Goal: Transaction & Acquisition: Purchase product/service

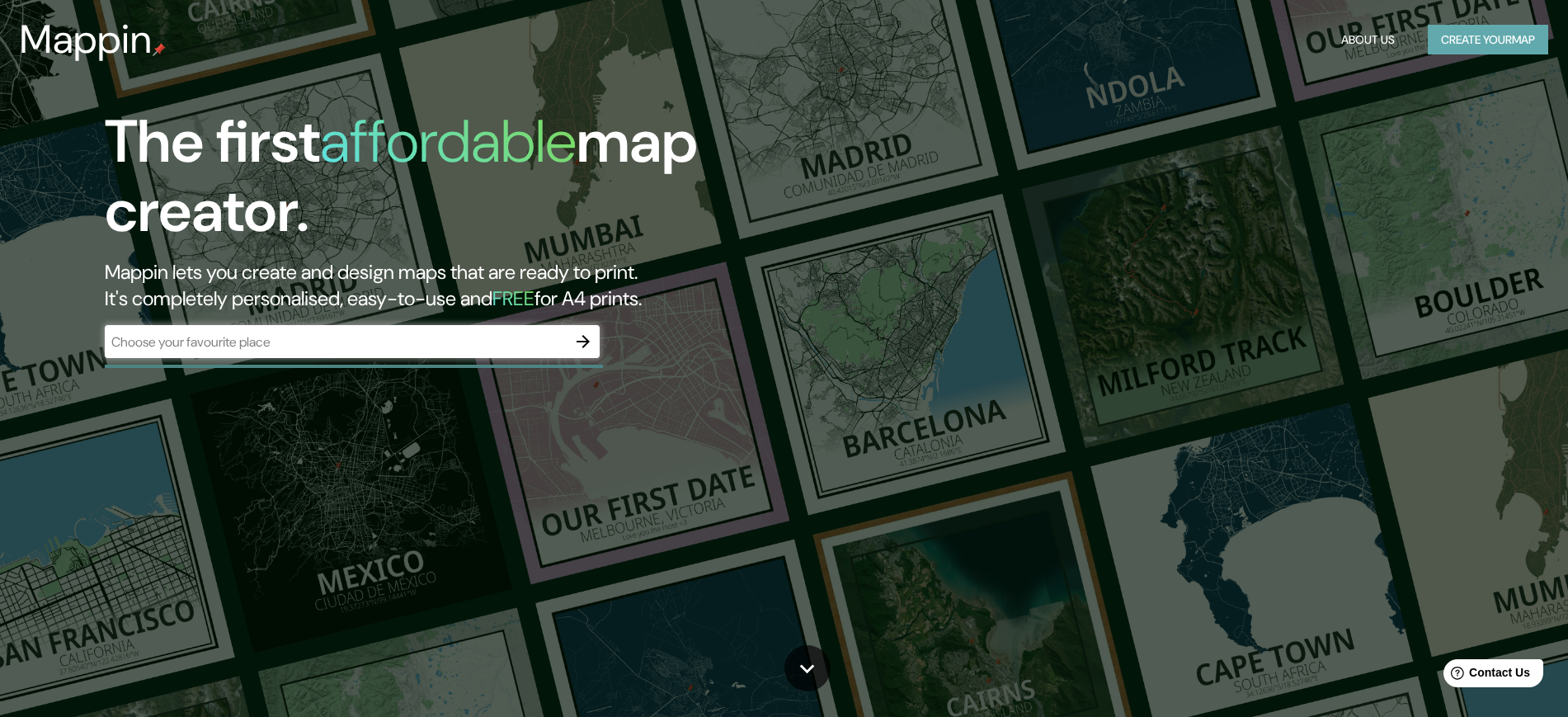
click at [1480, 44] on button "Create your map" at bounding box center [1488, 40] width 120 height 31
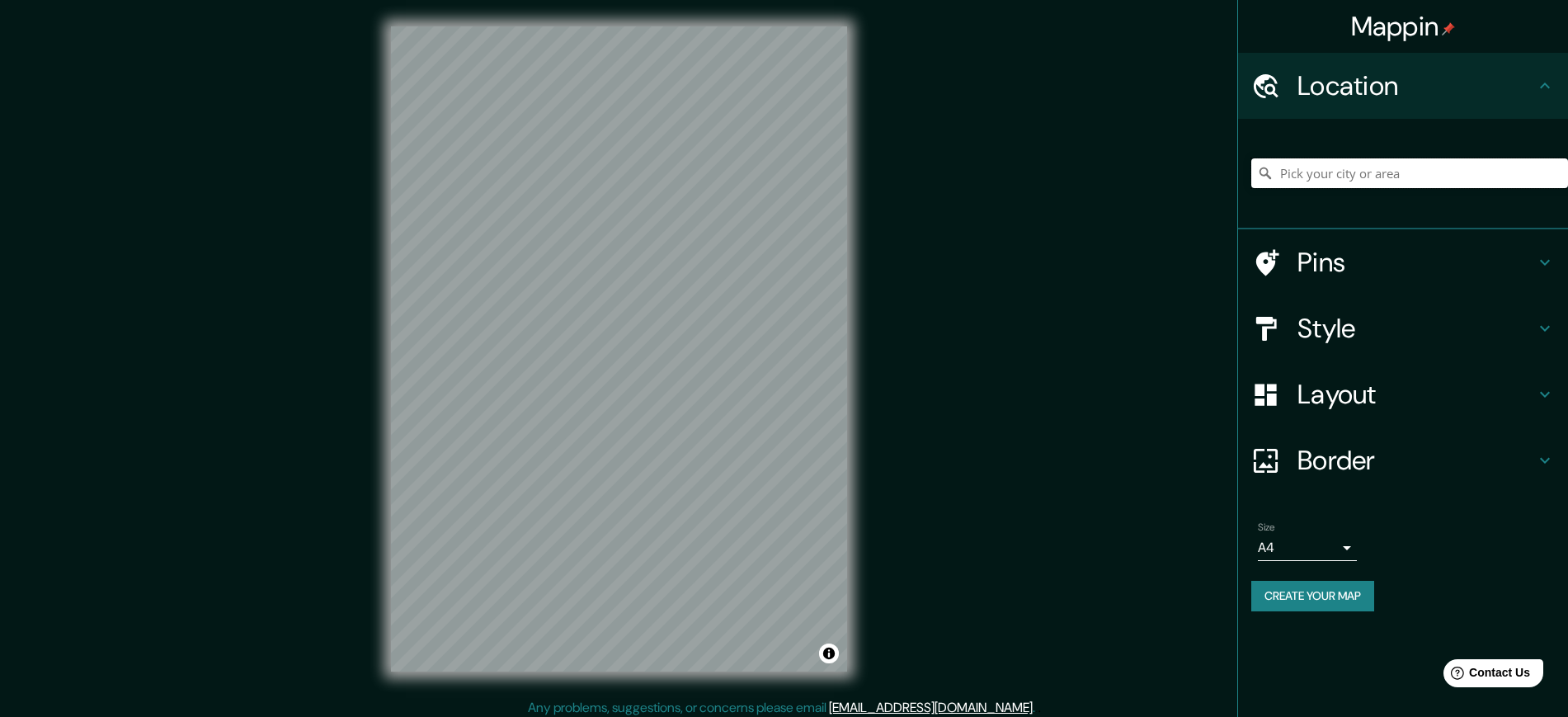
click at [1403, 172] on input "Pick your city or area" at bounding box center [1409, 173] width 317 height 30
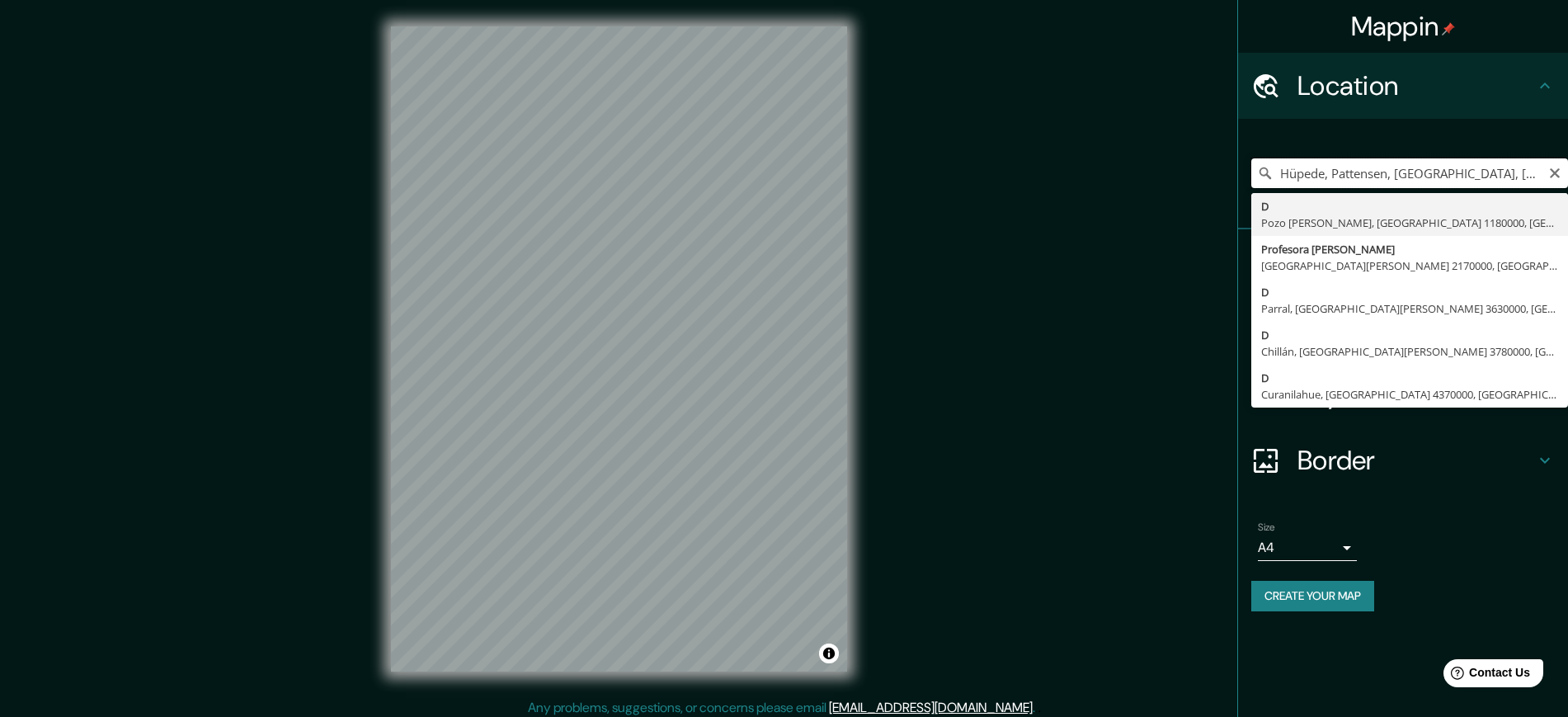
click at [1448, 174] on input "Hüpede, Pattensen, Baja Sajonia, Alemania" at bounding box center [1409, 173] width 317 height 30
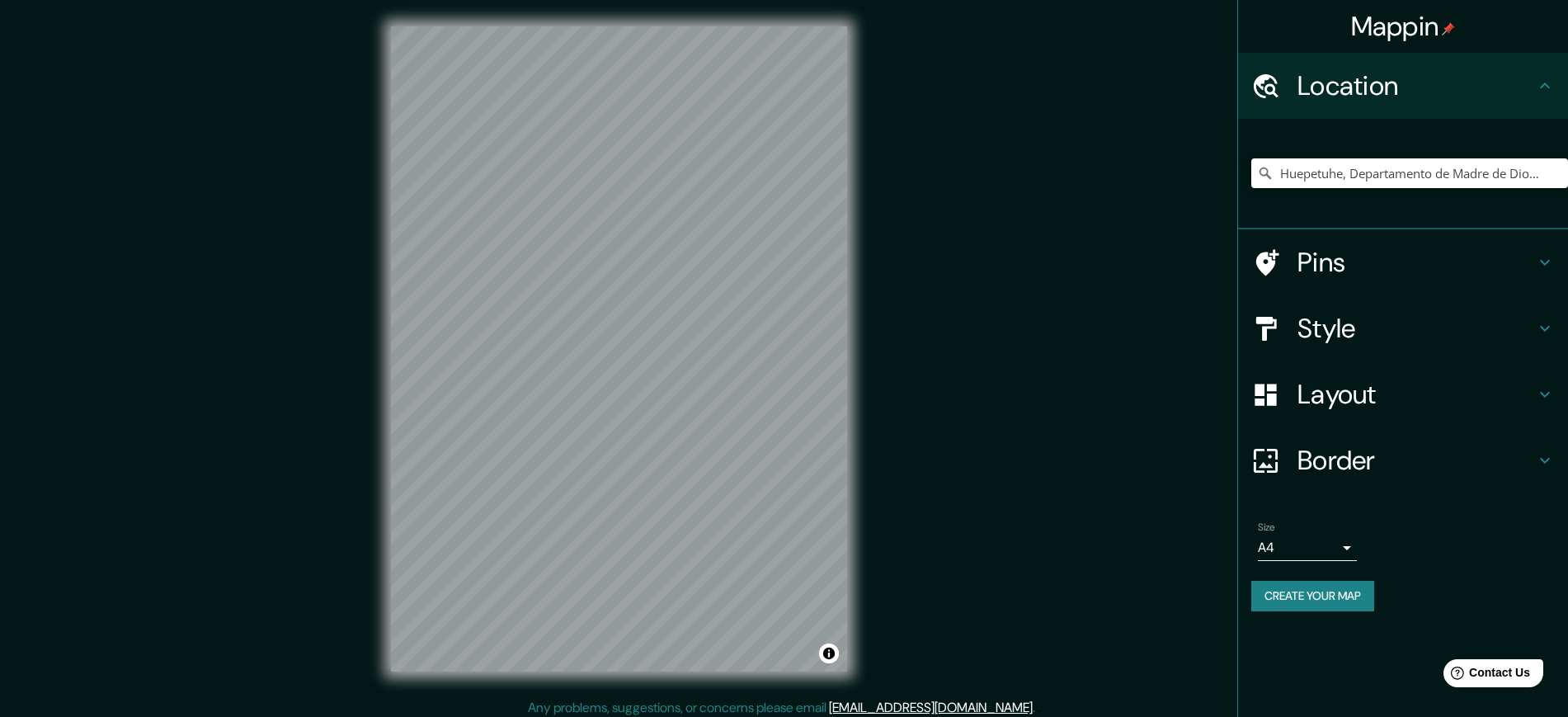
click at [854, 320] on div "© Mapbox © OpenStreetMap Improve this map" at bounding box center [619, 349] width 509 height 698
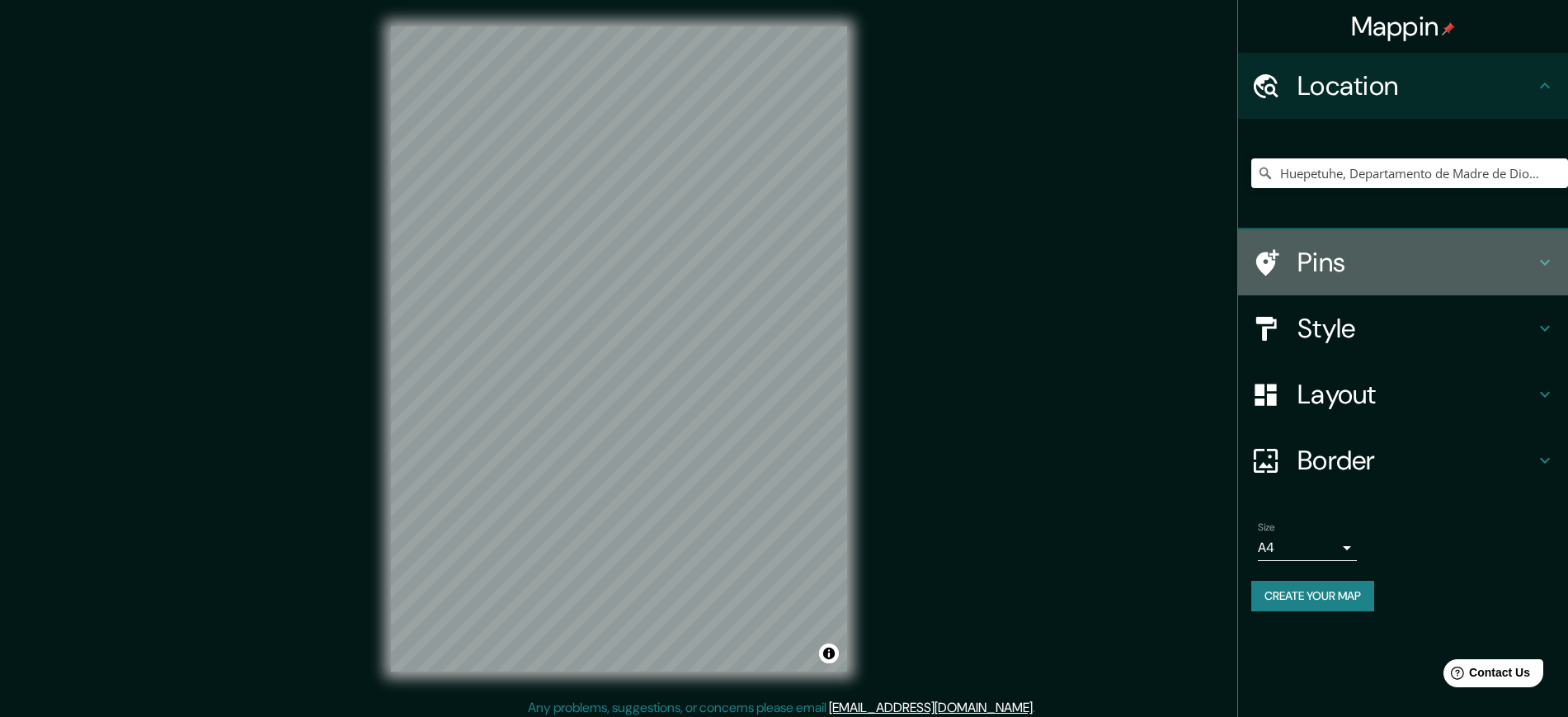
click at [1316, 265] on h4 "Pins" at bounding box center [1416, 262] width 237 height 33
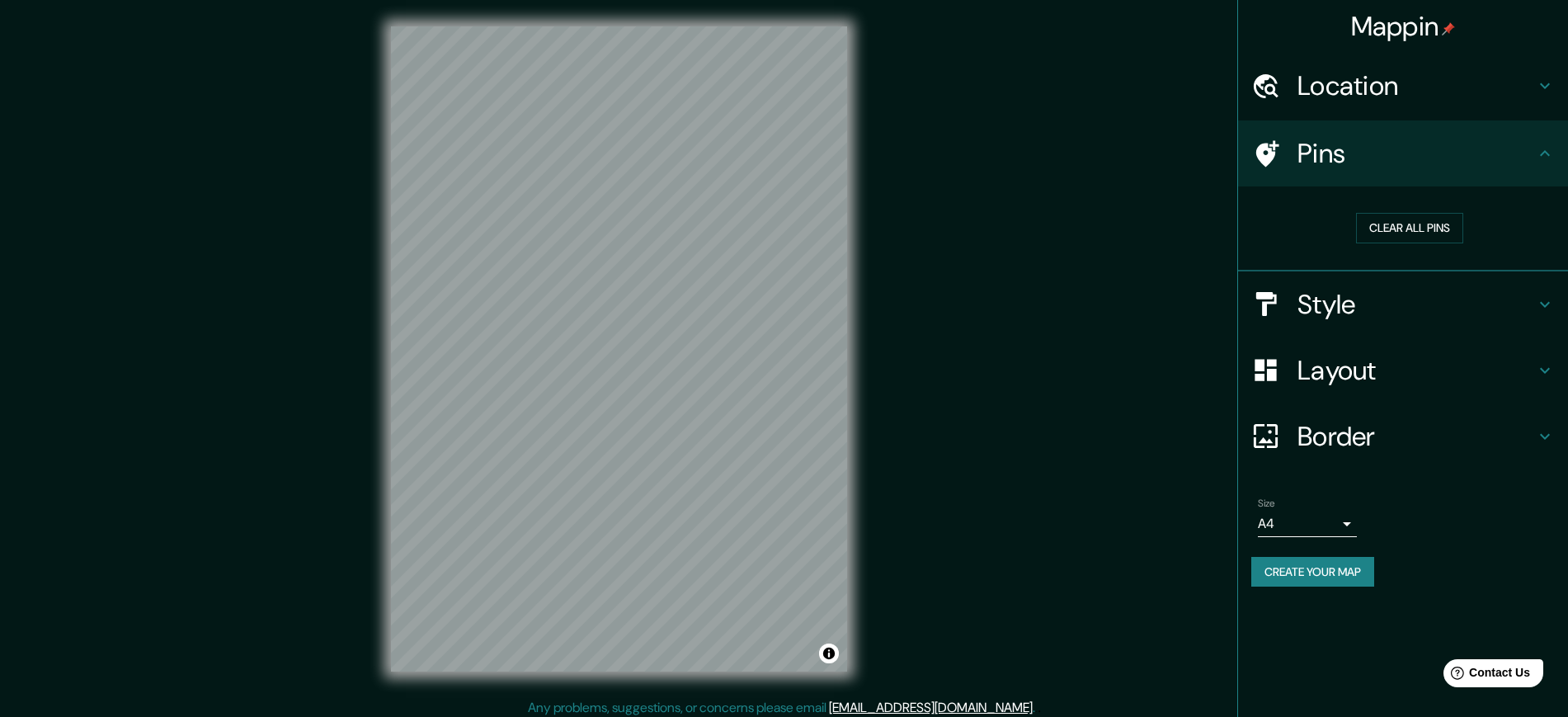
click at [1548, 149] on icon at bounding box center [1545, 153] width 20 height 20
click at [1545, 85] on icon at bounding box center [1545, 85] width 20 height 20
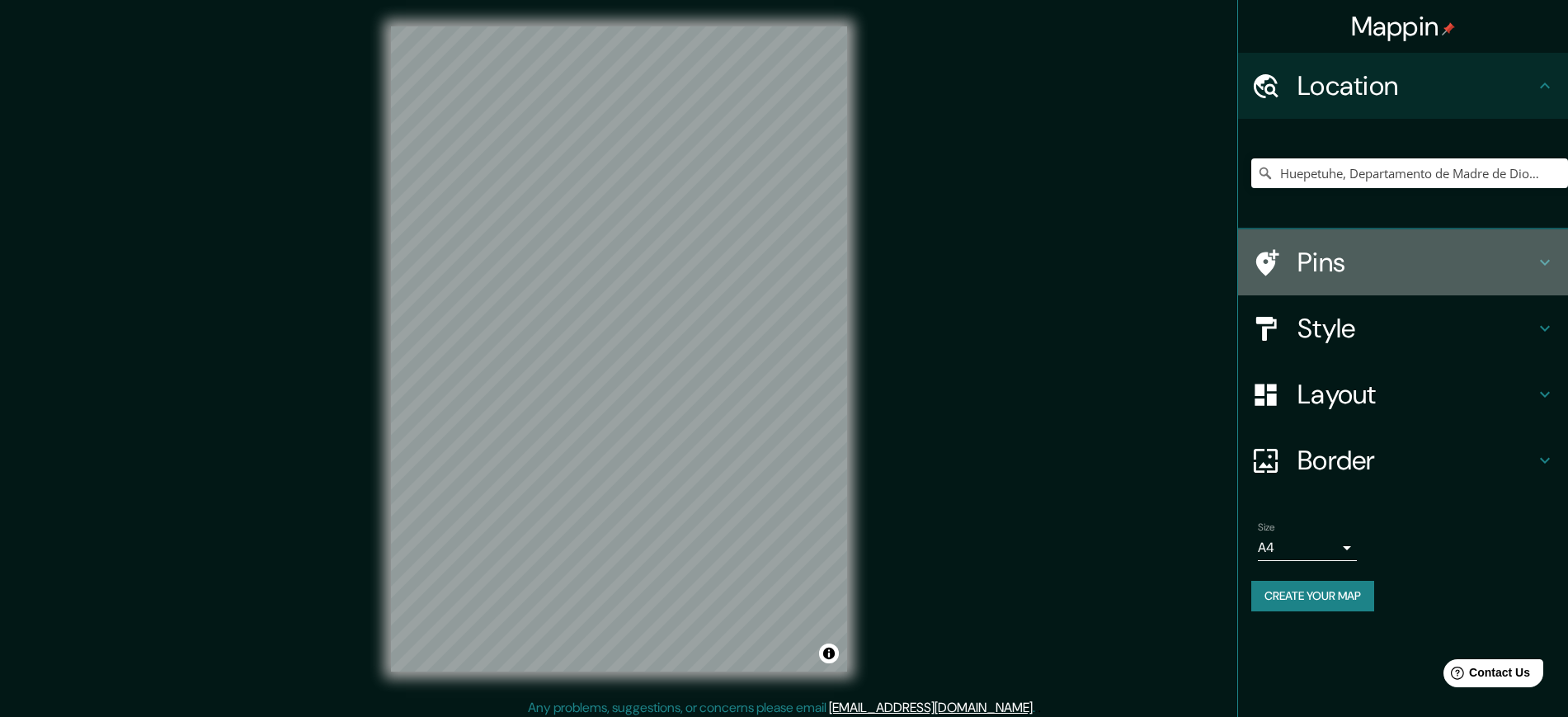
click at [1318, 264] on h4 "Pins" at bounding box center [1416, 262] width 237 height 33
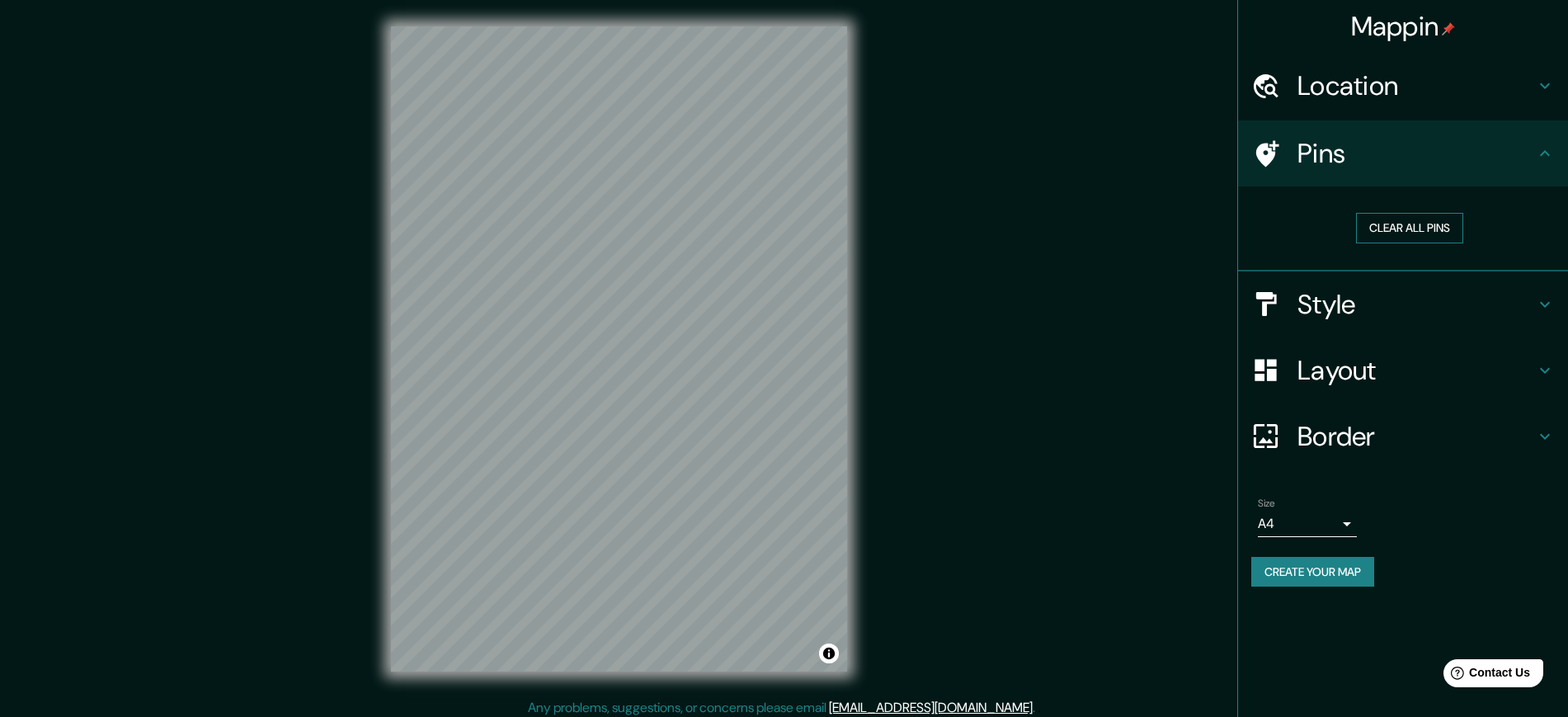
click at [1389, 234] on button "Clear all pins" at bounding box center [1410, 228] width 108 height 31
click at [1396, 229] on button "Clear all pins" at bounding box center [1410, 228] width 108 height 31
click at [1331, 303] on h4 "Style" at bounding box center [1416, 304] width 237 height 33
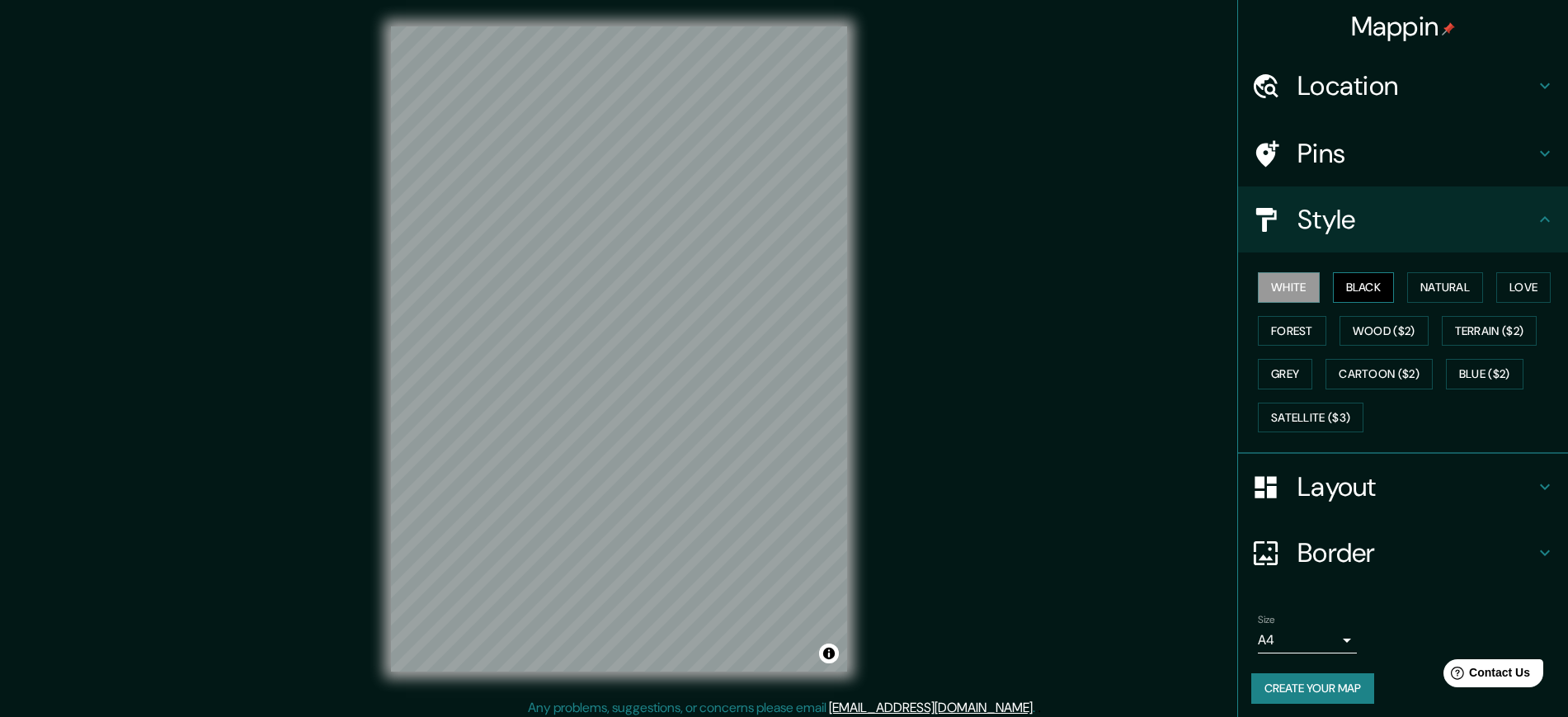
click at [1347, 289] on button "Black" at bounding box center [1364, 288] width 61 height 31
click at [1431, 283] on button "Natural" at bounding box center [1445, 288] width 76 height 31
click at [1512, 287] on button "Love" at bounding box center [1524, 288] width 55 height 31
click at [1294, 325] on button "Forest" at bounding box center [1292, 331] width 68 height 31
click at [1355, 340] on button "Wood ($2)" at bounding box center [1384, 331] width 89 height 31
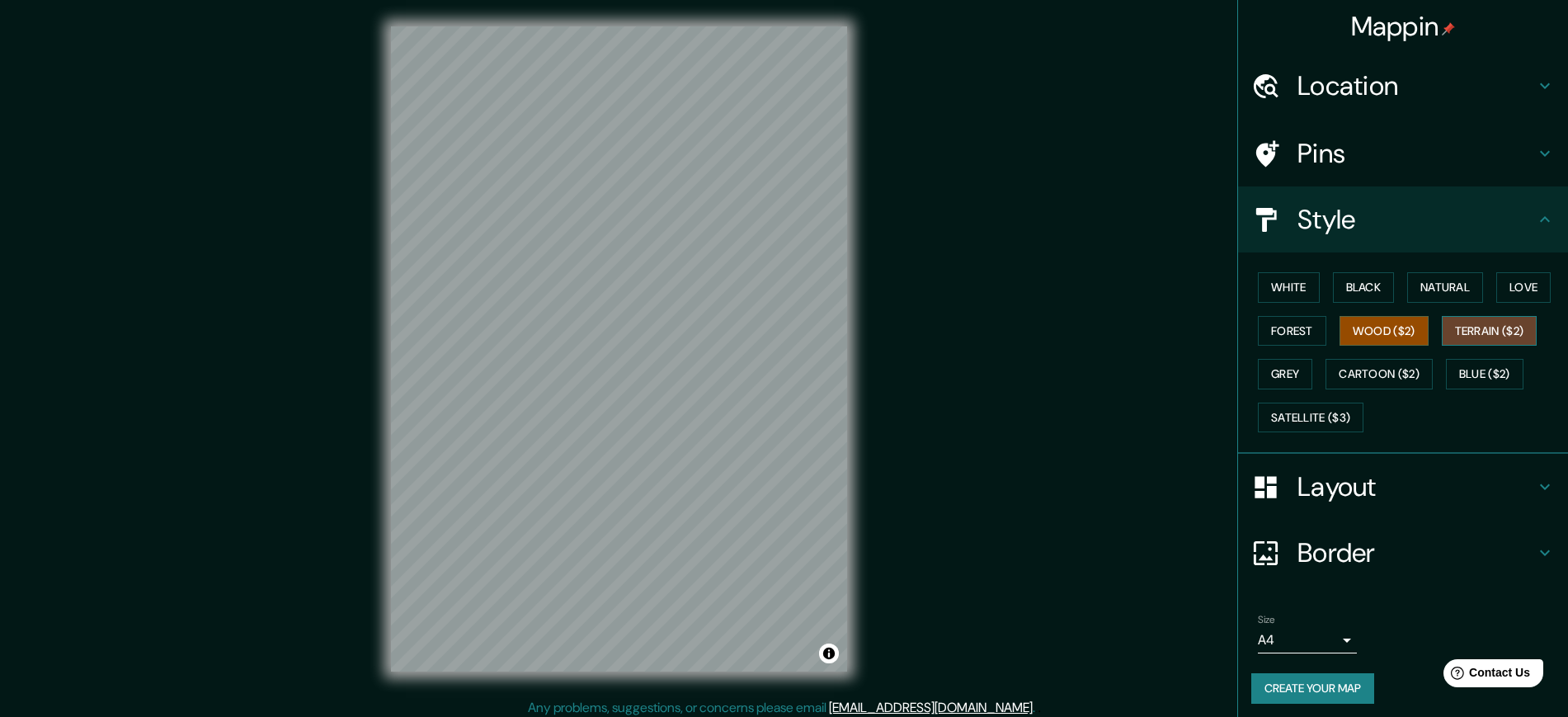
click at [1465, 341] on button "Terrain ($2)" at bounding box center [1489, 331] width 96 height 31
click at [1459, 373] on button "Blue ($2)" at bounding box center [1484, 374] width 78 height 31
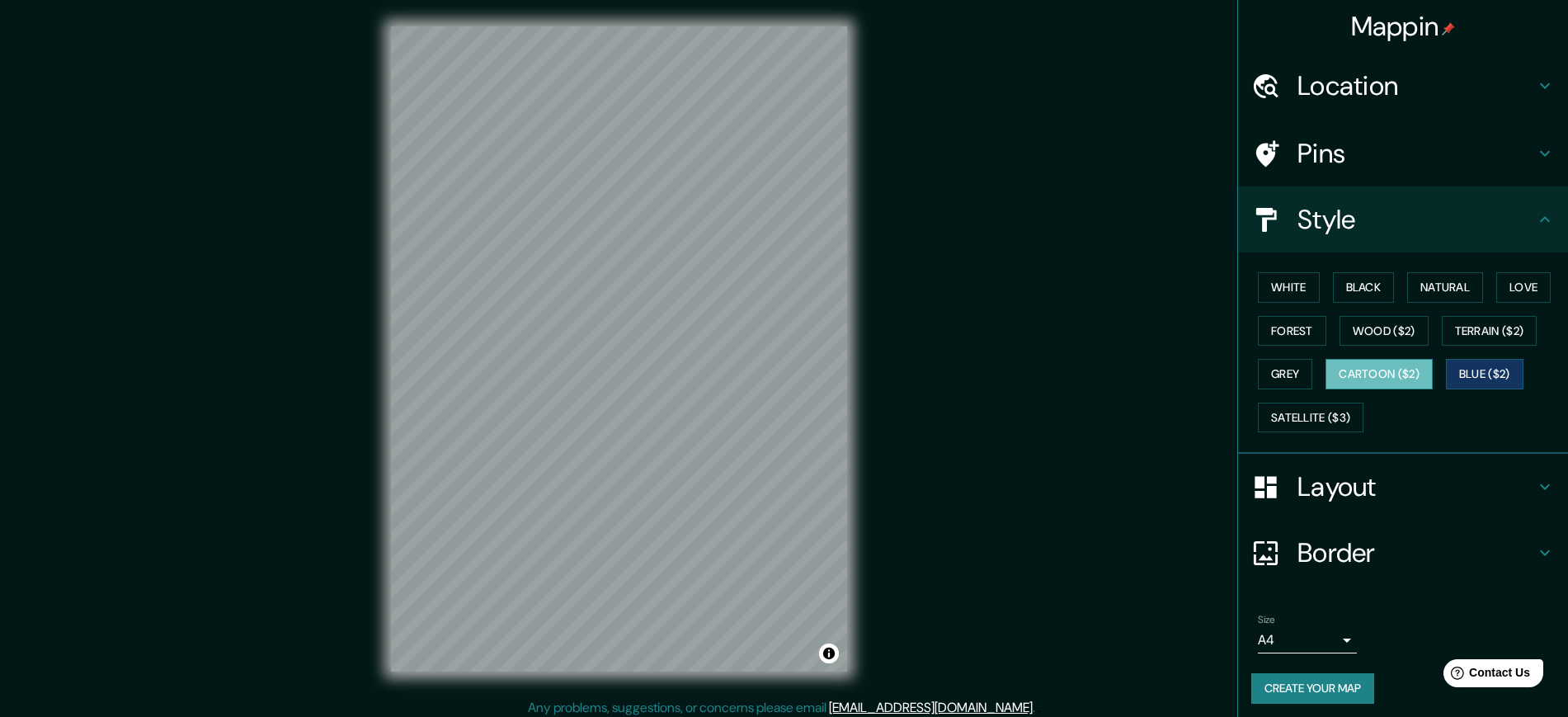
click at [1367, 370] on button "Cartoon ($2)" at bounding box center [1379, 374] width 108 height 31
click at [1269, 369] on button "Grey" at bounding box center [1285, 374] width 55 height 31
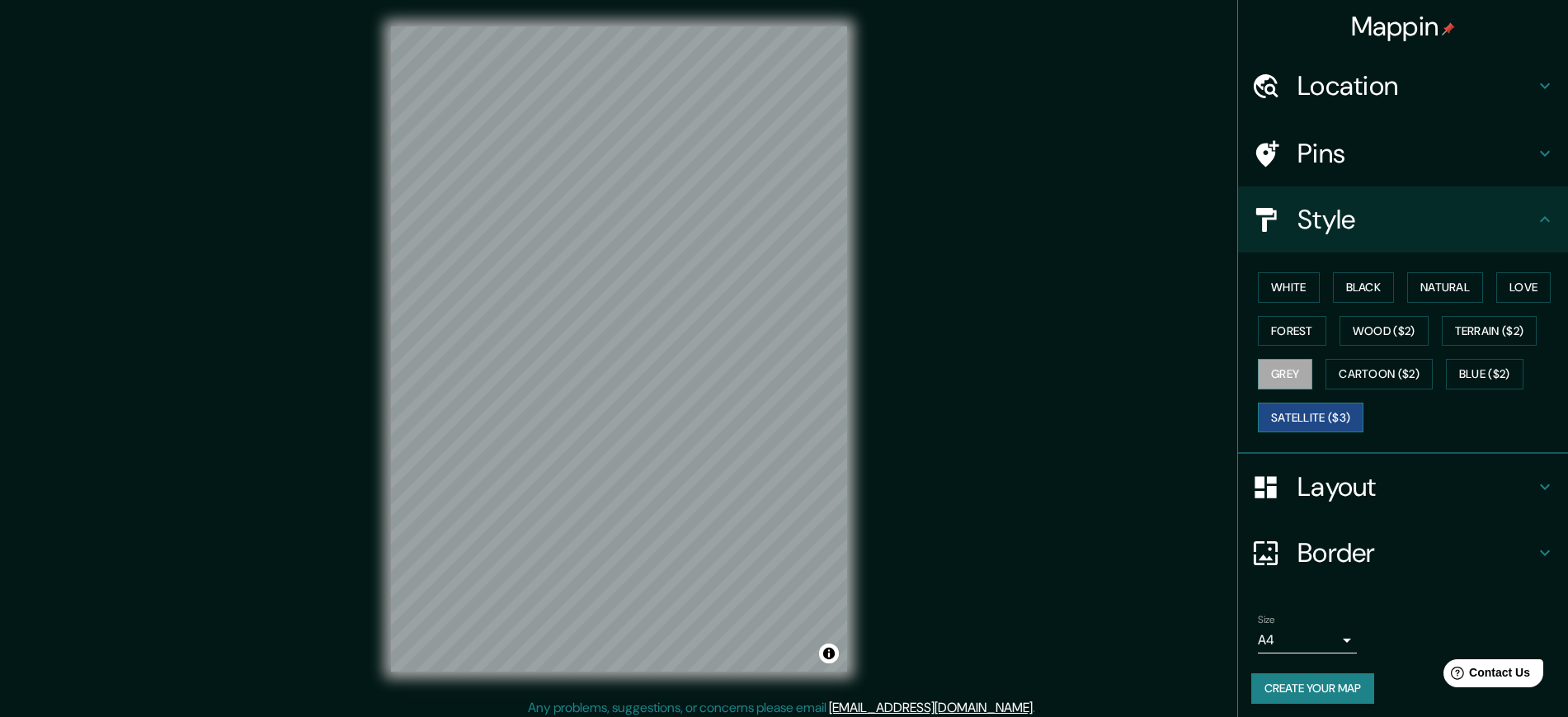
click at [1274, 419] on button "Satellite ($3)" at bounding box center [1311, 418] width 106 height 31
click at [1380, 86] on h4 "Location" at bounding box center [1416, 85] width 237 height 33
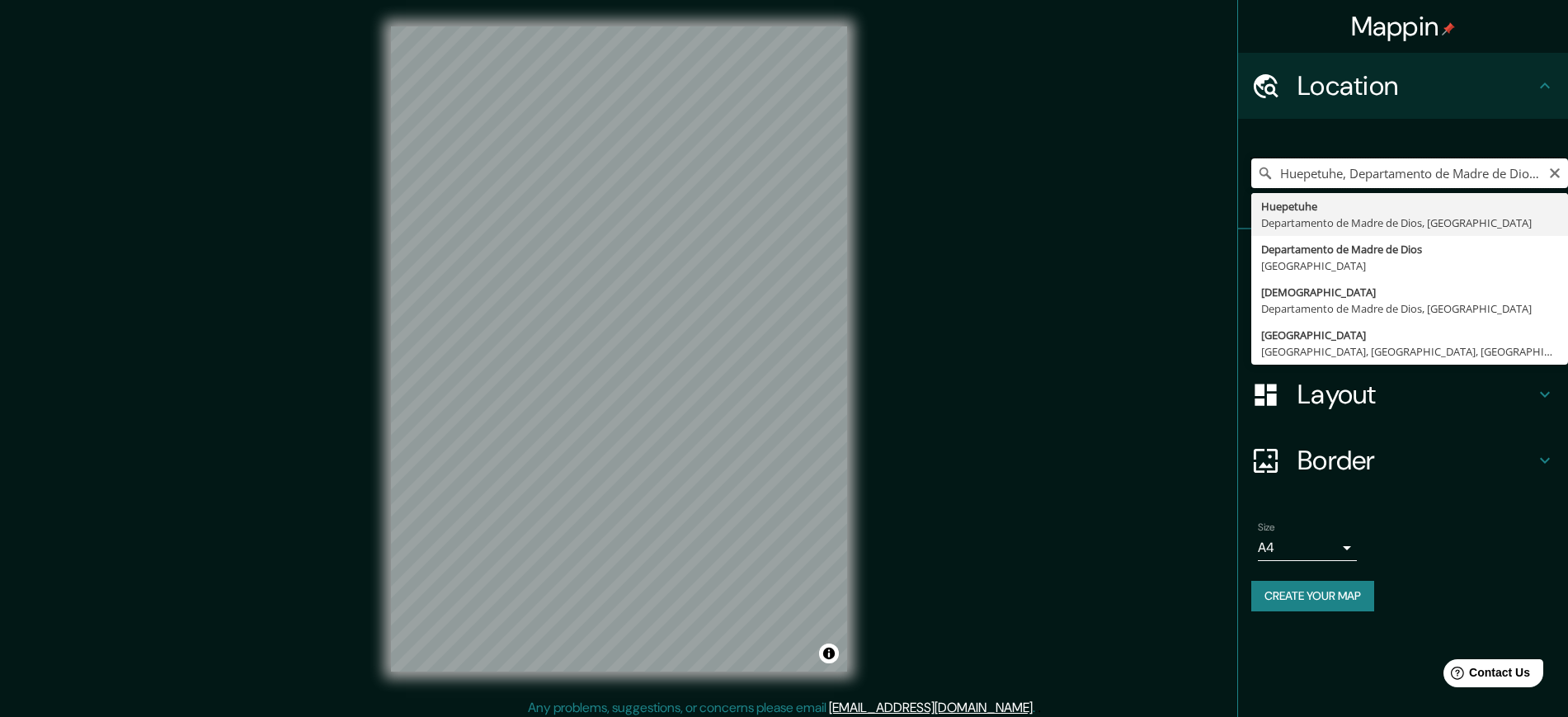
click at [1357, 172] on input "Huepetuhe, Departamento de Madre de Dios, Perú" at bounding box center [1409, 173] width 317 height 30
click at [1344, 172] on input "Huepetuhe, Departamento de Madre de Dios, Perú" at bounding box center [1409, 173] width 317 height 30
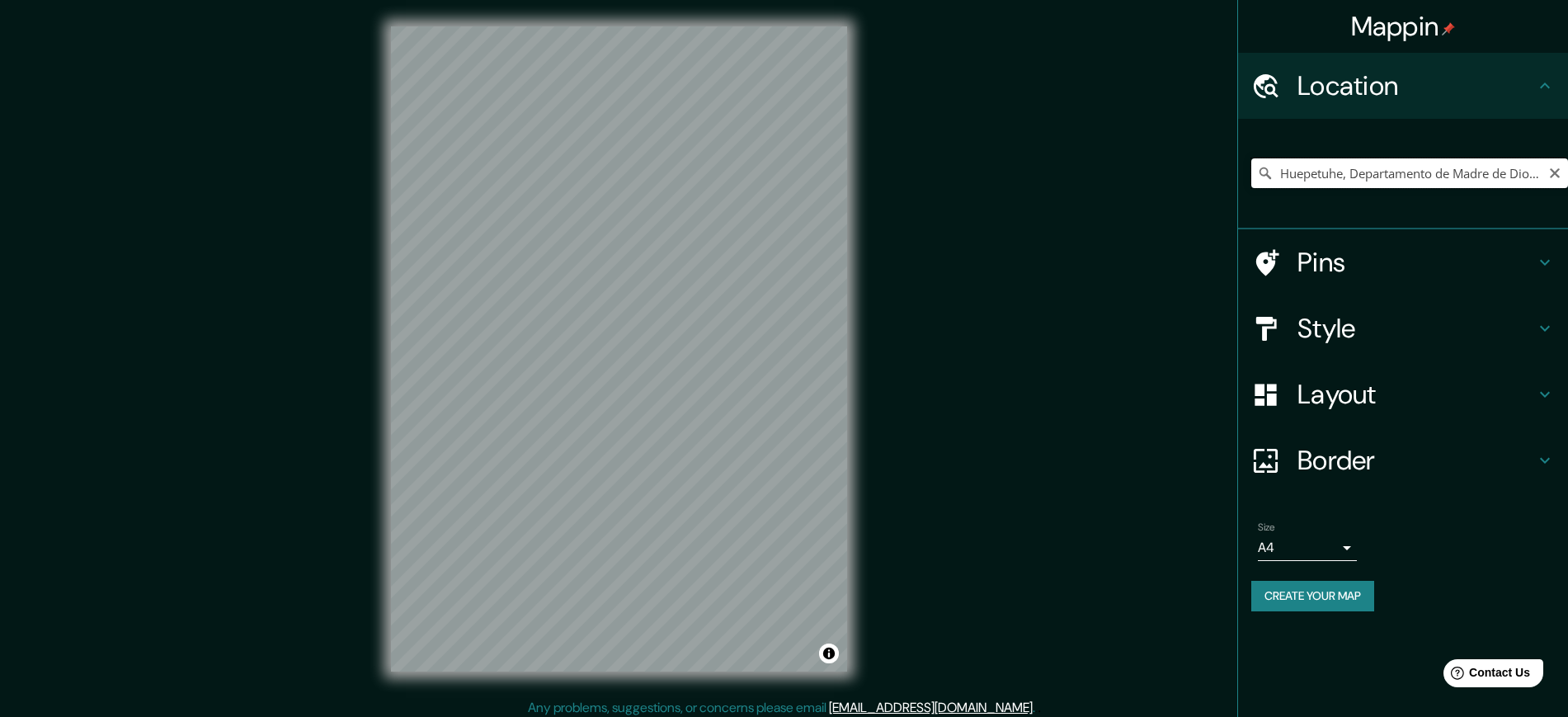
click at [1321, 181] on input "Huepetuhe, Departamento de Madre de Dios, Perú" at bounding box center [1409, 173] width 317 height 30
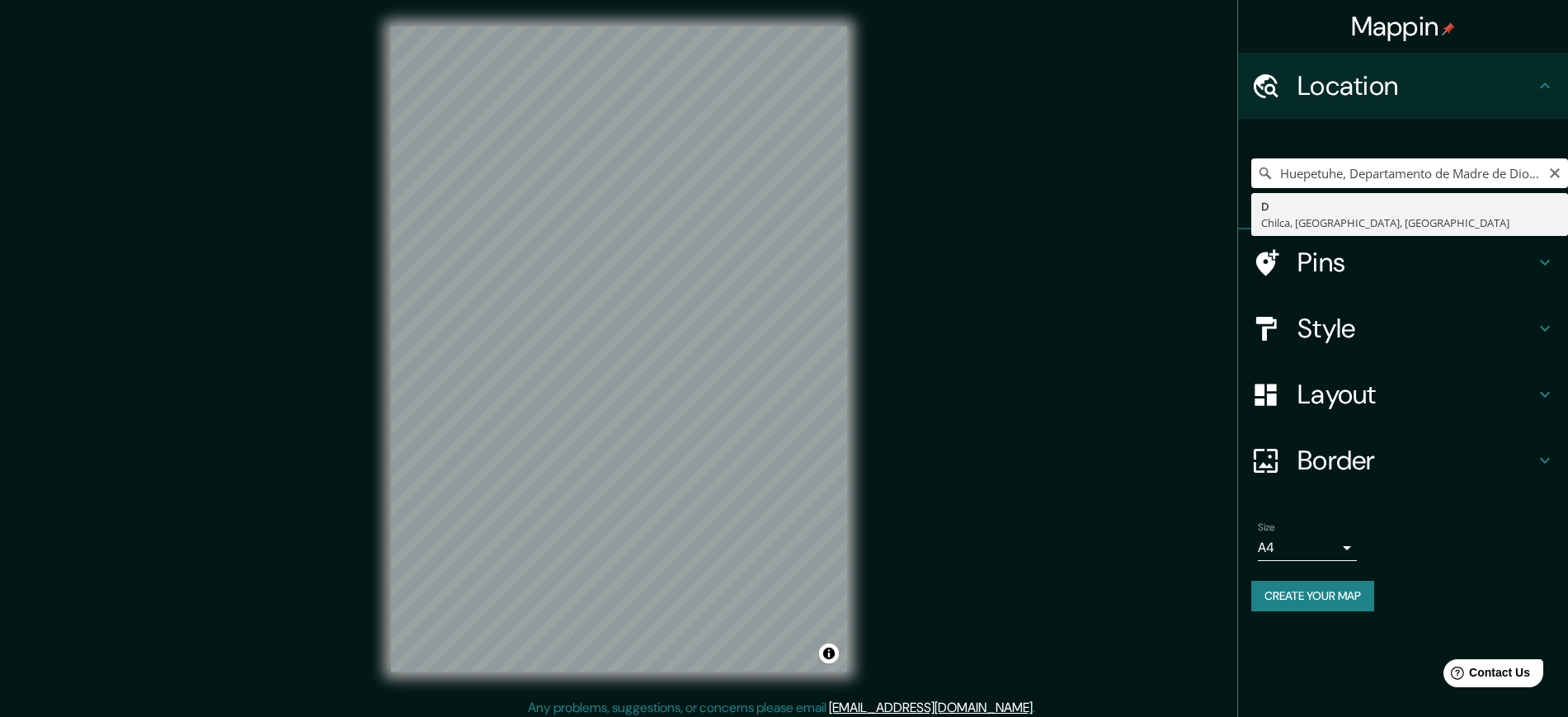
click at [1352, 179] on input "Huepetuhe, Departamento de Madre de Dios, Perú" at bounding box center [1409, 173] width 317 height 30
click at [1385, 184] on input "Damm, Aschaffenburg, Baviera, Alemania" at bounding box center [1409, 173] width 317 height 30
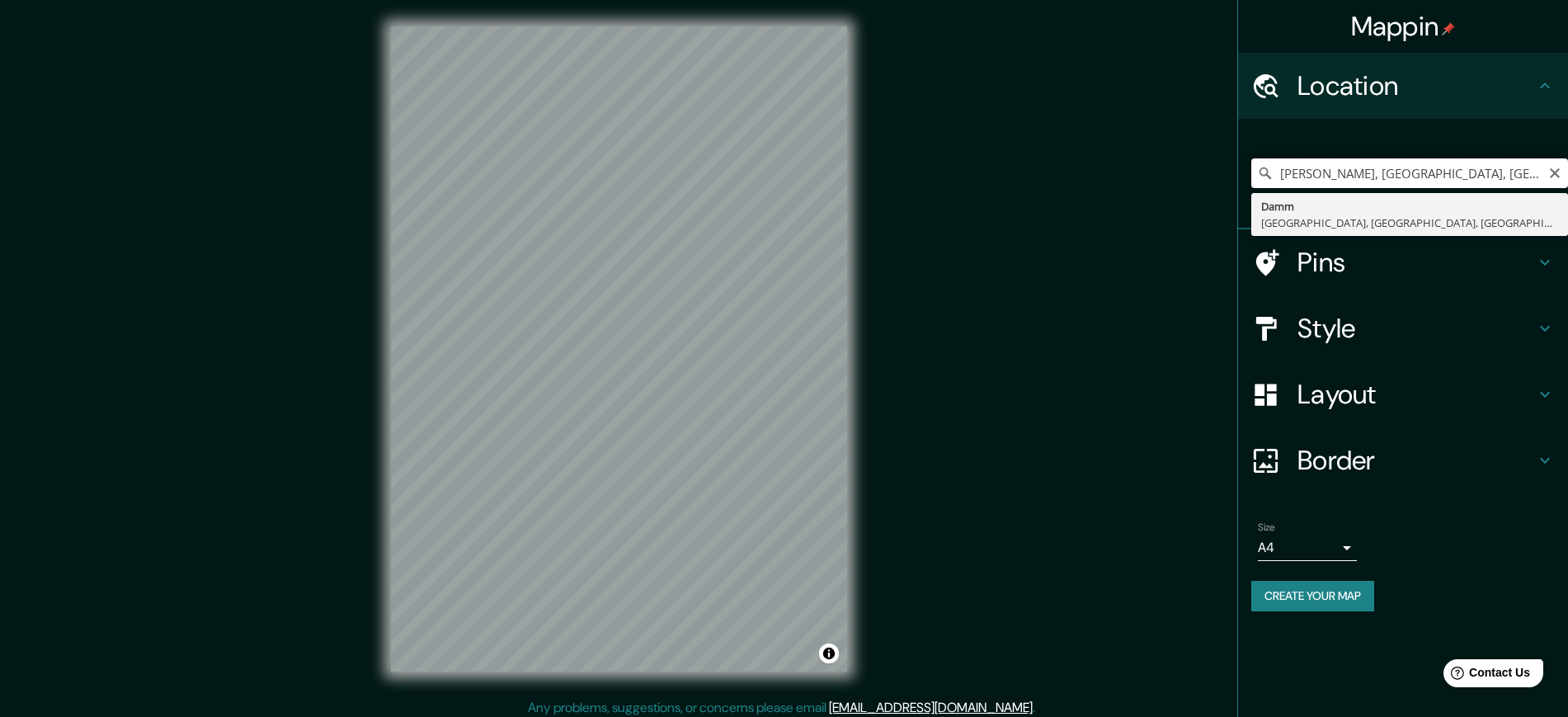
click at [1385, 184] on input "Damm, Aschaffenburg, Baviera, Alemania" at bounding box center [1409, 173] width 317 height 30
click at [1367, 162] on input "D, 79906, Punta Porá, Mato Grosso del Sur, Brasil" at bounding box center [1409, 173] width 317 height 30
click at [1368, 161] on input "D, 79906, Punta Porá, Mato Grosso del Sur, Brasil" at bounding box center [1409, 173] width 317 height 30
type input "Huepetuhe, Departamento de Madre de Dios, Perú"
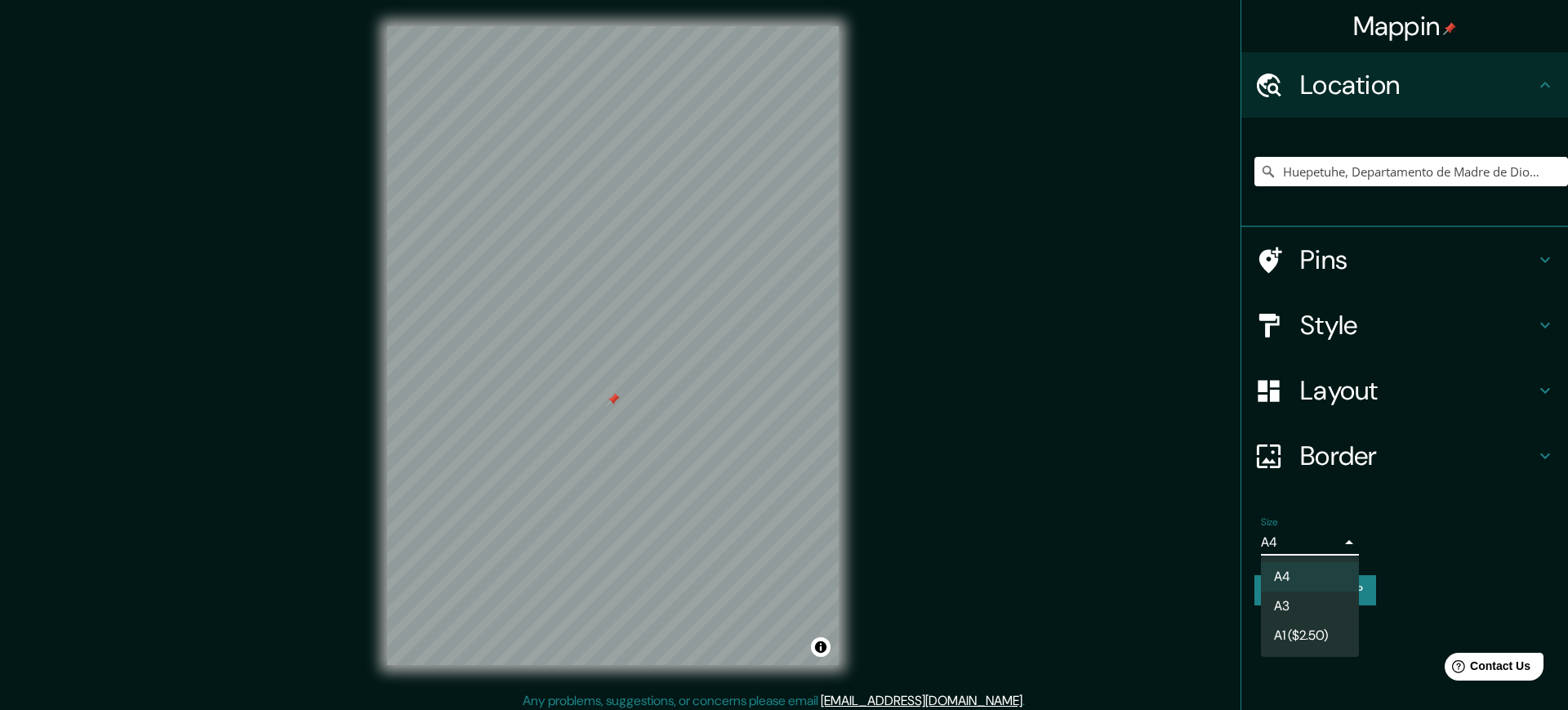
click at [1335, 543] on body "Mappin Location Huepetuhe, Departamento de Madre de Dios, Perú Huepetuhe Depart…" at bounding box center [784, 355] width 1568 height 710
click at [1302, 609] on li "A3" at bounding box center [1309, 606] width 98 height 30
type input "a4"
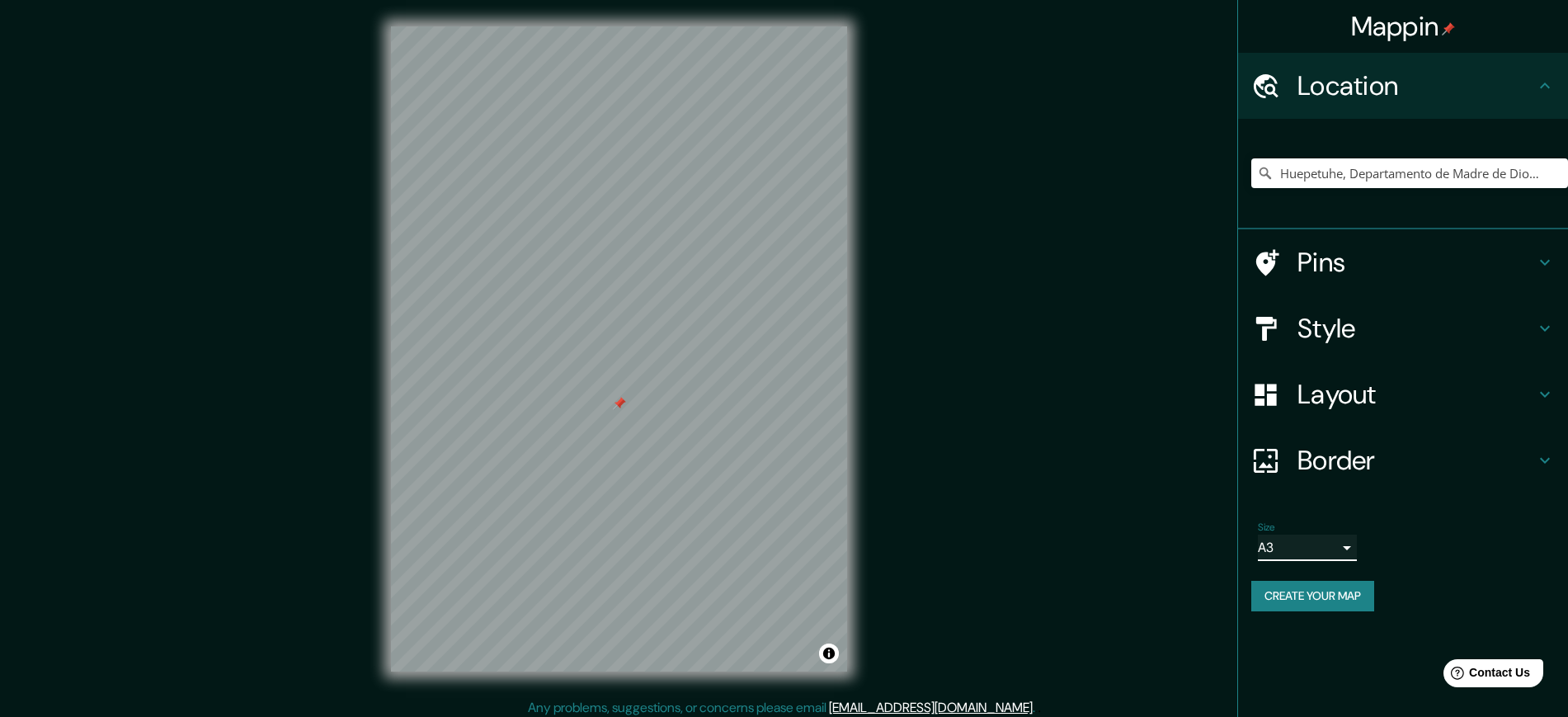
scroll to position [8, 0]
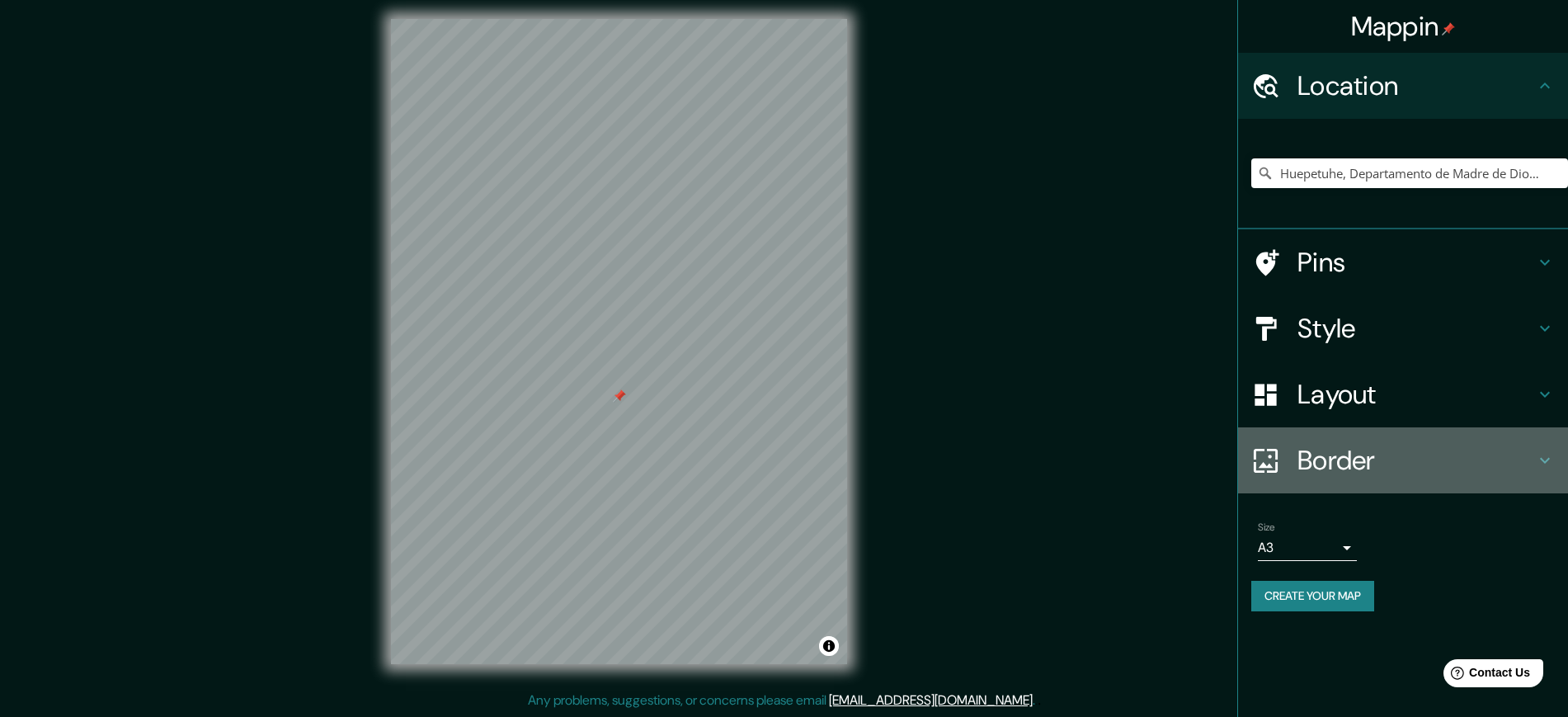
click at [1344, 455] on h4 "Border" at bounding box center [1416, 460] width 237 height 33
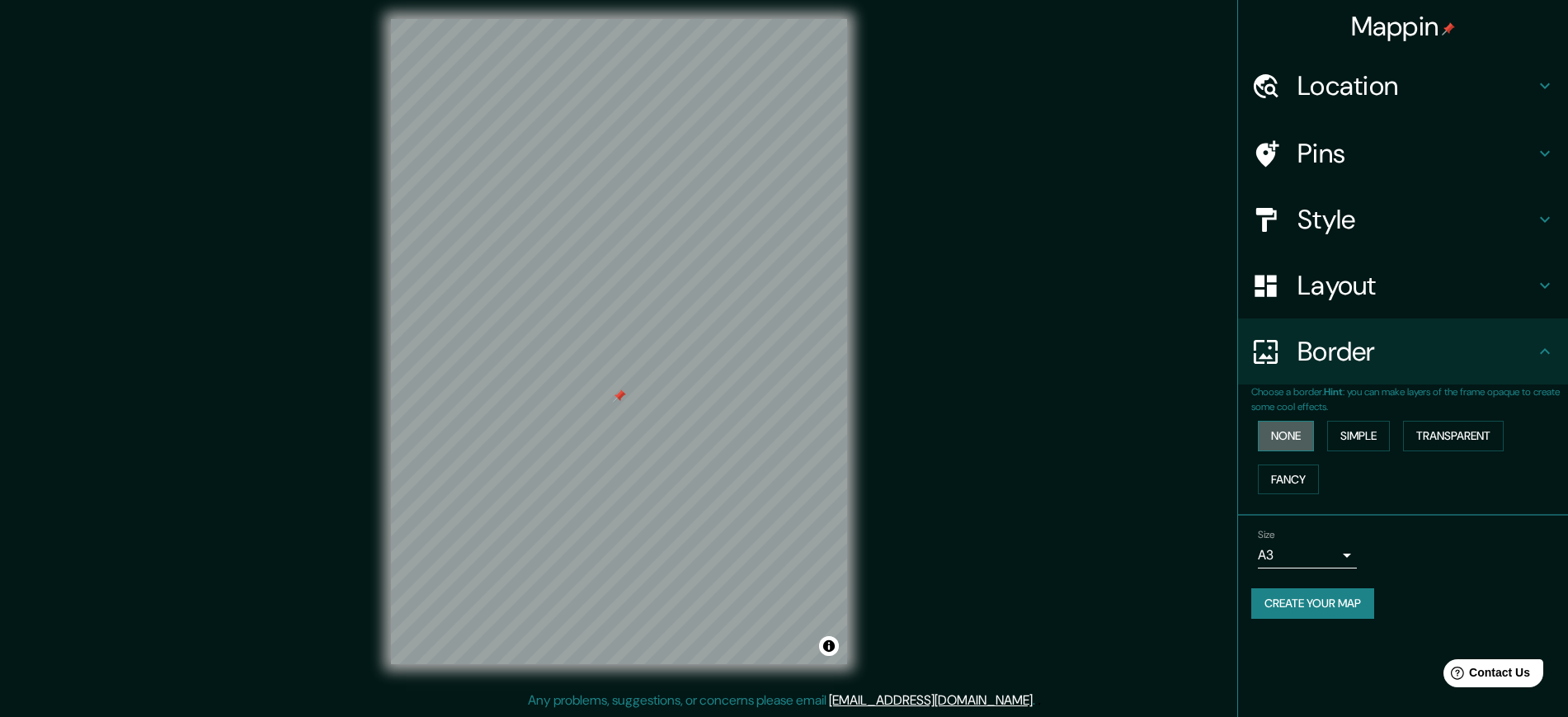
click at [1314, 439] on button "None" at bounding box center [1286, 436] width 56 height 31
click at [1304, 436] on button "None" at bounding box center [1286, 436] width 56 height 31
click at [1355, 435] on button "Simple" at bounding box center [1358, 436] width 62 height 31
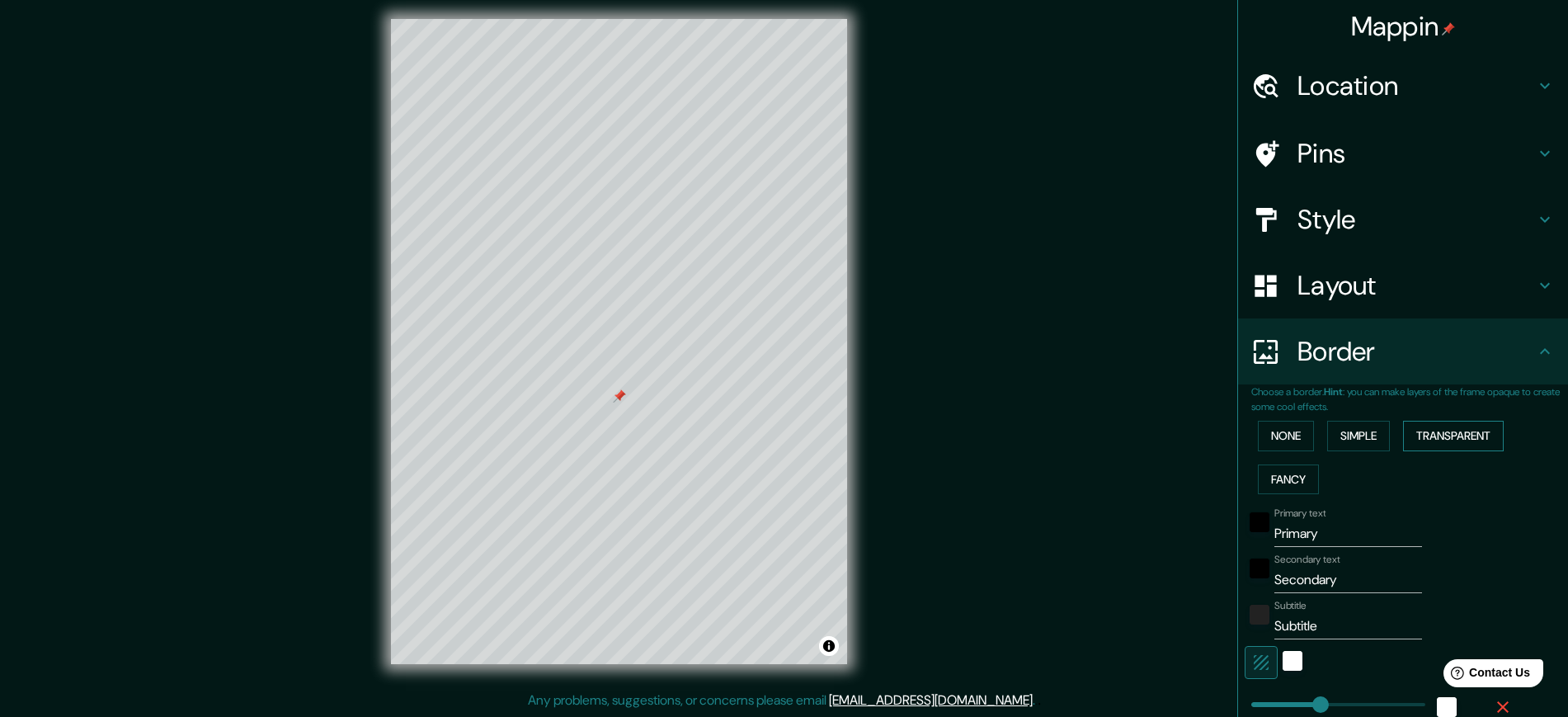
click at [1429, 434] on button "Transparent" at bounding box center [1454, 436] width 101 height 31
click at [1288, 477] on button "Fancy" at bounding box center [1289, 480] width 61 height 31
click at [1277, 441] on button "None" at bounding box center [1286, 436] width 56 height 31
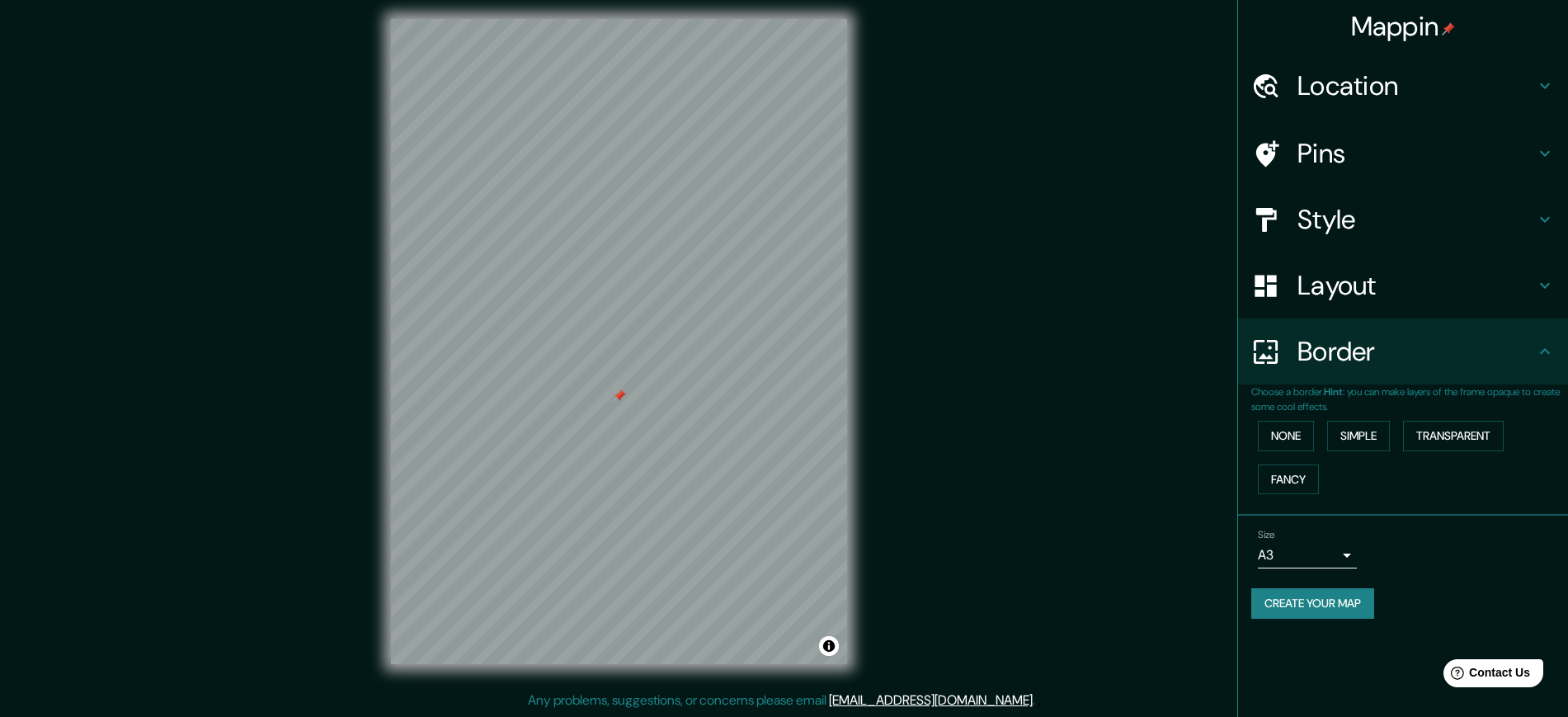
click at [1355, 283] on h4 "Layout" at bounding box center [1416, 285] width 237 height 33
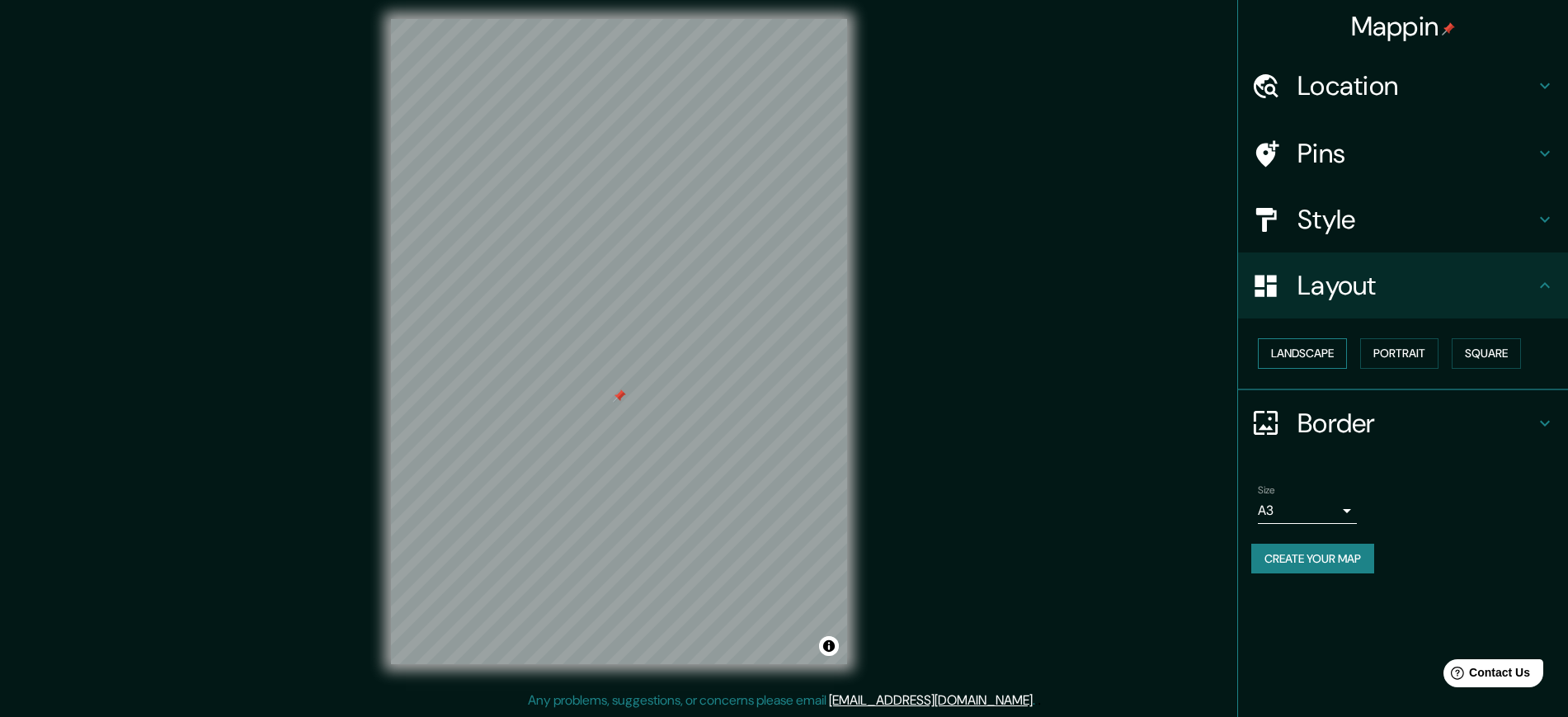
click at [1317, 353] on button "Landscape" at bounding box center [1303, 353] width 89 height 31
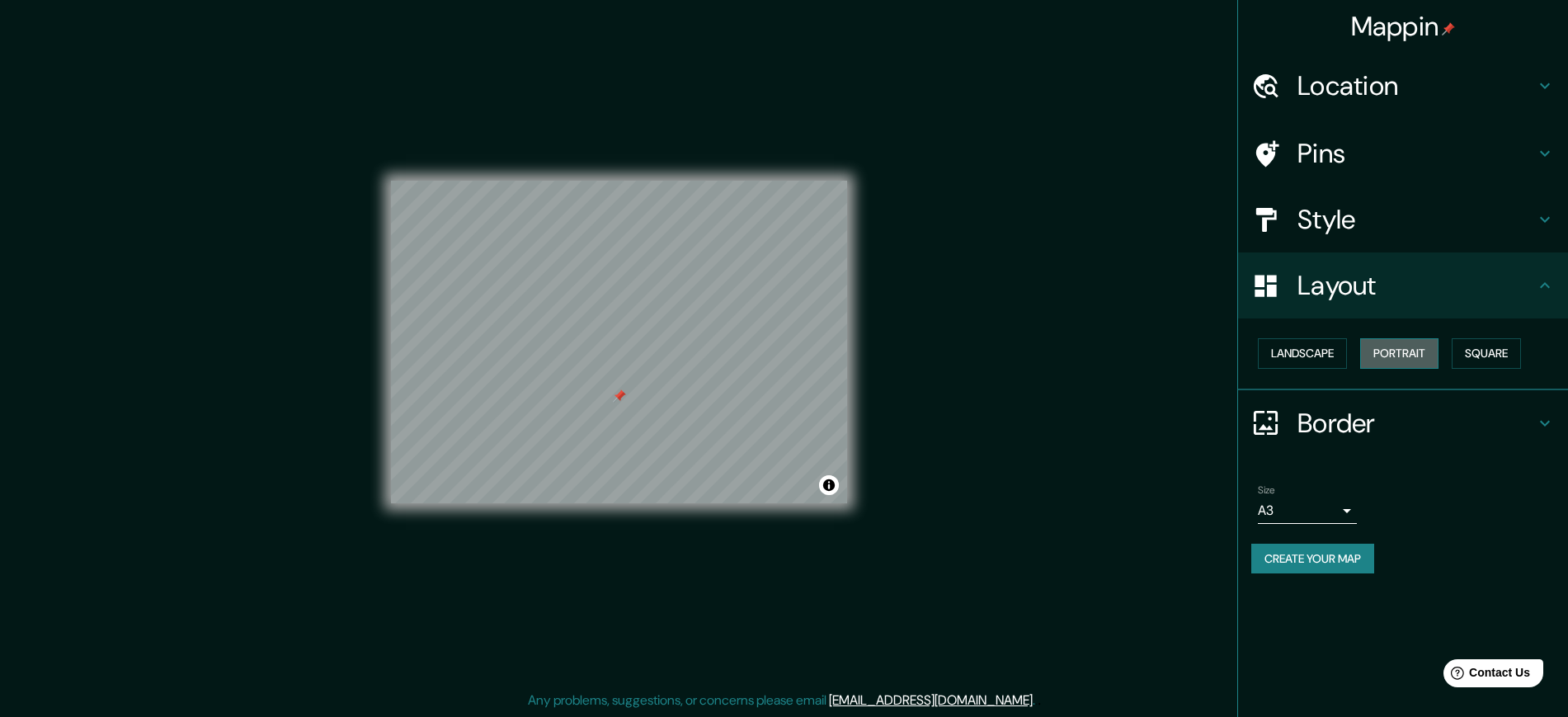
click at [1409, 349] on button "Portrait" at bounding box center [1400, 353] width 79 height 31
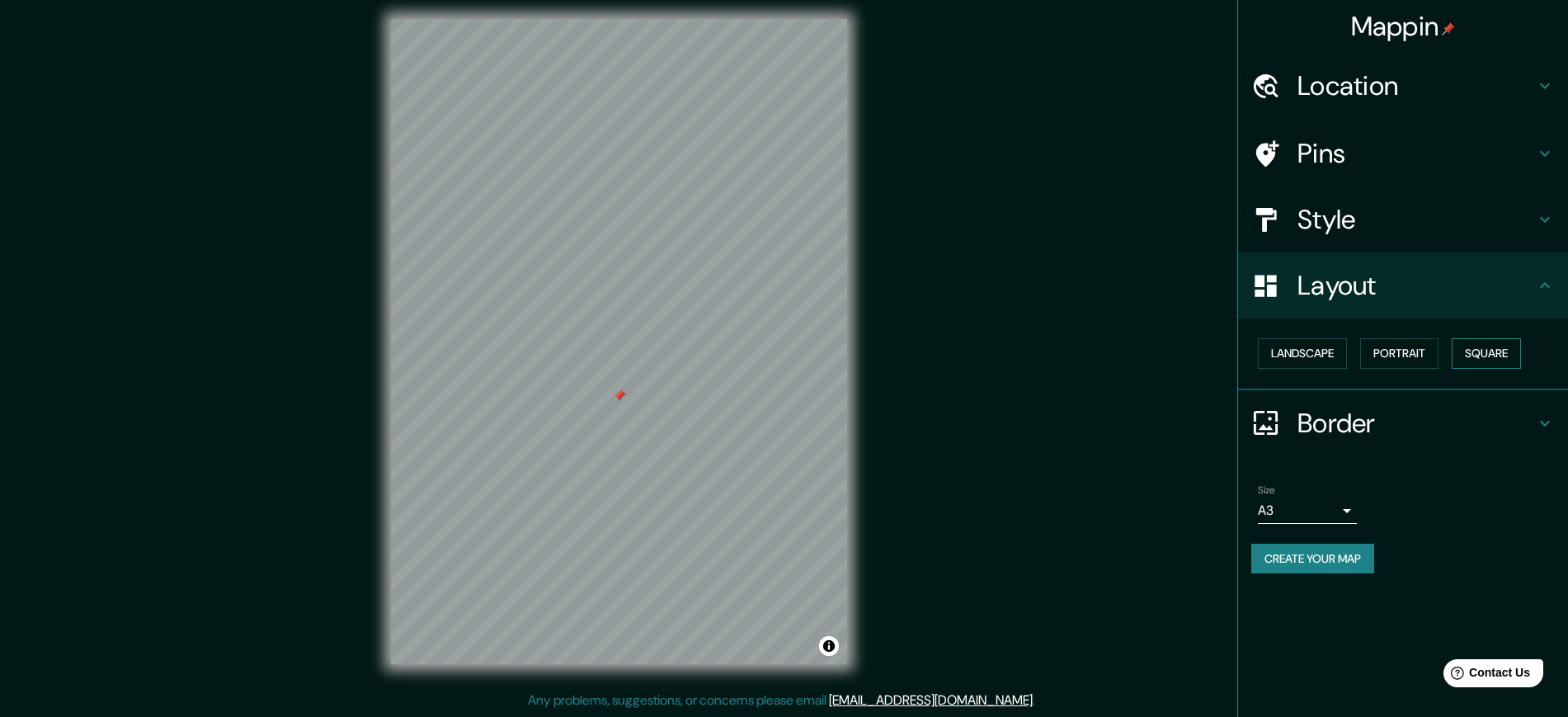
click at [1490, 356] on button "Square" at bounding box center [1486, 353] width 69 height 31
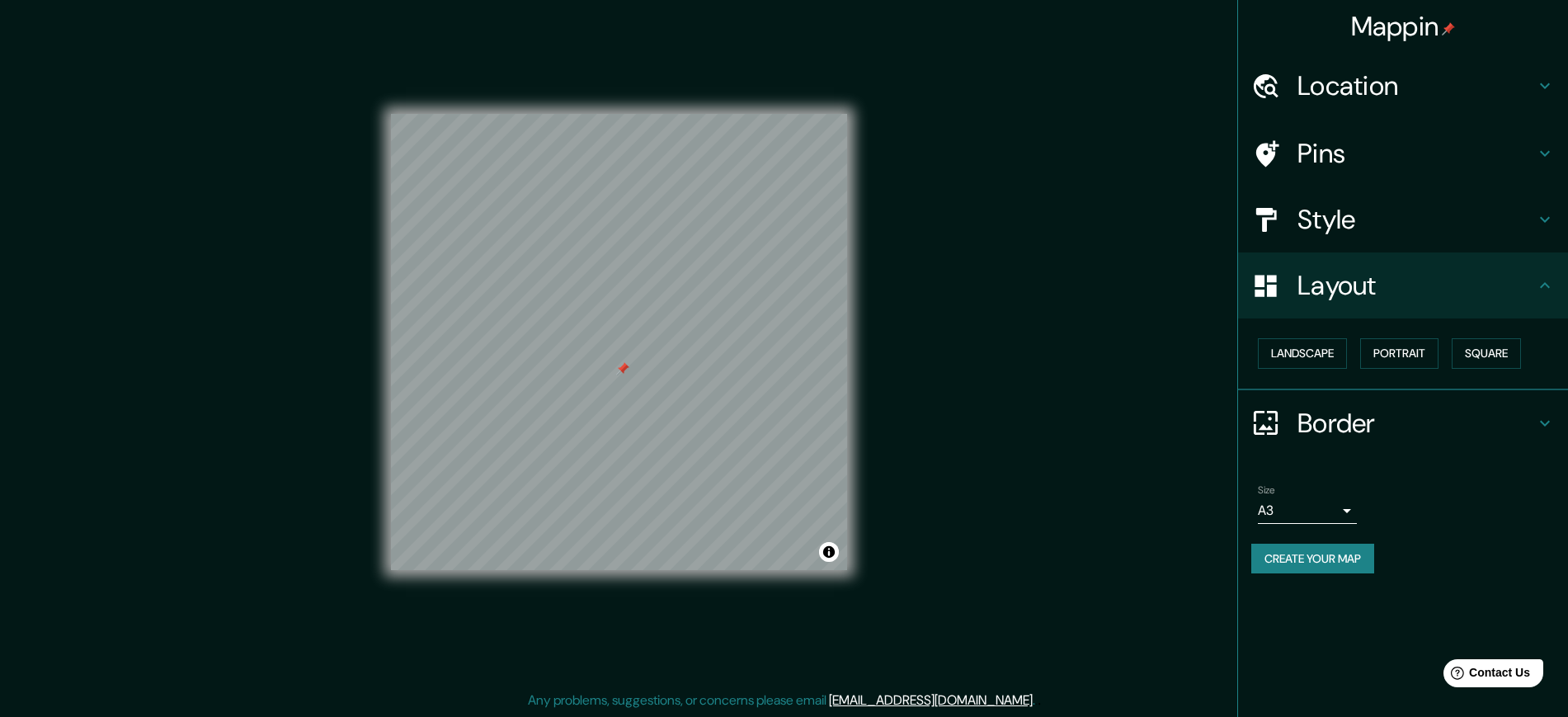
click at [627, 374] on div at bounding box center [622, 368] width 13 height 13
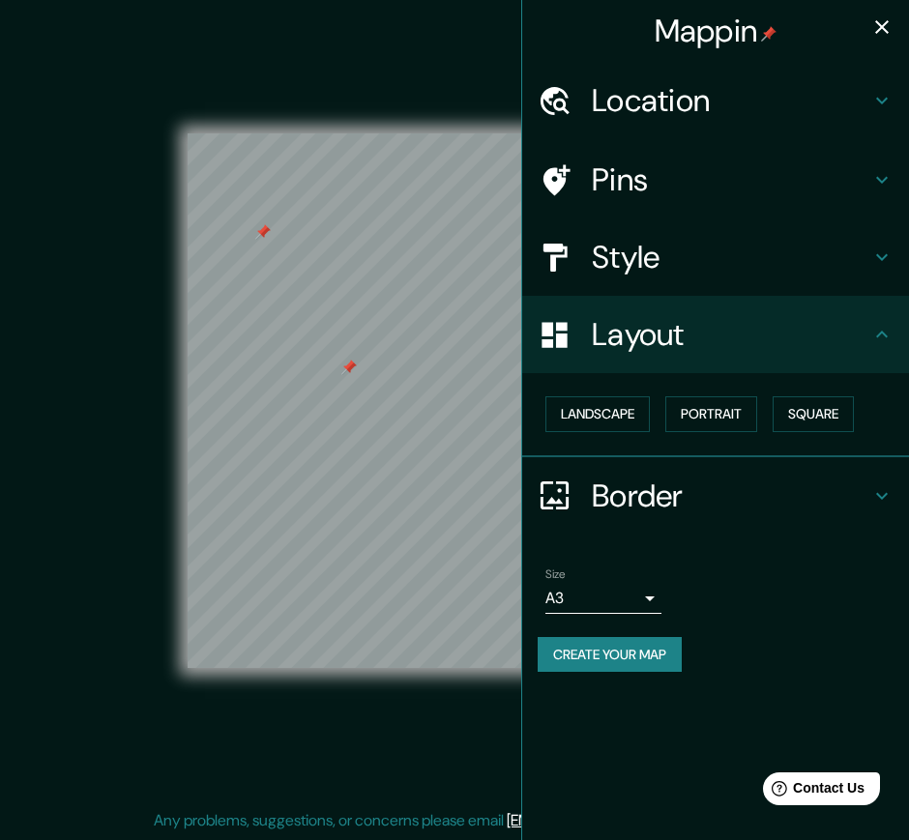
click at [262, 231] on div at bounding box center [262, 231] width 15 height 15
click at [631, 409] on button "Landscape" at bounding box center [597, 414] width 104 height 36
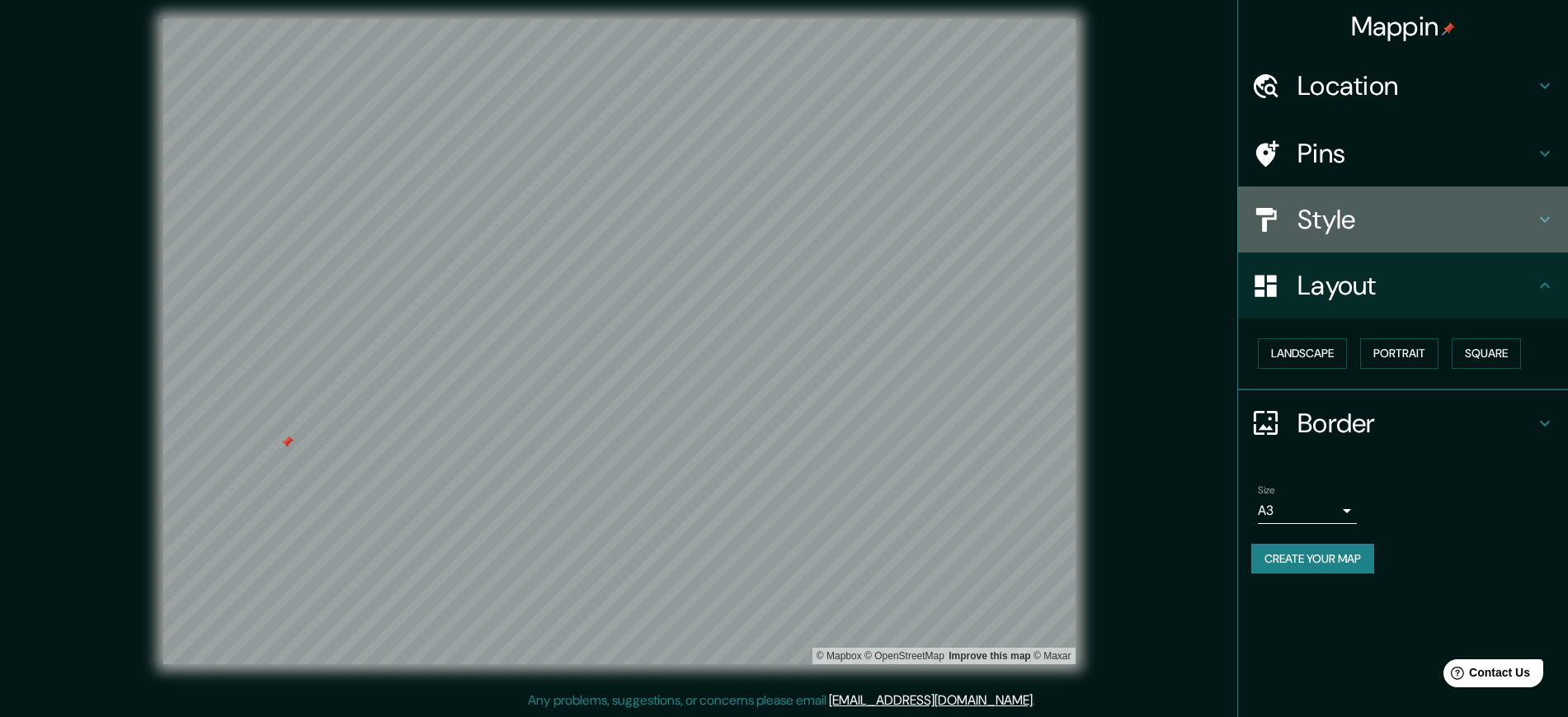
click at [1542, 220] on icon at bounding box center [1545, 219] width 20 height 20
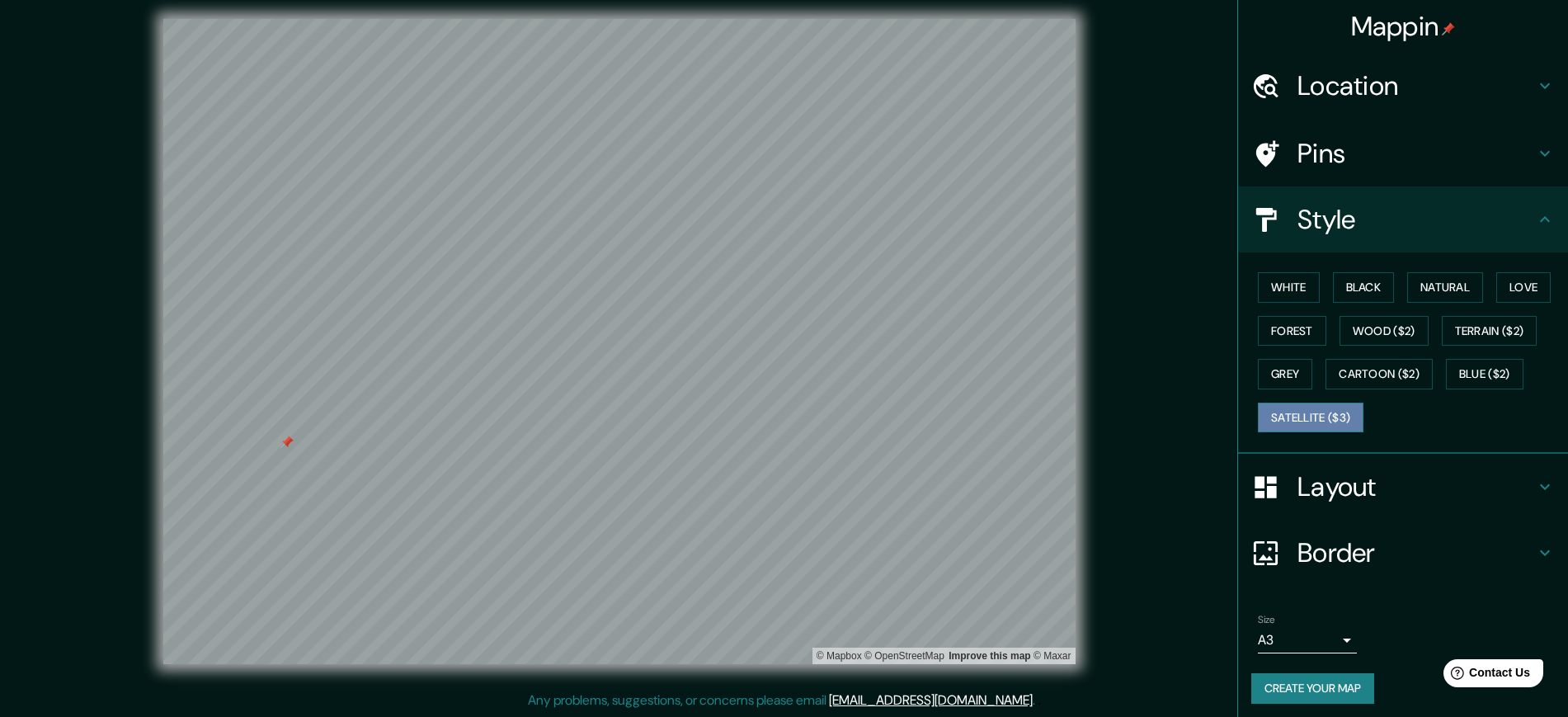
click at [1280, 418] on button "Satellite ($3)" at bounding box center [1311, 418] width 106 height 31
click at [1347, 371] on button "Cartoon ($2)" at bounding box center [1379, 374] width 108 height 31
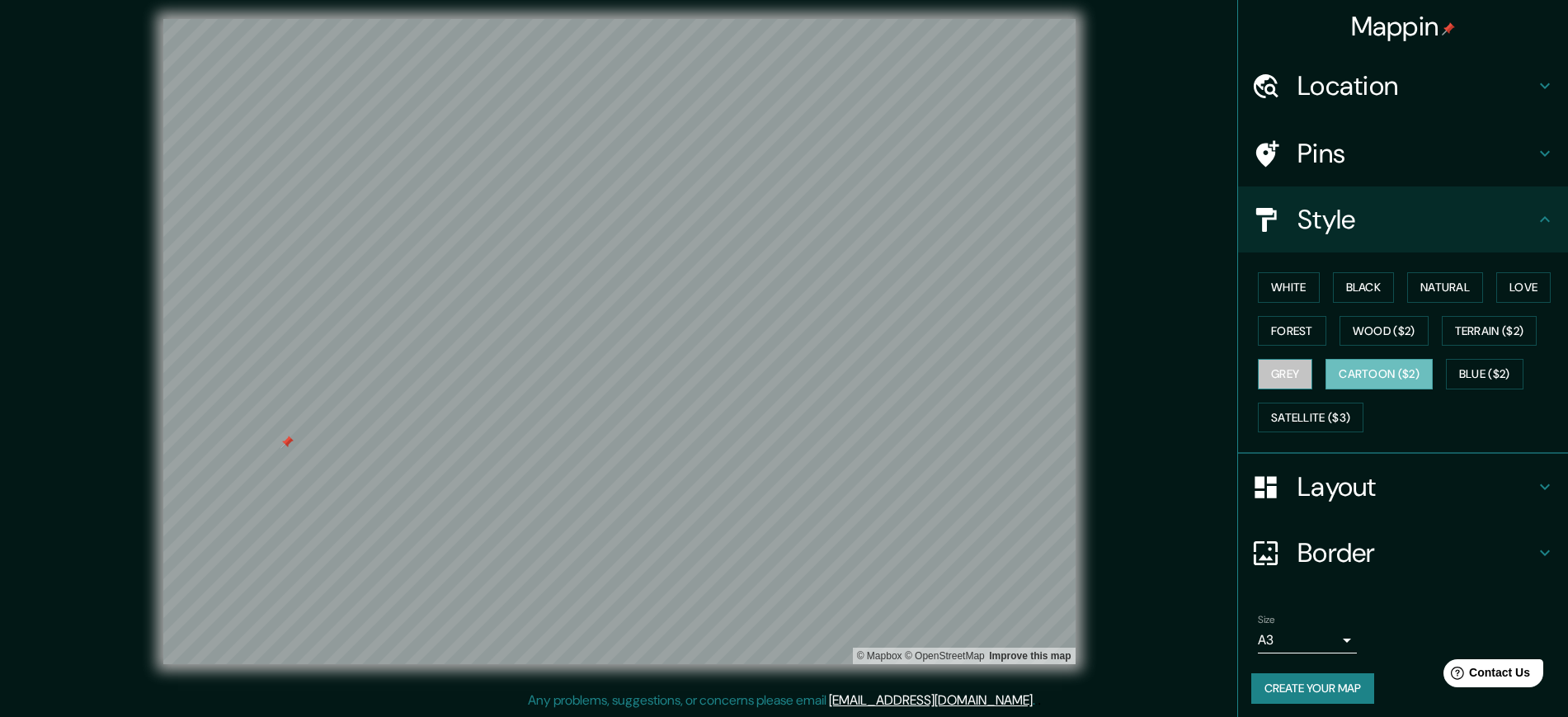
click at [1272, 372] on button "Grey" at bounding box center [1285, 374] width 55 height 31
click at [1280, 329] on button "Forest" at bounding box center [1292, 331] width 68 height 31
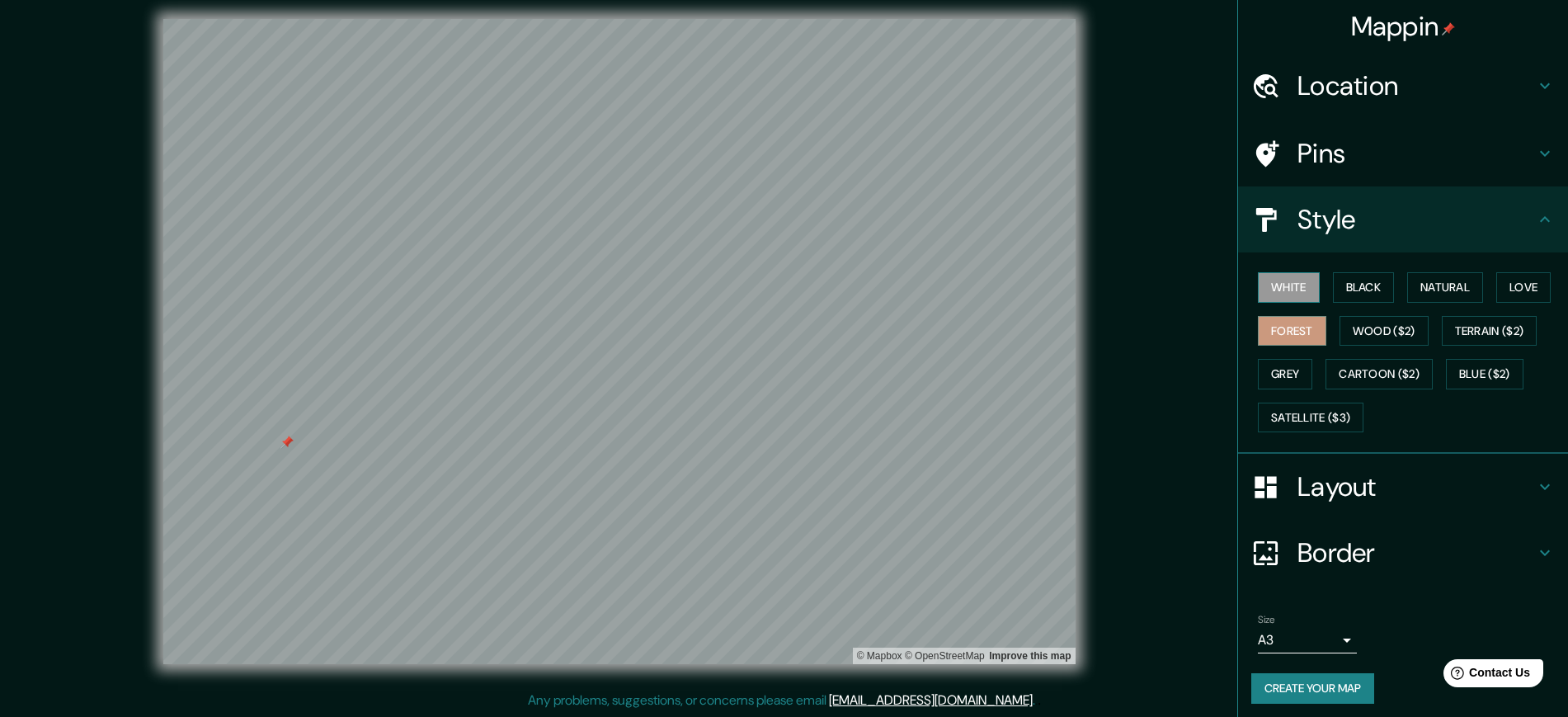
click at [1278, 284] on button "White" at bounding box center [1289, 288] width 61 height 31
click at [1341, 288] on button "Black" at bounding box center [1364, 288] width 61 height 31
click at [1439, 283] on button "Natural" at bounding box center [1445, 288] width 76 height 31
click at [1501, 284] on button "Love" at bounding box center [1524, 288] width 55 height 31
click at [1294, 332] on button "Forest" at bounding box center [1292, 331] width 68 height 31
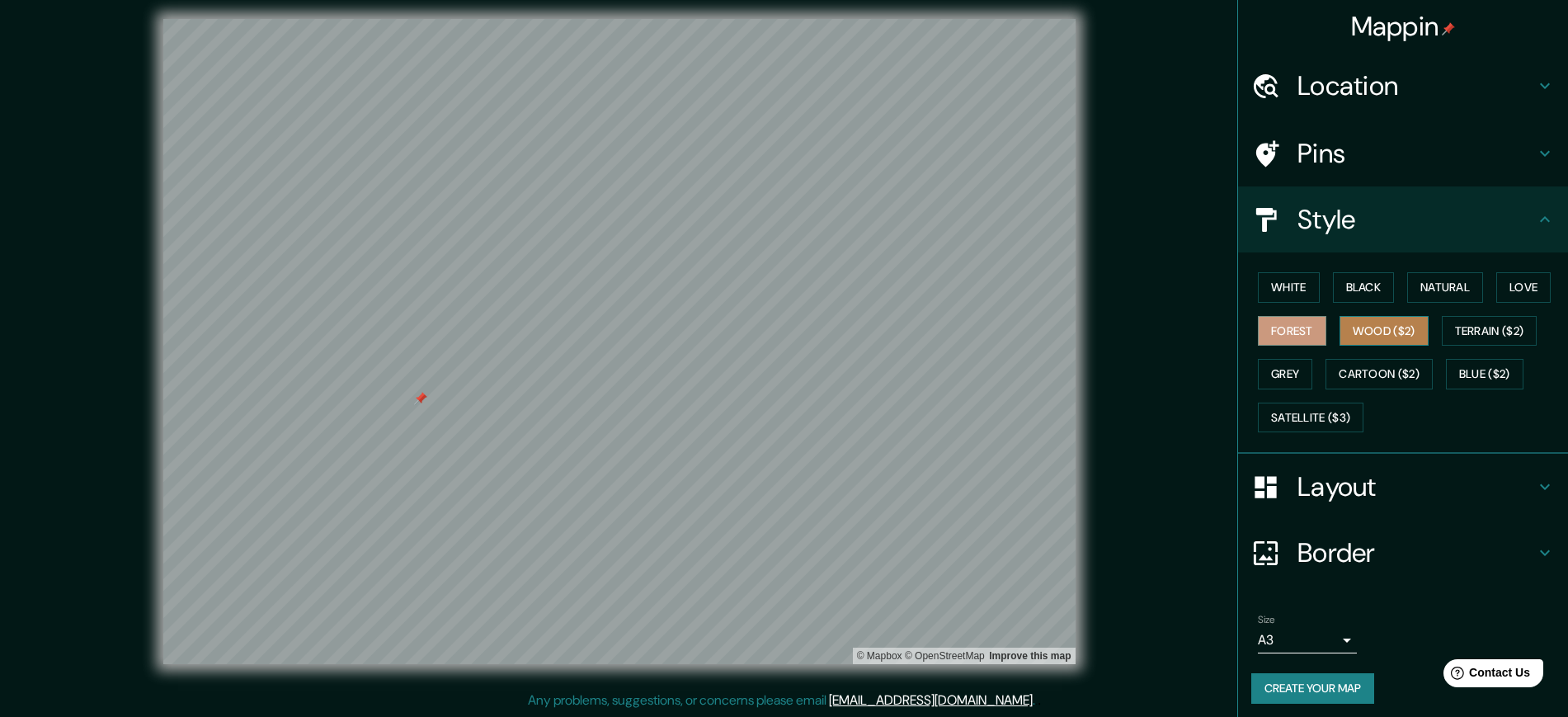
click at [1372, 324] on button "Wood ($2)" at bounding box center [1384, 331] width 89 height 31
click at [1454, 334] on button "Terrain ($2)" at bounding box center [1489, 331] width 96 height 31
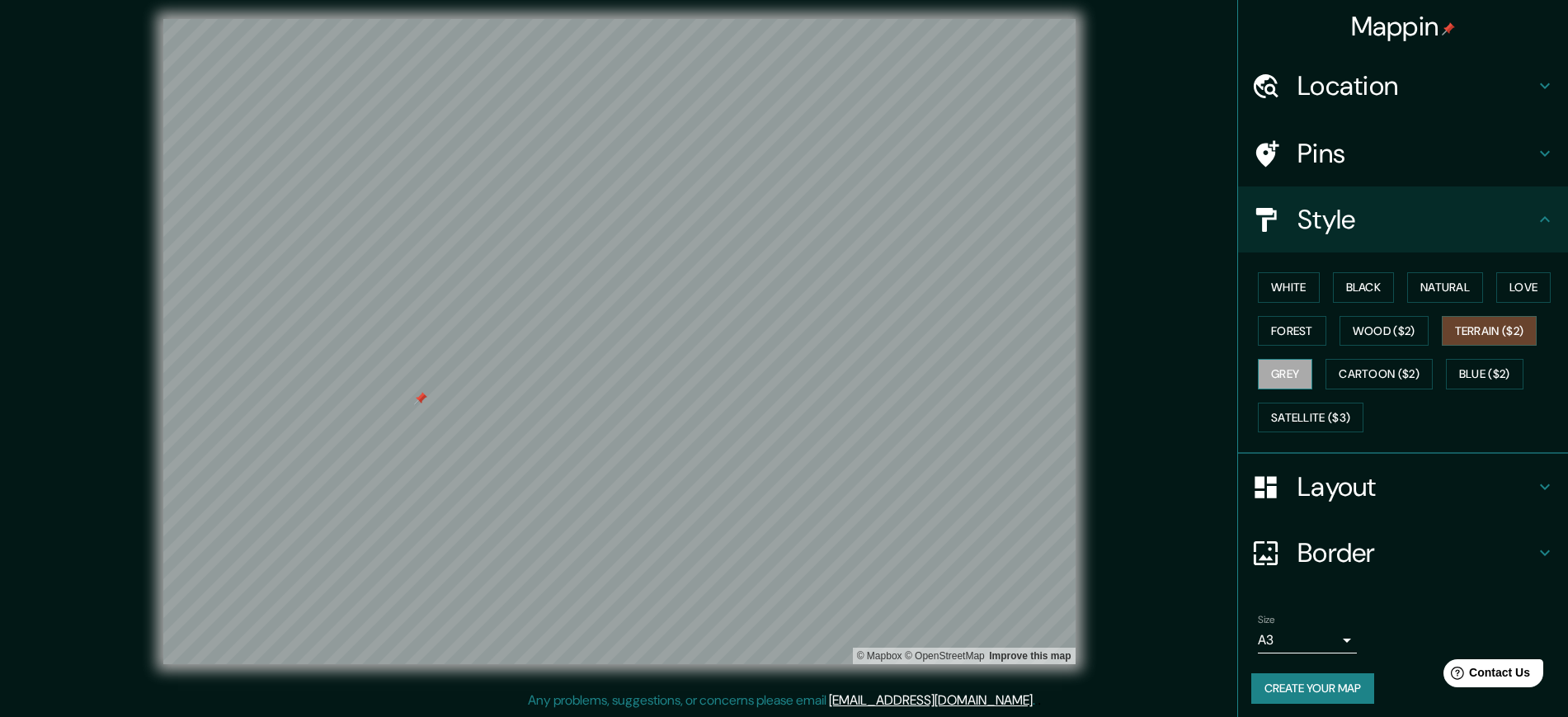
click at [1283, 373] on button "Grey" at bounding box center [1285, 374] width 55 height 31
click at [1338, 373] on button "Cartoon ($2)" at bounding box center [1379, 374] width 108 height 31
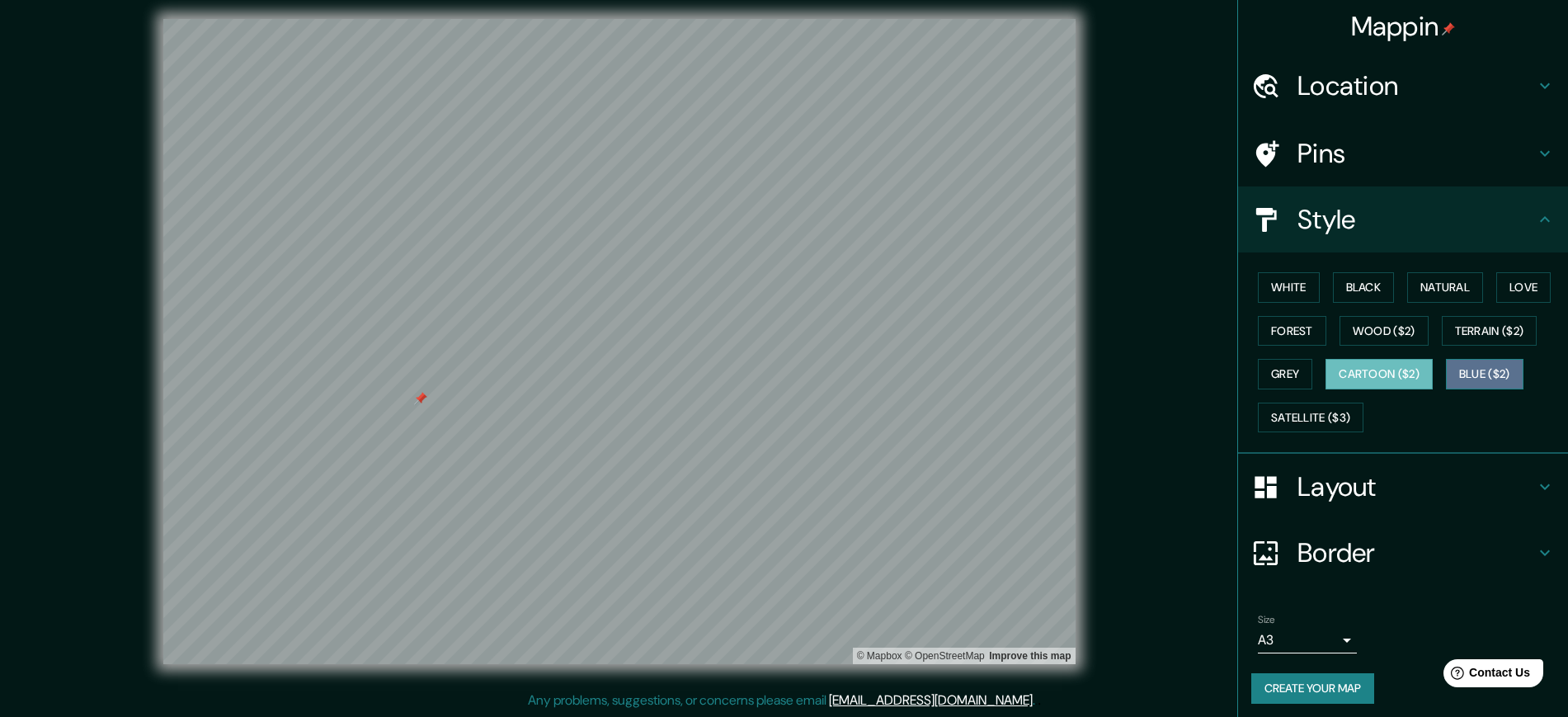
click at [1451, 375] on button "Blue ($2)" at bounding box center [1484, 374] width 78 height 31
click at [1288, 412] on button "Satellite ($3)" at bounding box center [1311, 418] width 106 height 31
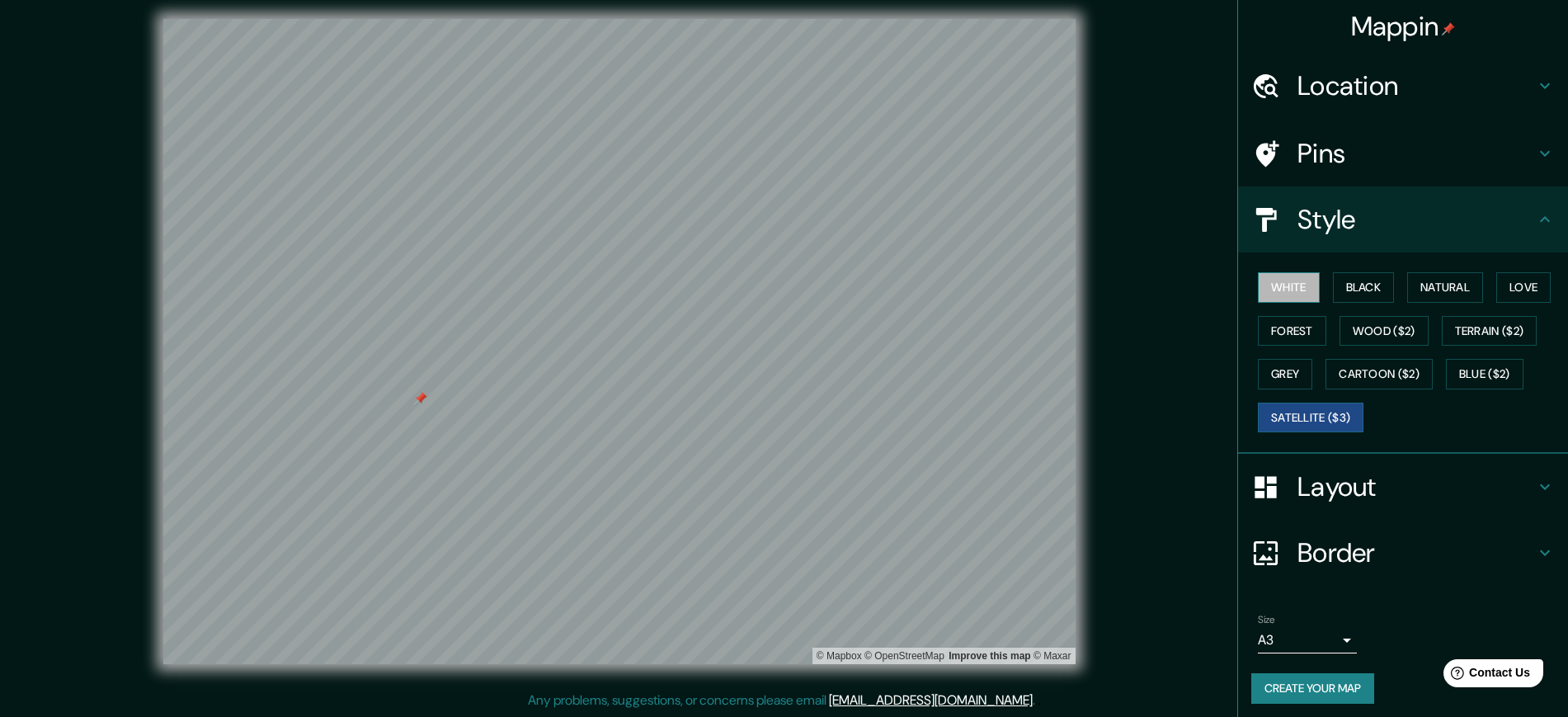
click at [1269, 292] on button "White" at bounding box center [1289, 288] width 61 height 31
click at [420, 397] on div at bounding box center [420, 398] width 13 height 13
drag, startPoint x: 426, startPoint y: 385, endPoint x: 434, endPoint y: 388, distance: 8.5
click at [434, 388] on div at bounding box center [434, 392] width 13 height 13
click at [431, 390] on div at bounding box center [433, 392] width 13 height 13
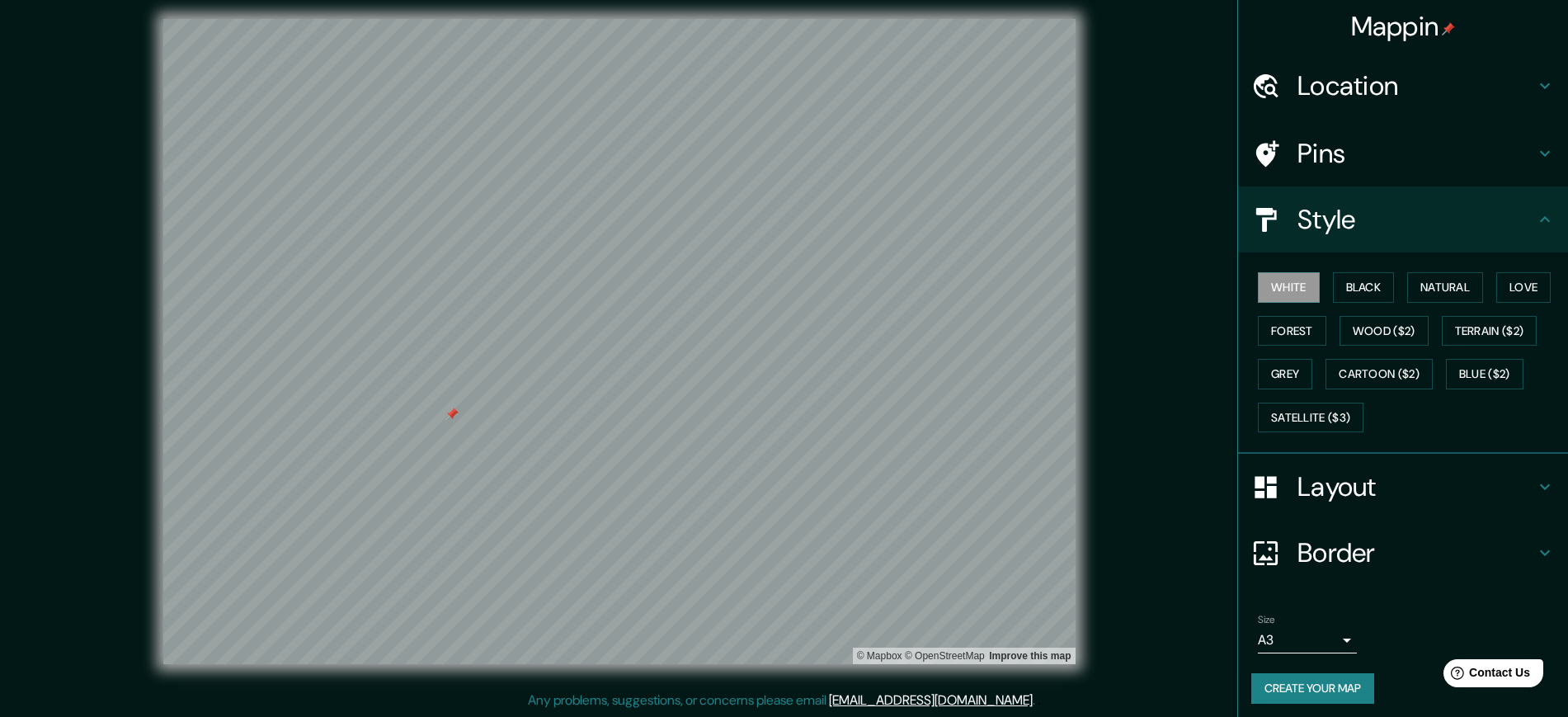
click at [450, 415] on div at bounding box center [452, 413] width 13 height 13
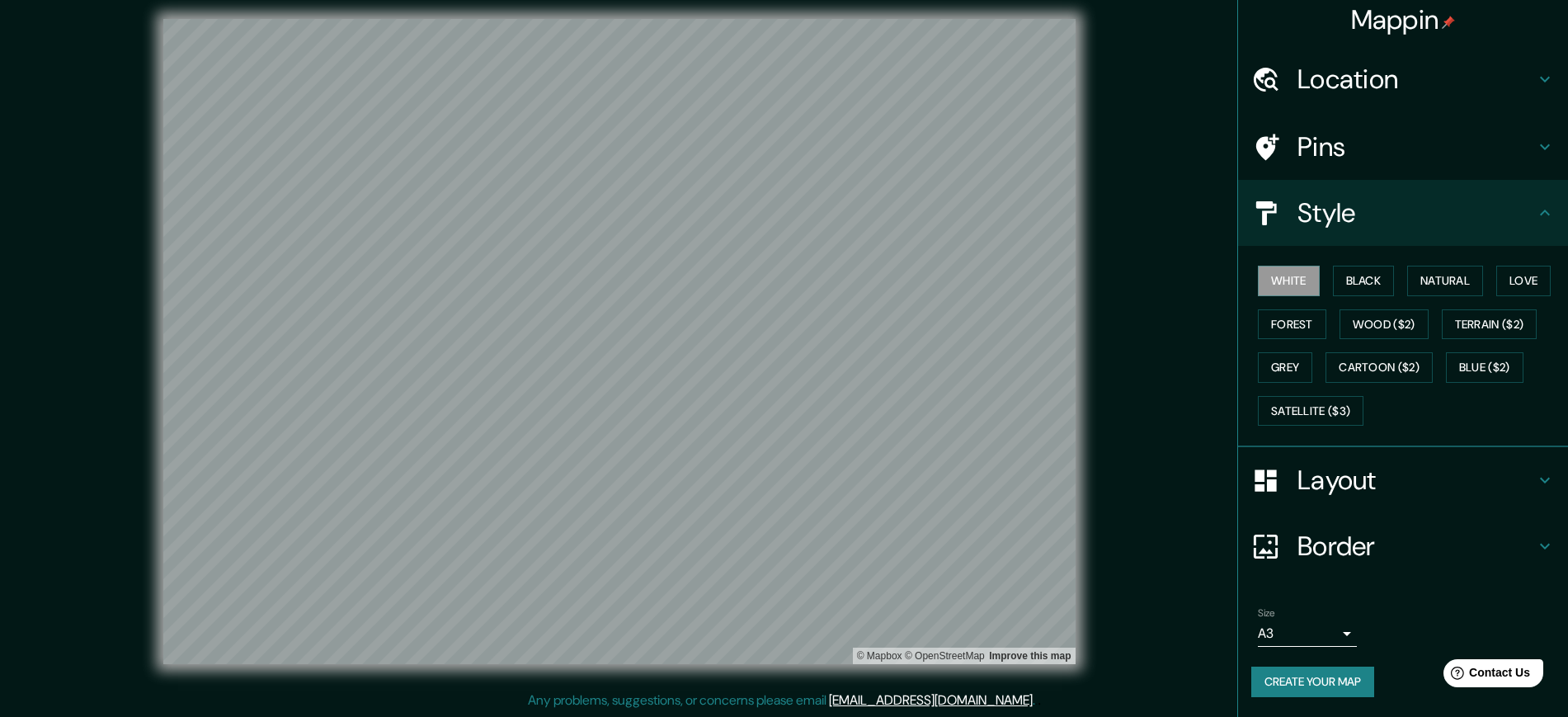
scroll to position [0, 0]
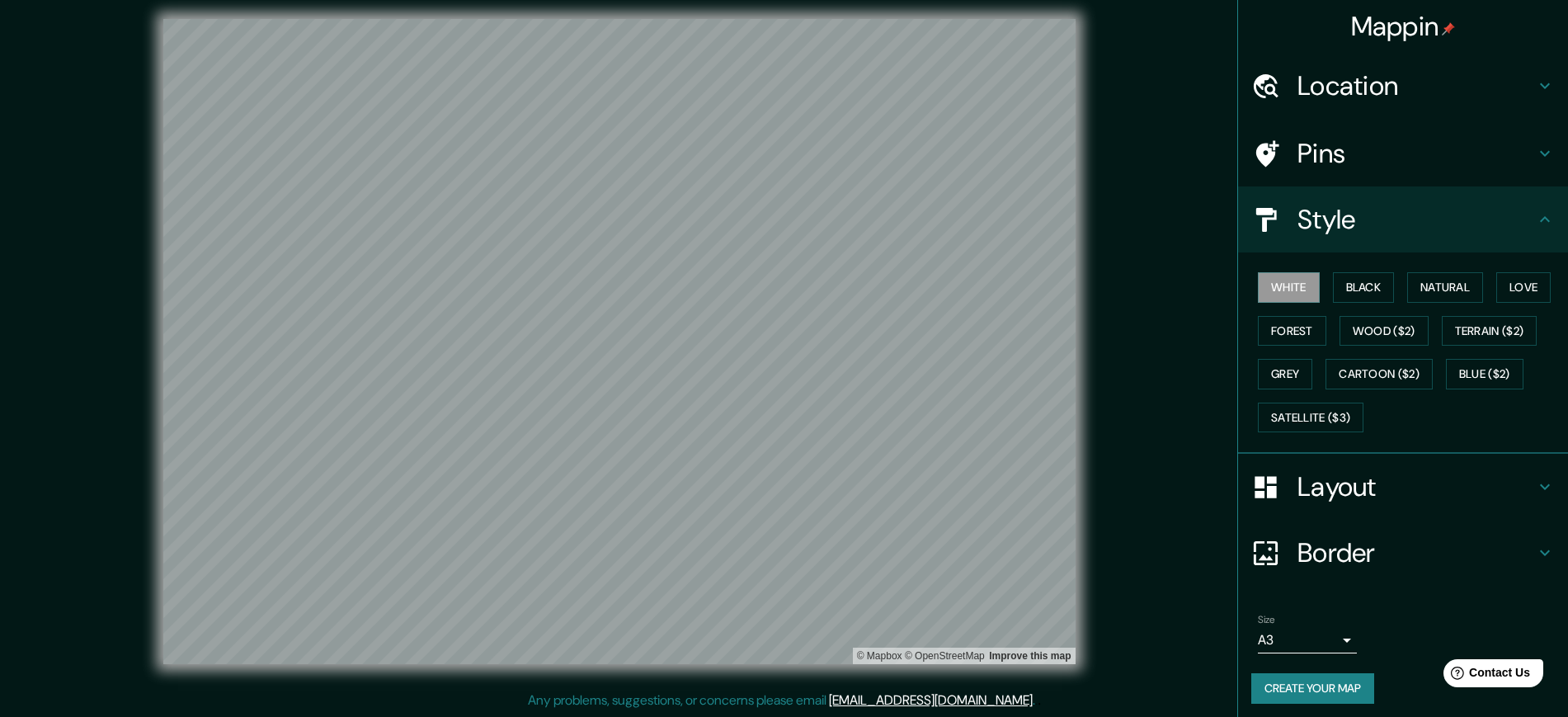
click at [1536, 152] on icon at bounding box center [1545, 153] width 20 height 20
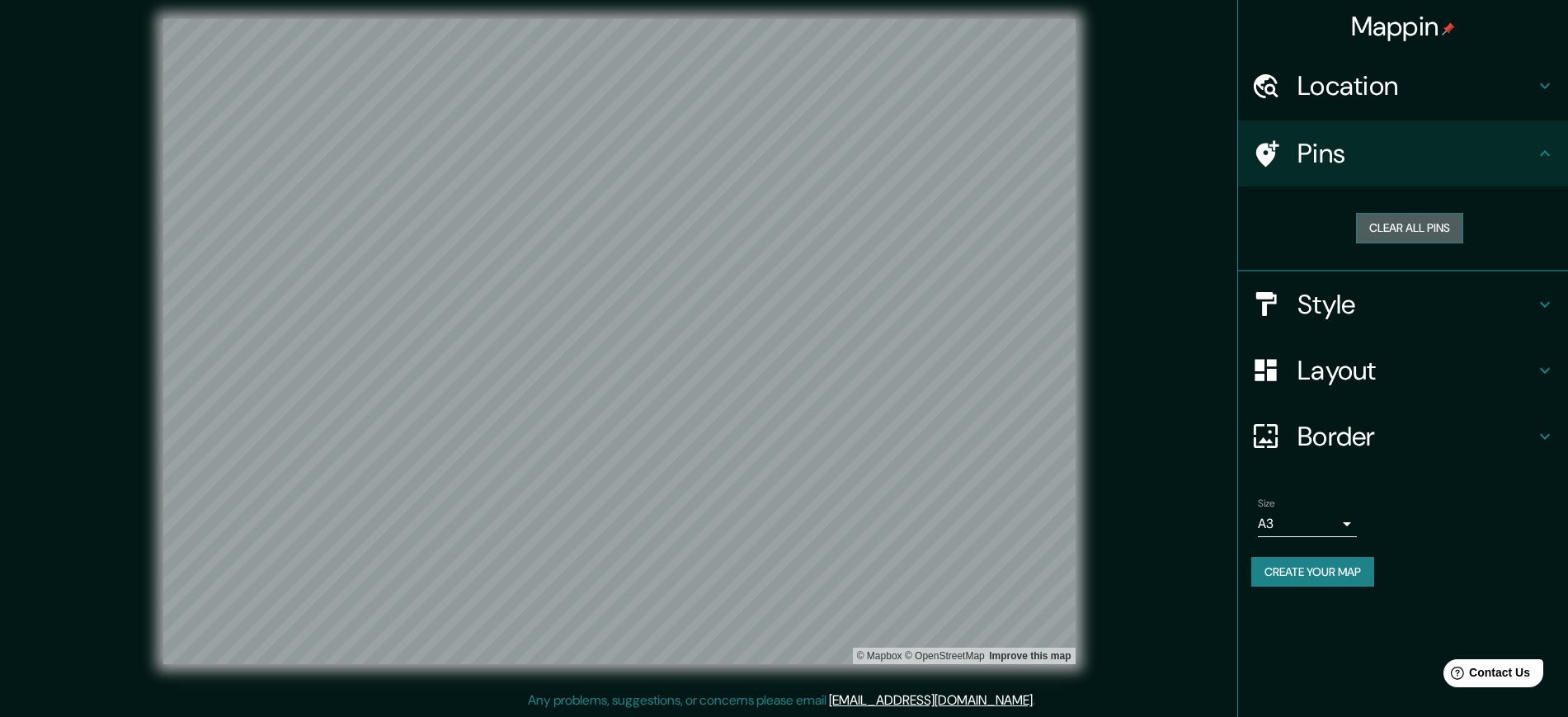
click at [1425, 227] on button "Clear all pins" at bounding box center [1410, 228] width 108 height 31
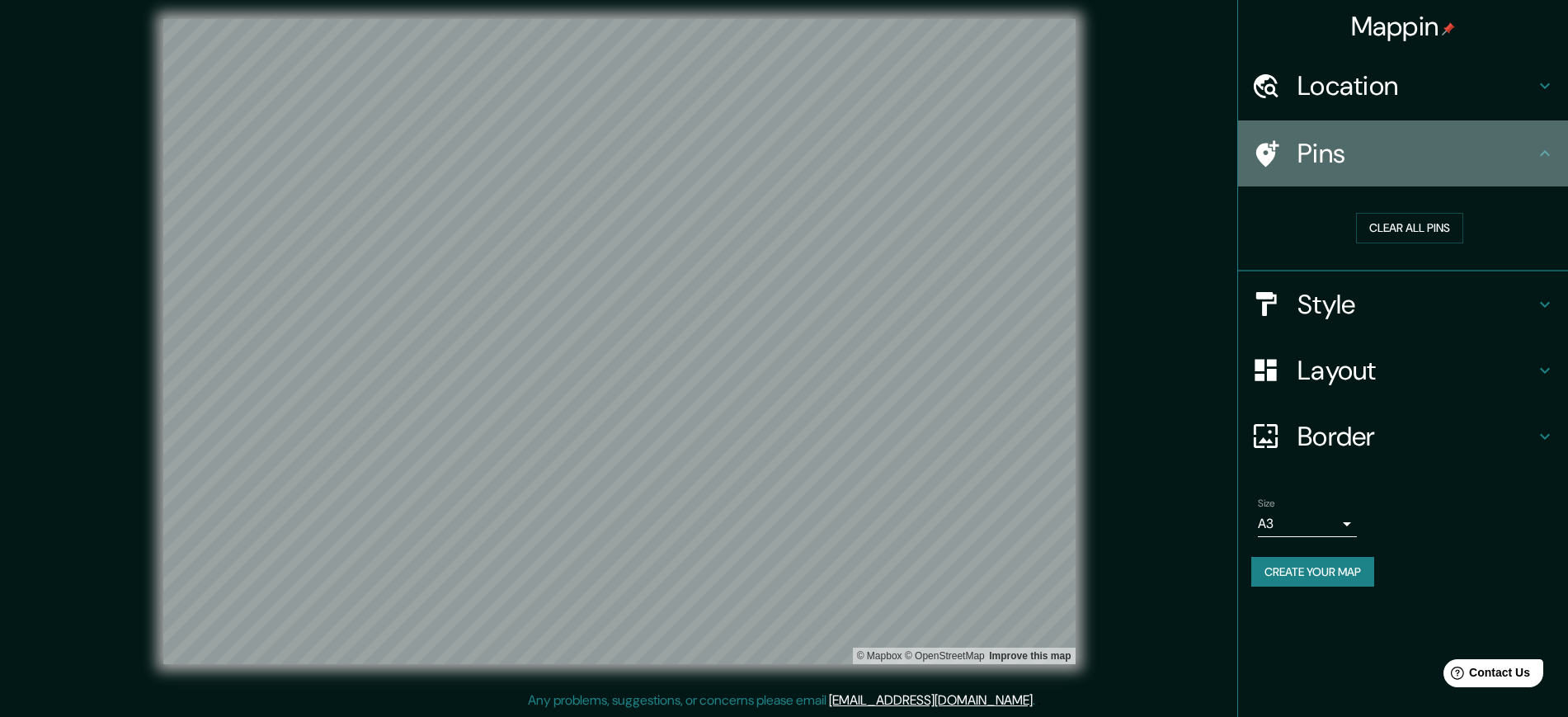
click at [1546, 149] on icon at bounding box center [1545, 153] width 20 height 20
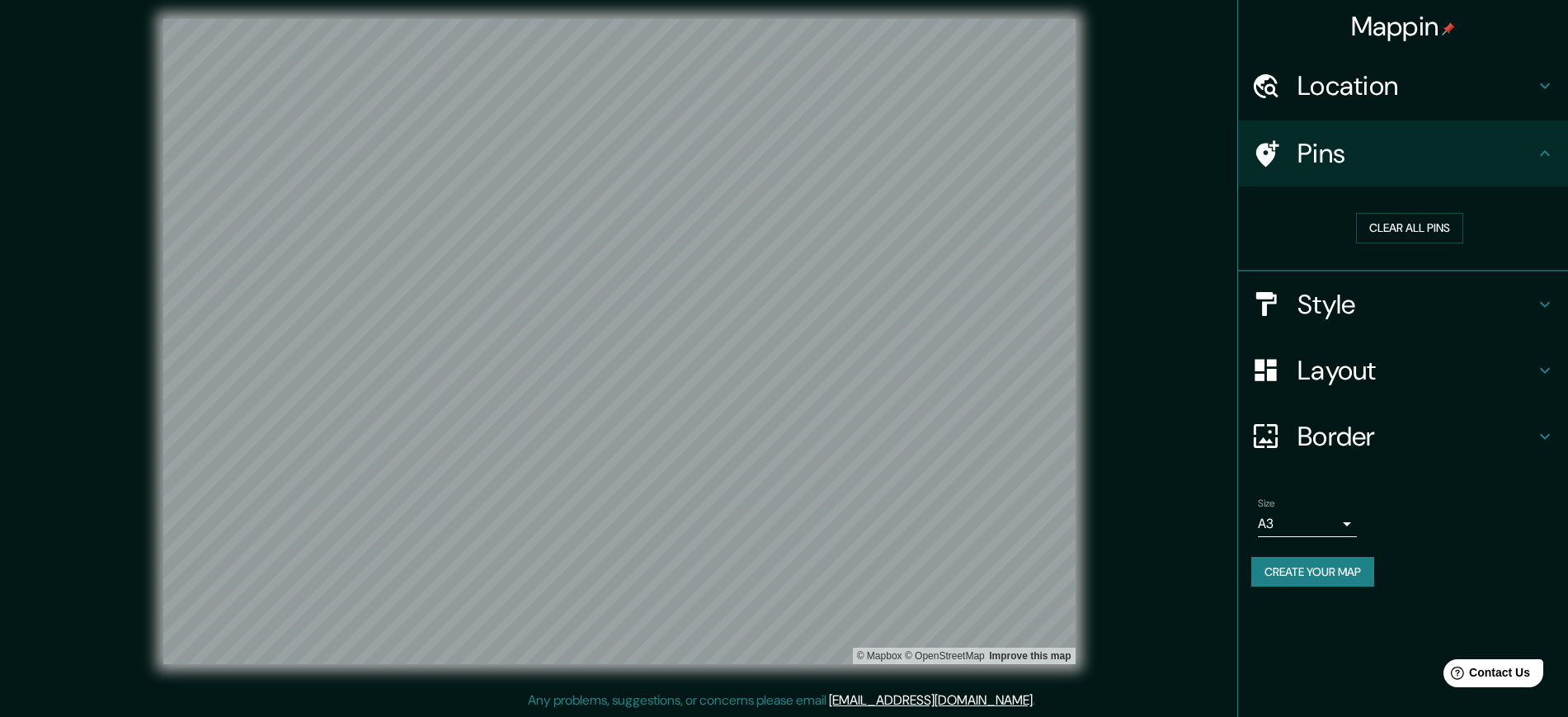
click at [1540, 302] on icon at bounding box center [1545, 304] width 20 height 20
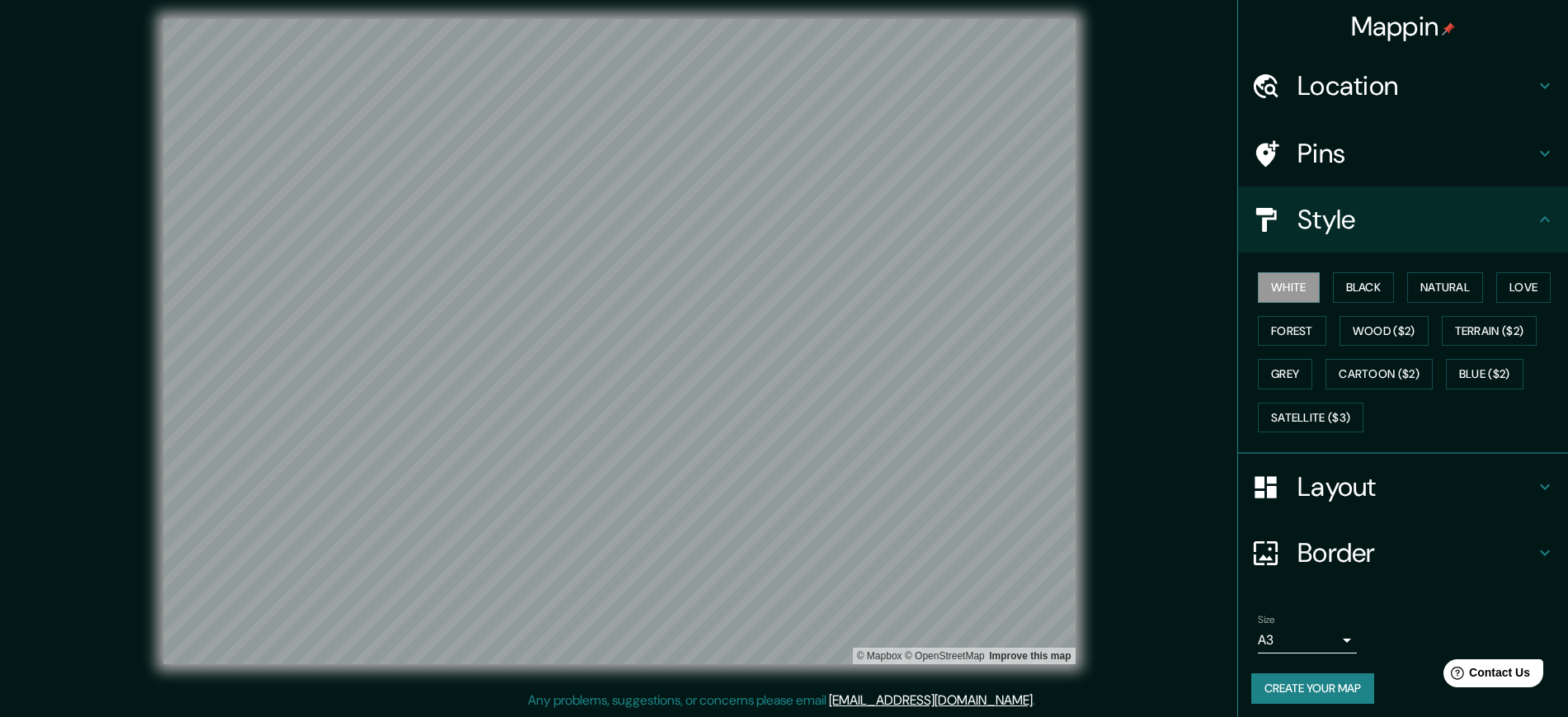
click at [1536, 489] on icon at bounding box center [1545, 487] width 20 height 20
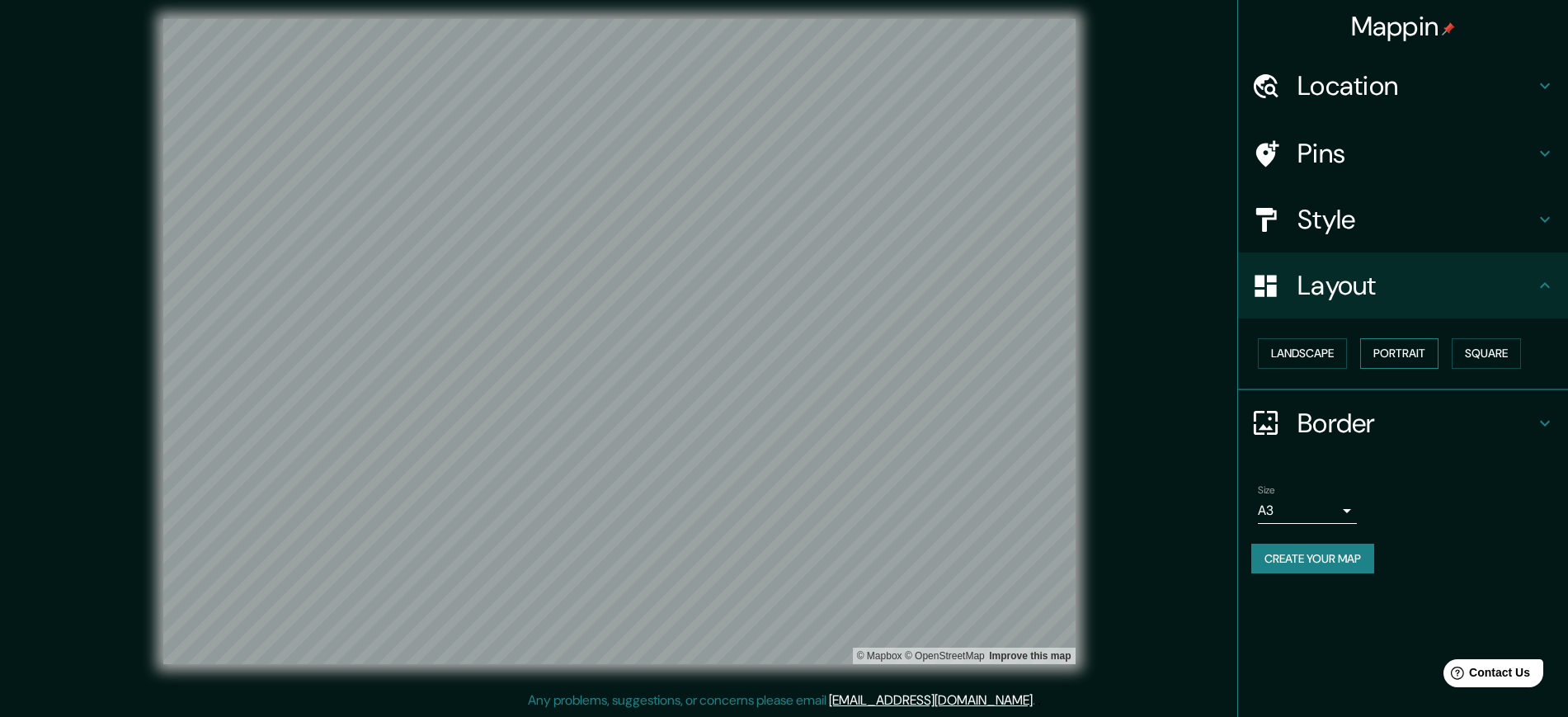
click at [1409, 353] on button "Portrait" at bounding box center [1400, 353] width 79 height 31
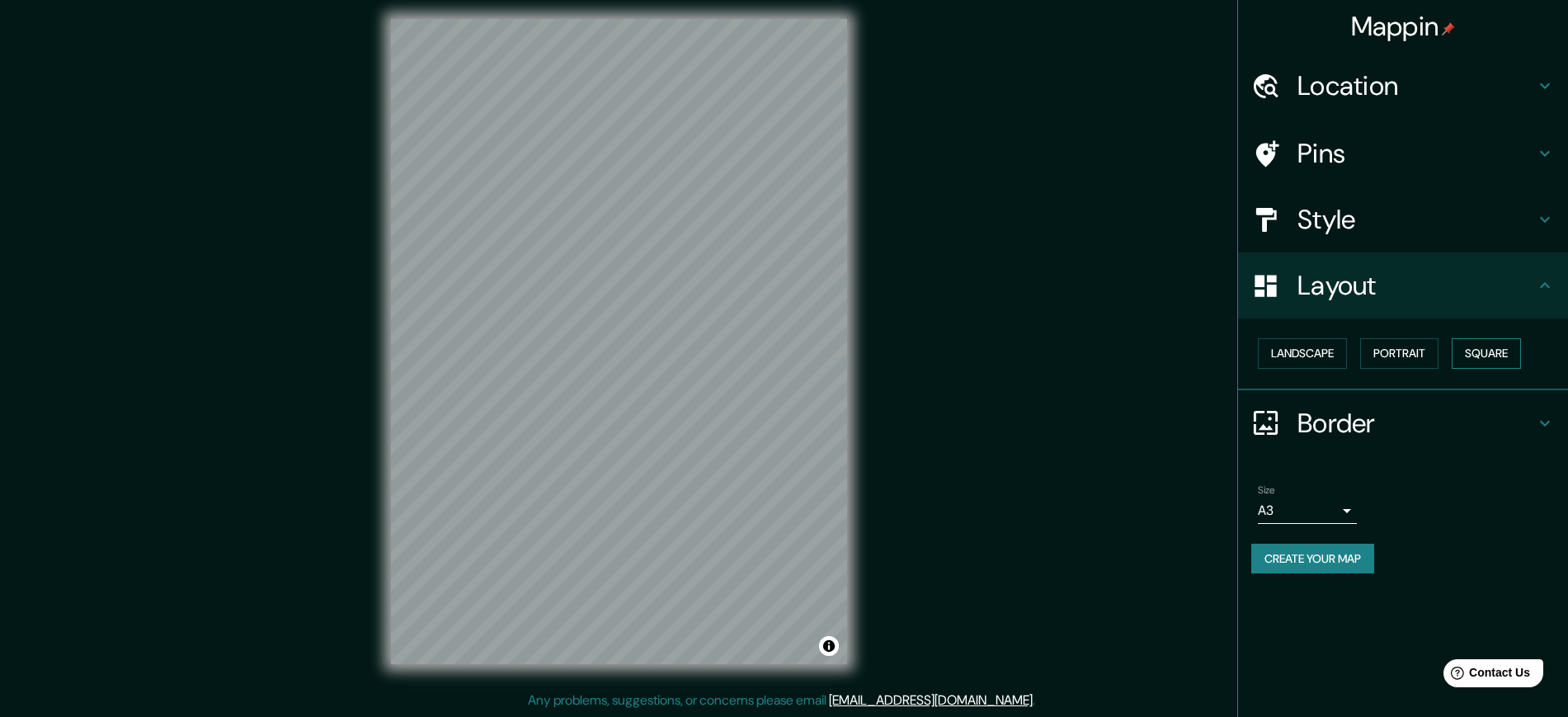
click at [1479, 353] on button "Square" at bounding box center [1486, 353] width 69 height 31
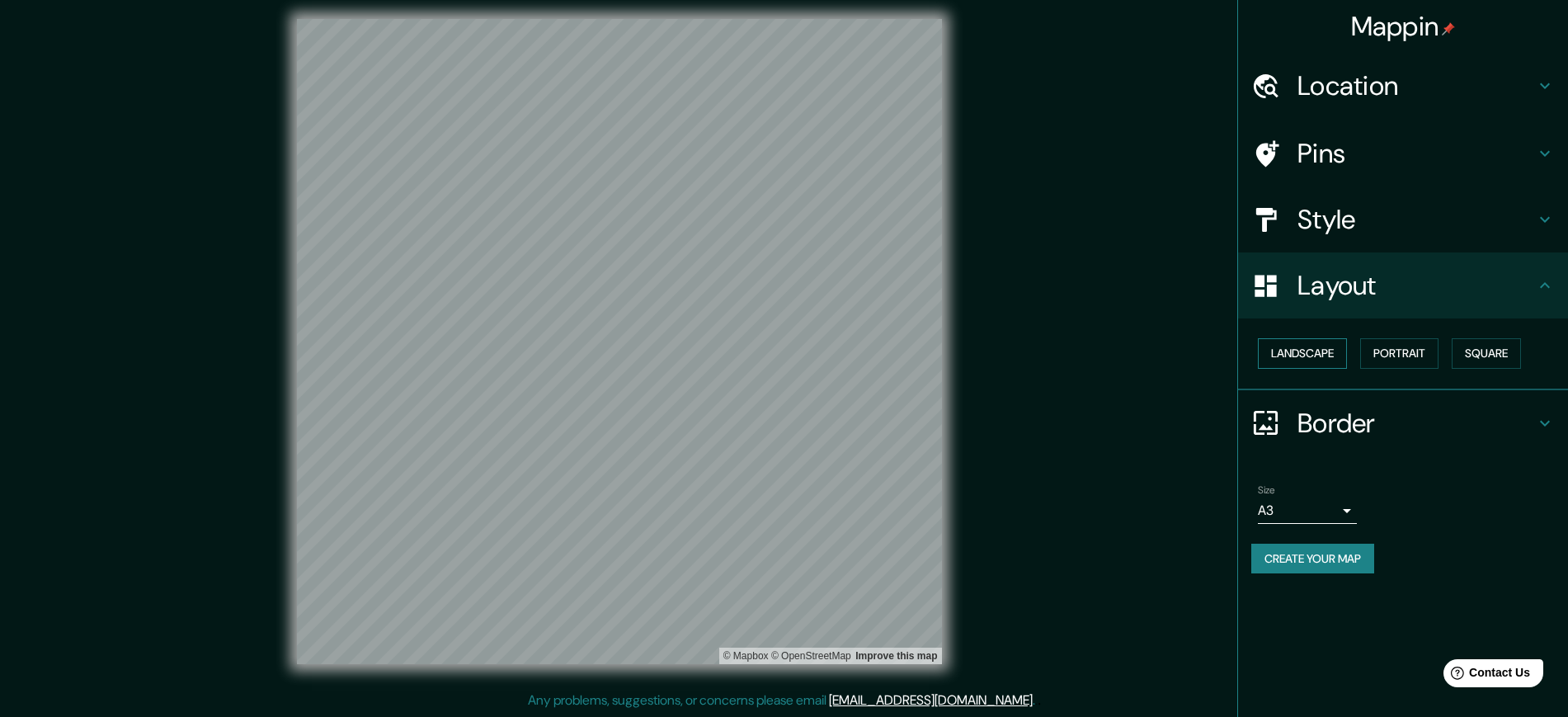
click at [1338, 346] on button "Landscape" at bounding box center [1303, 353] width 89 height 31
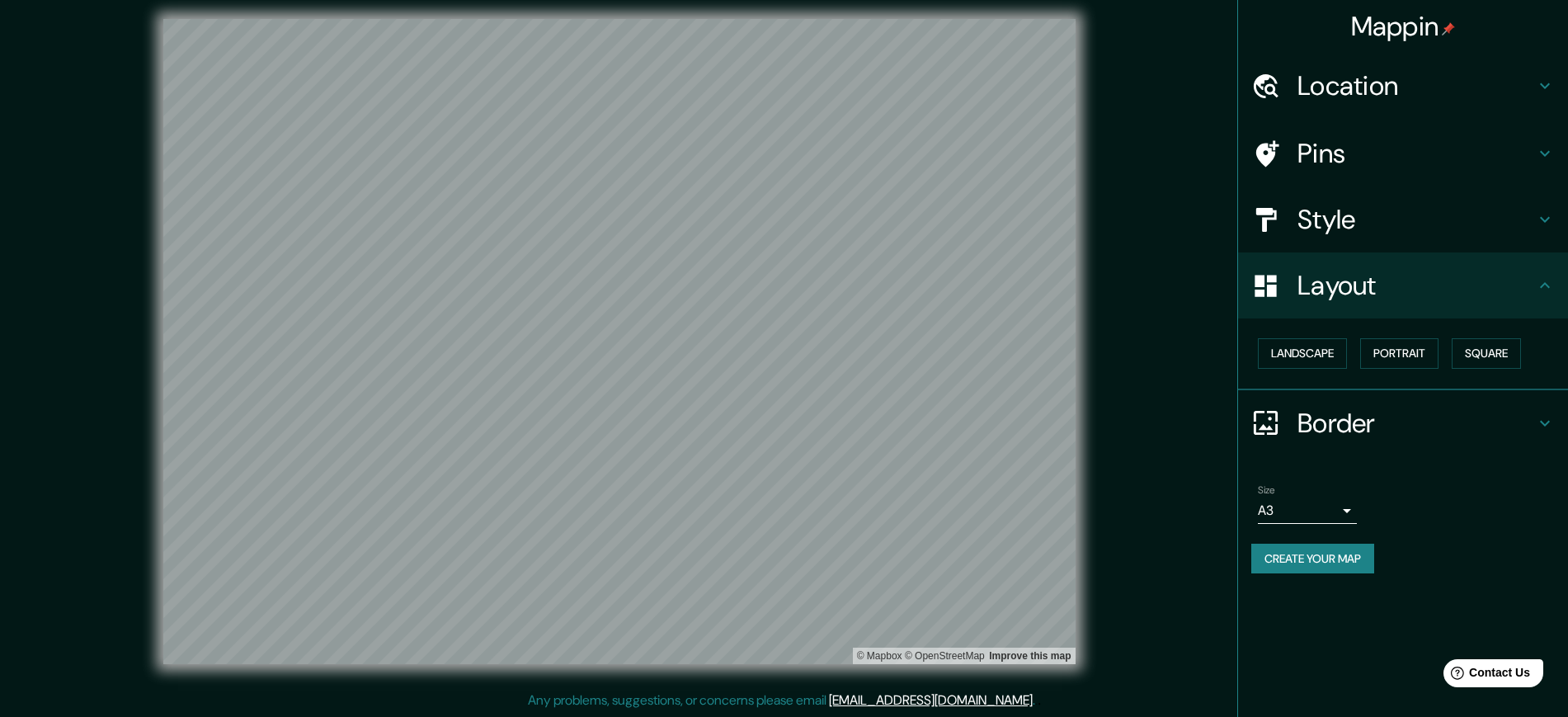
click at [1318, 555] on button "Create your map" at bounding box center [1313, 559] width 123 height 31
click at [1318, 557] on button "Create your map" at bounding box center [1313, 559] width 123 height 31
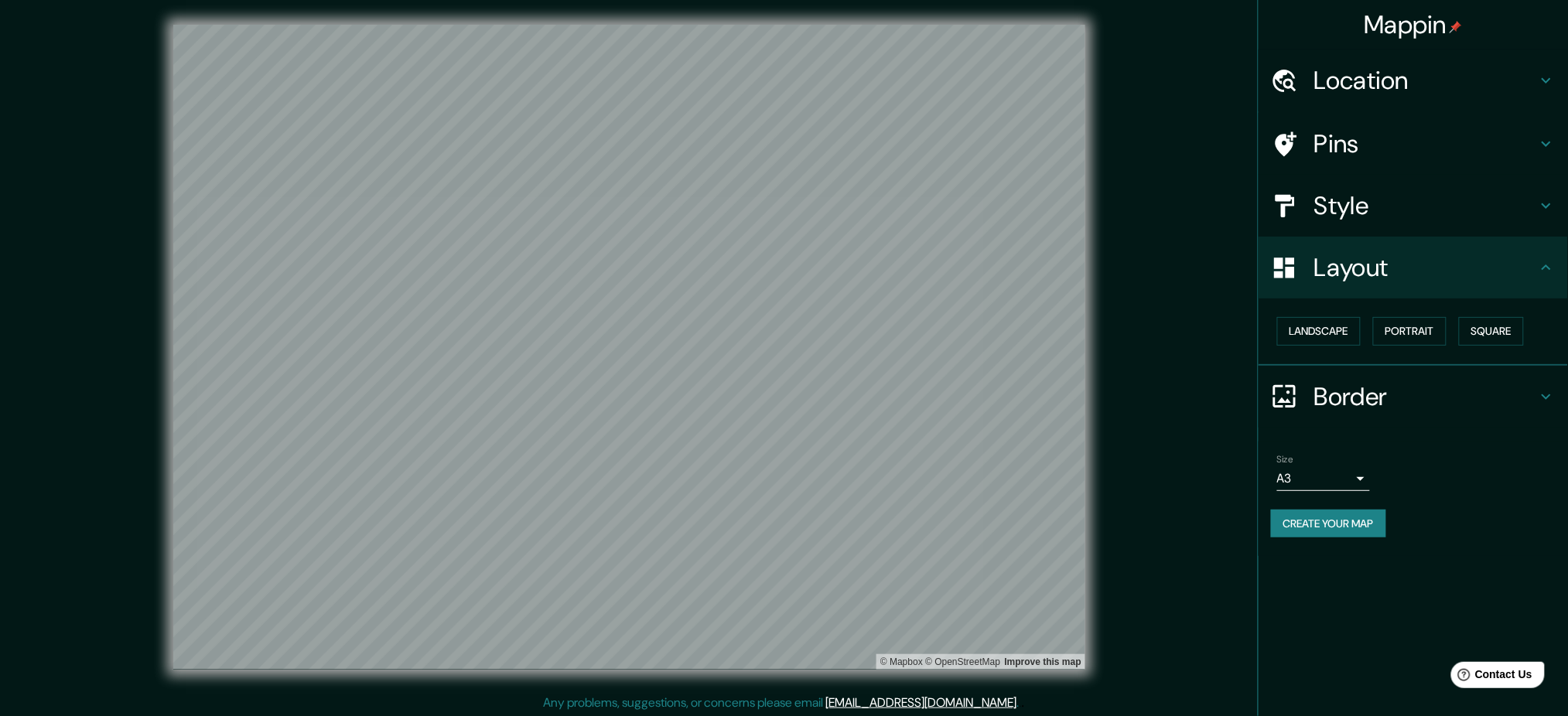
click at [1455, 28] on img at bounding box center [1455, 26] width 12 height 12
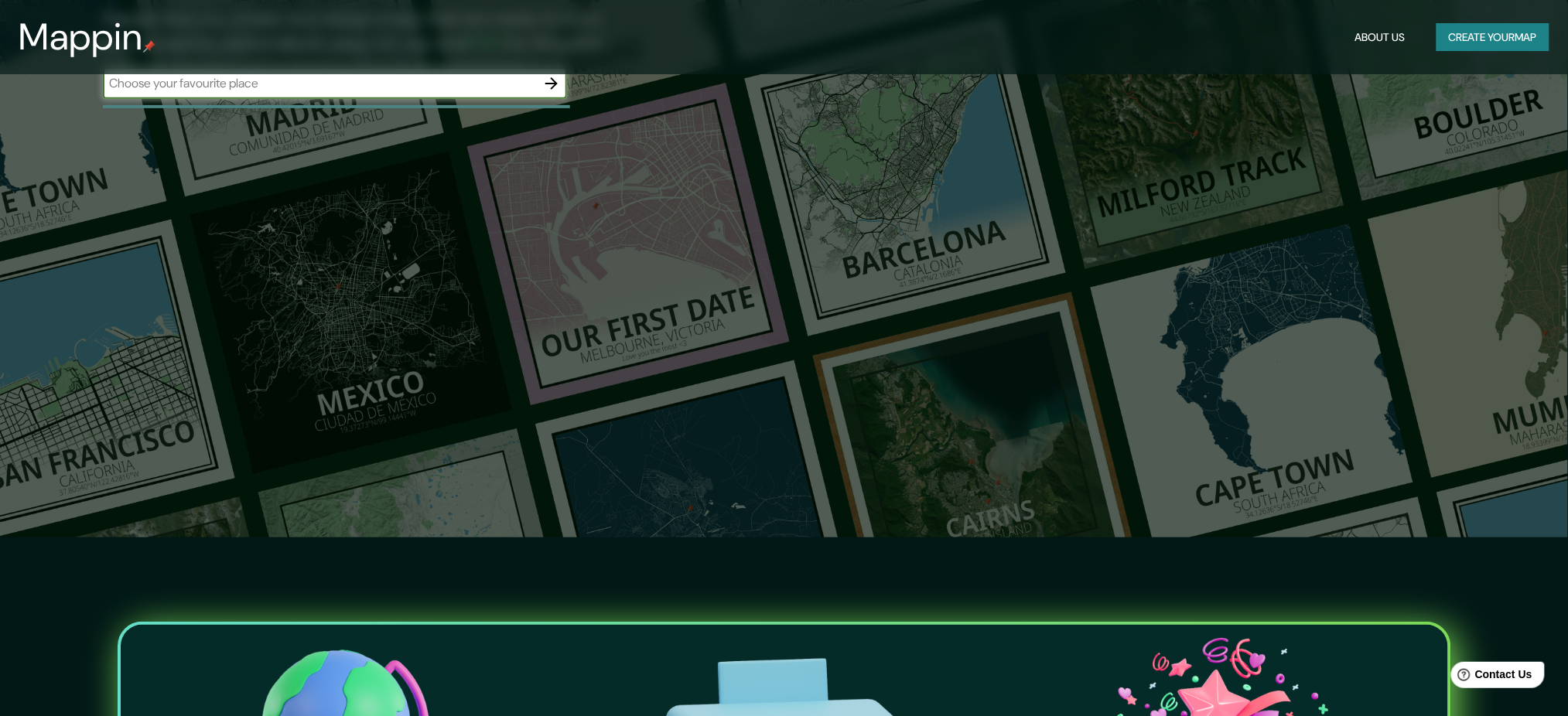
scroll to position [103, 0]
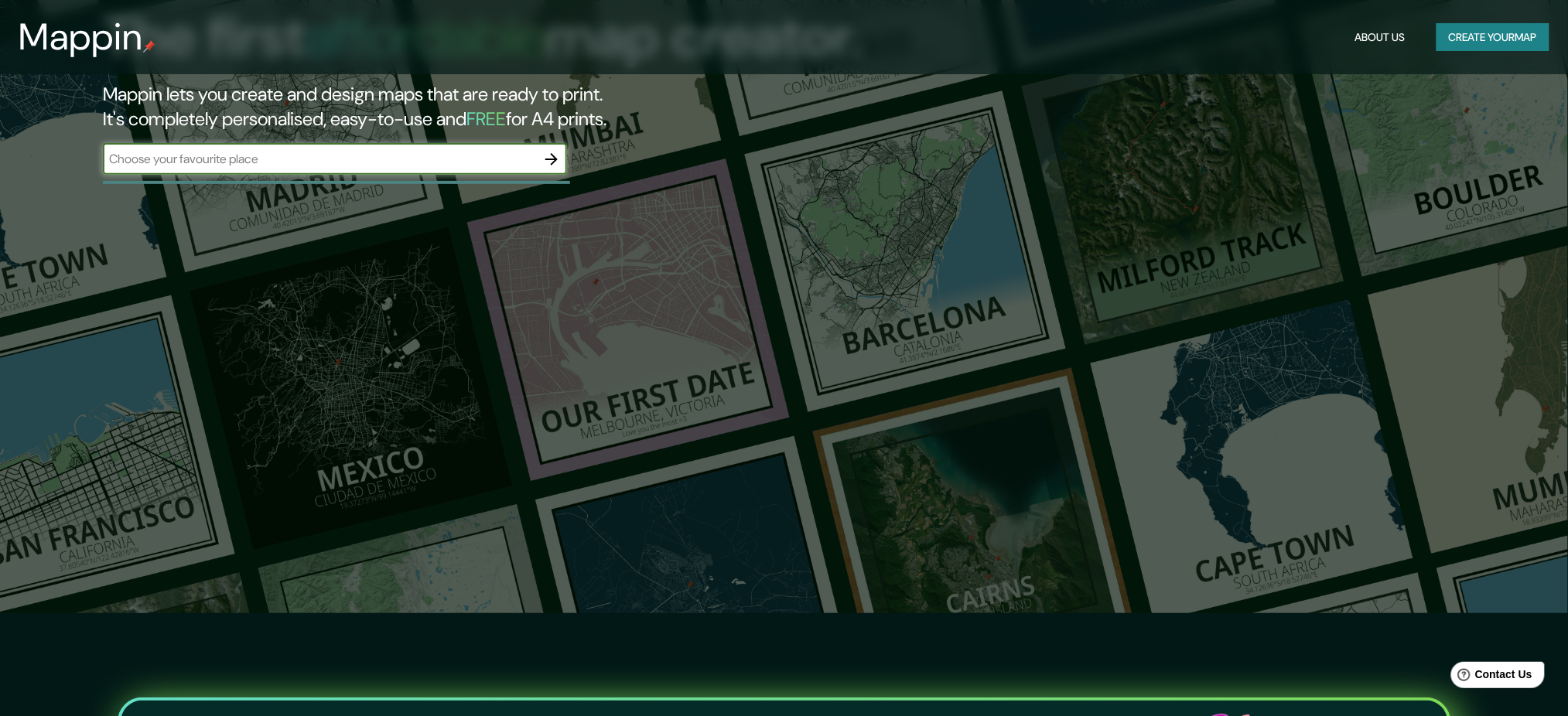
click at [1470, 41] on button "Create your map" at bounding box center [1493, 38] width 113 height 29
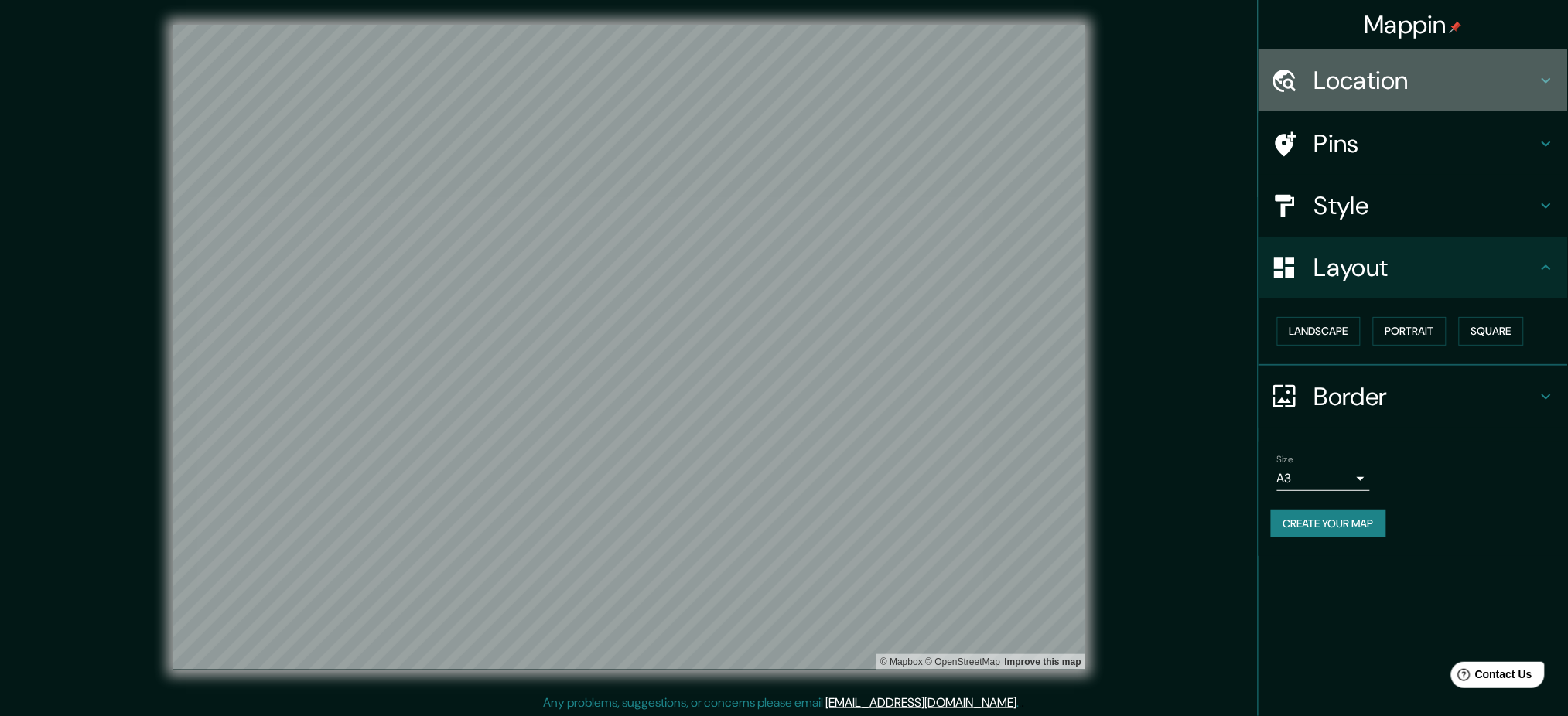
click at [1386, 82] on h4 "Location" at bounding box center [1426, 80] width 223 height 31
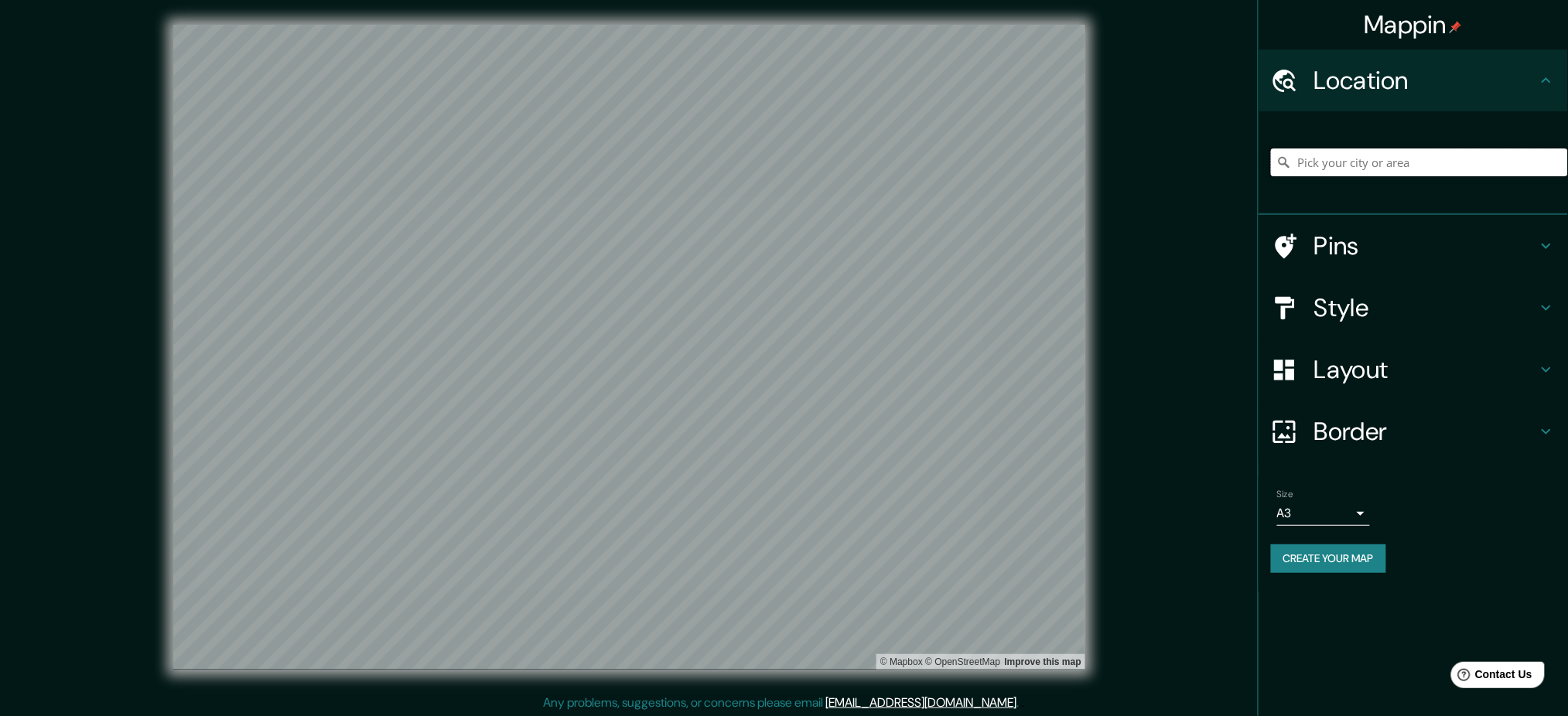
click at [1433, 156] on input "Pick your city or area" at bounding box center [1419, 162] width 297 height 28
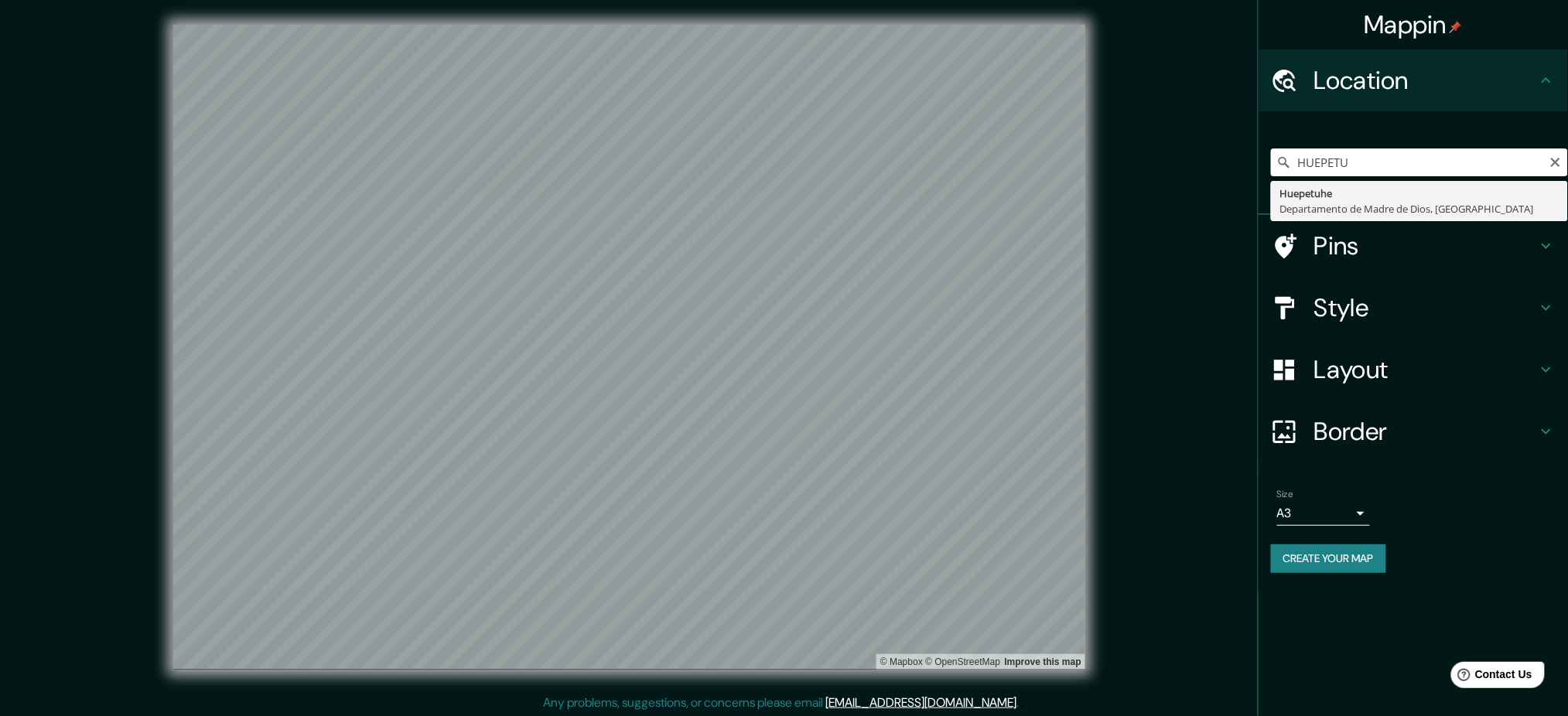
type input "HUEPETU"
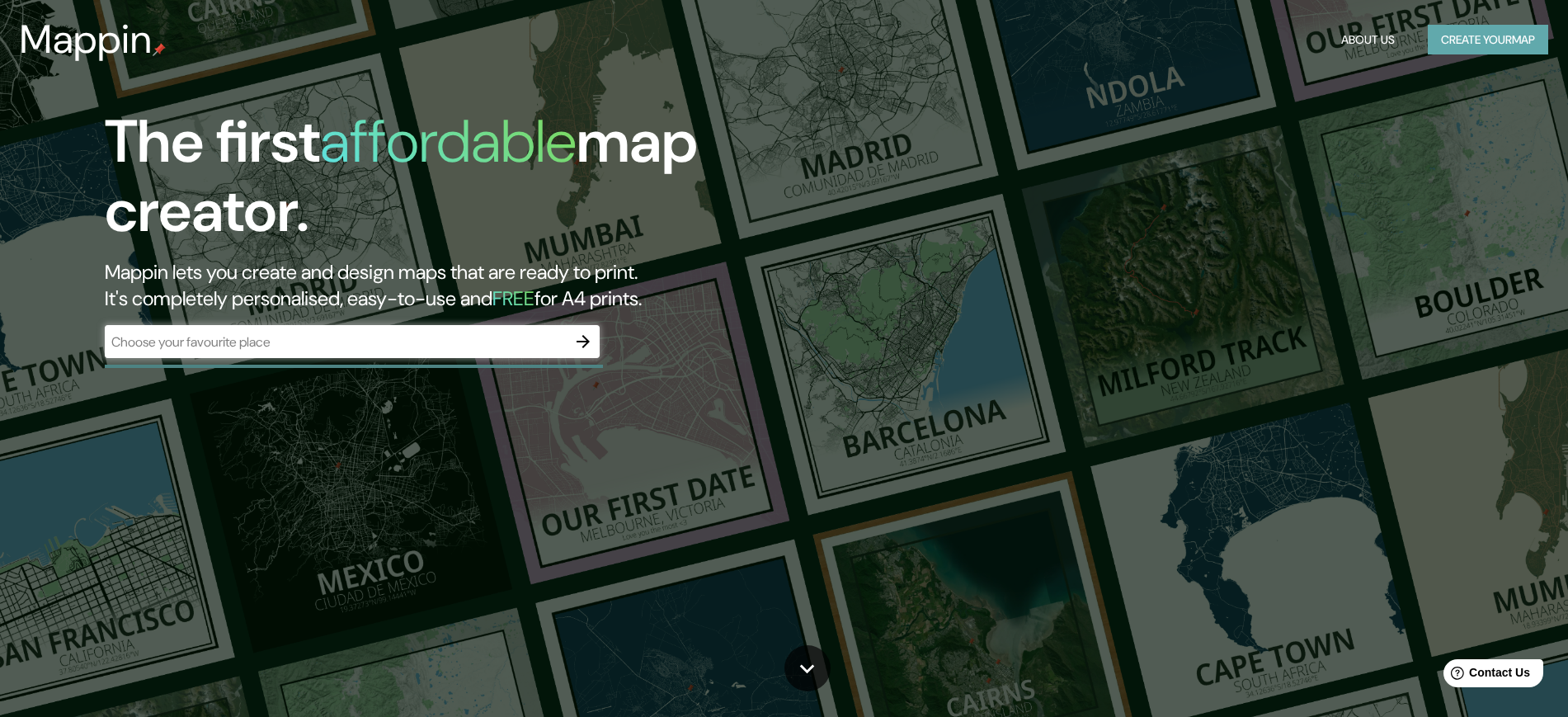
click at [1506, 39] on button "Create your map" at bounding box center [1488, 40] width 120 height 31
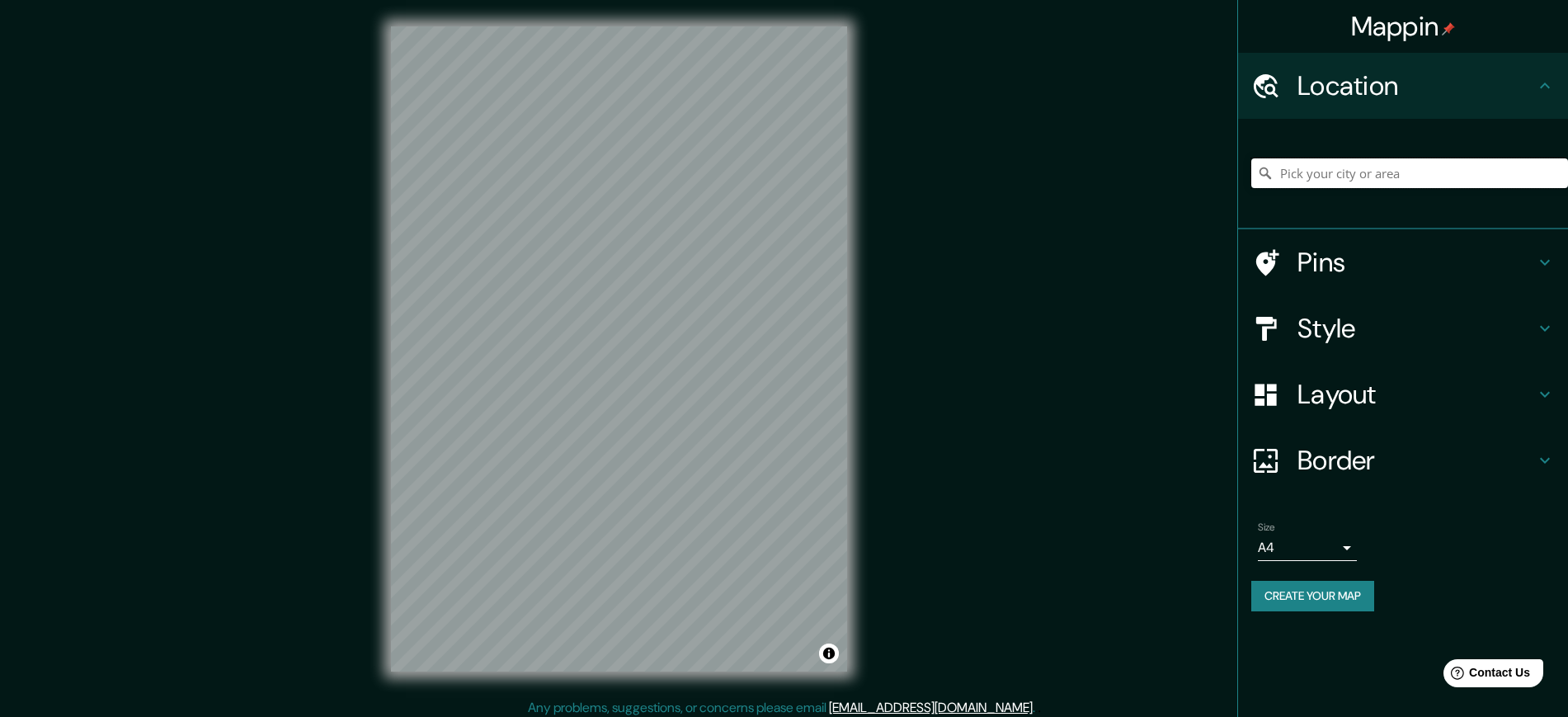
click at [1401, 175] on input "Pick your city or area" at bounding box center [1409, 173] width 317 height 30
type input "Huepetuhe, Departamento de Madre de Dios, Perú"
click at [1543, 392] on icon at bounding box center [1545, 393] width 20 height 20
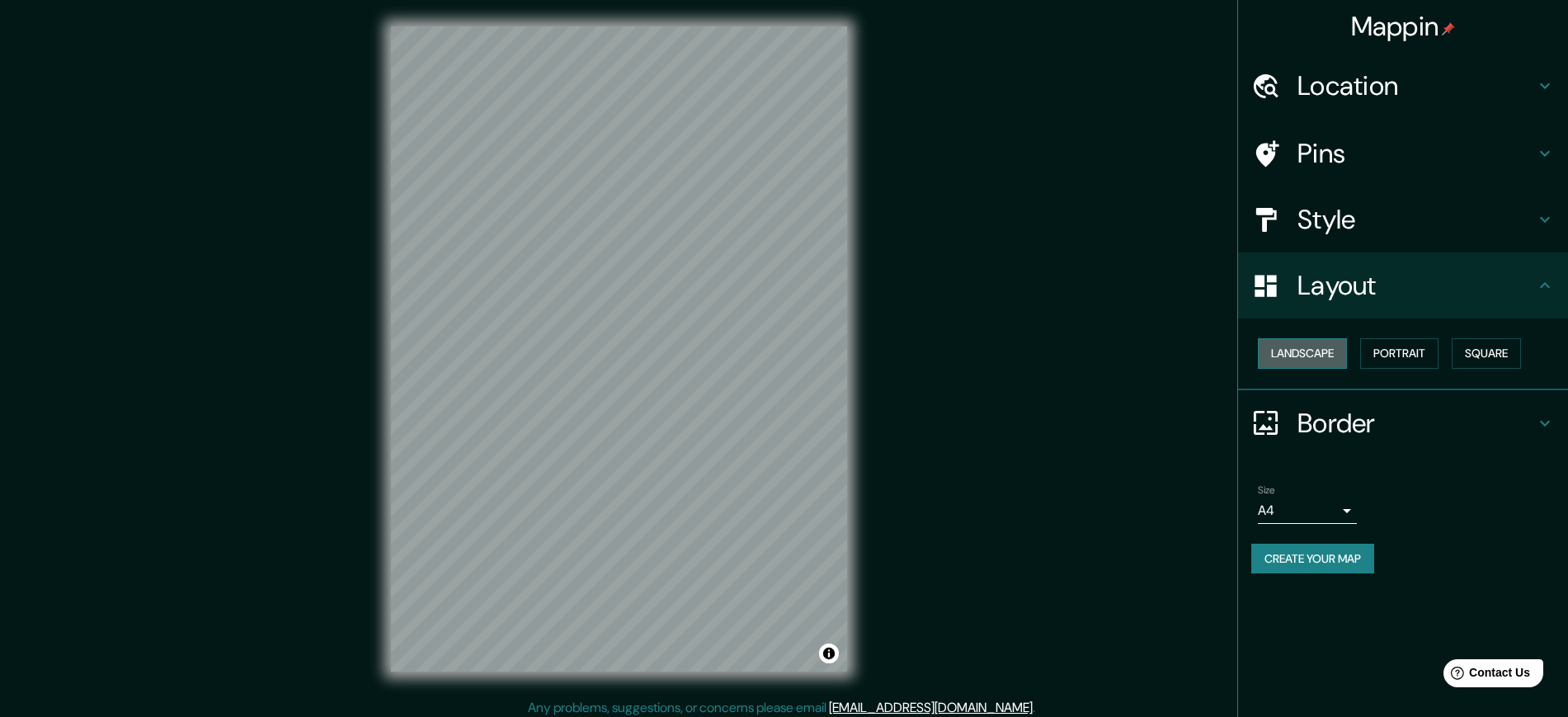
click at [1320, 352] on button "Landscape" at bounding box center [1303, 353] width 89 height 31
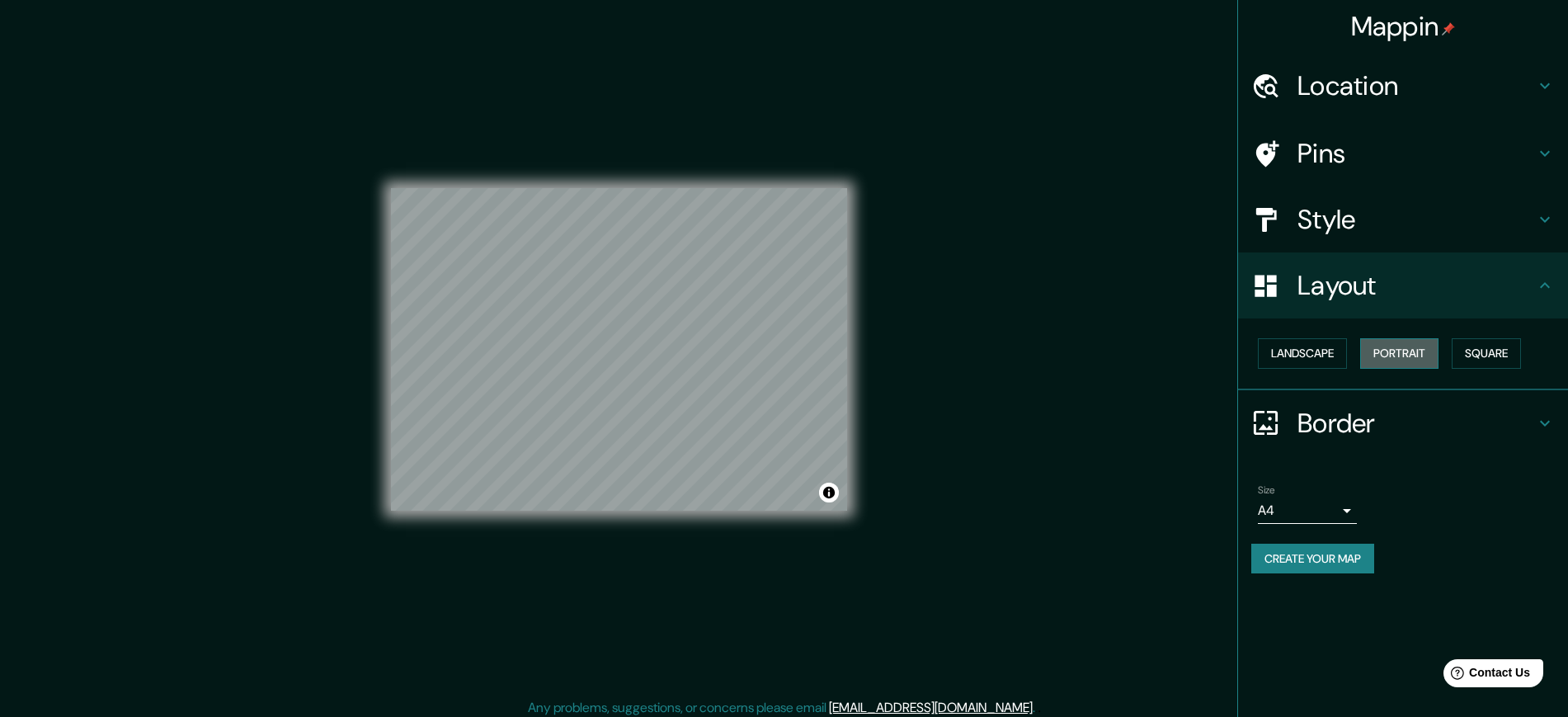
click at [1427, 357] on button "Portrait" at bounding box center [1400, 353] width 79 height 31
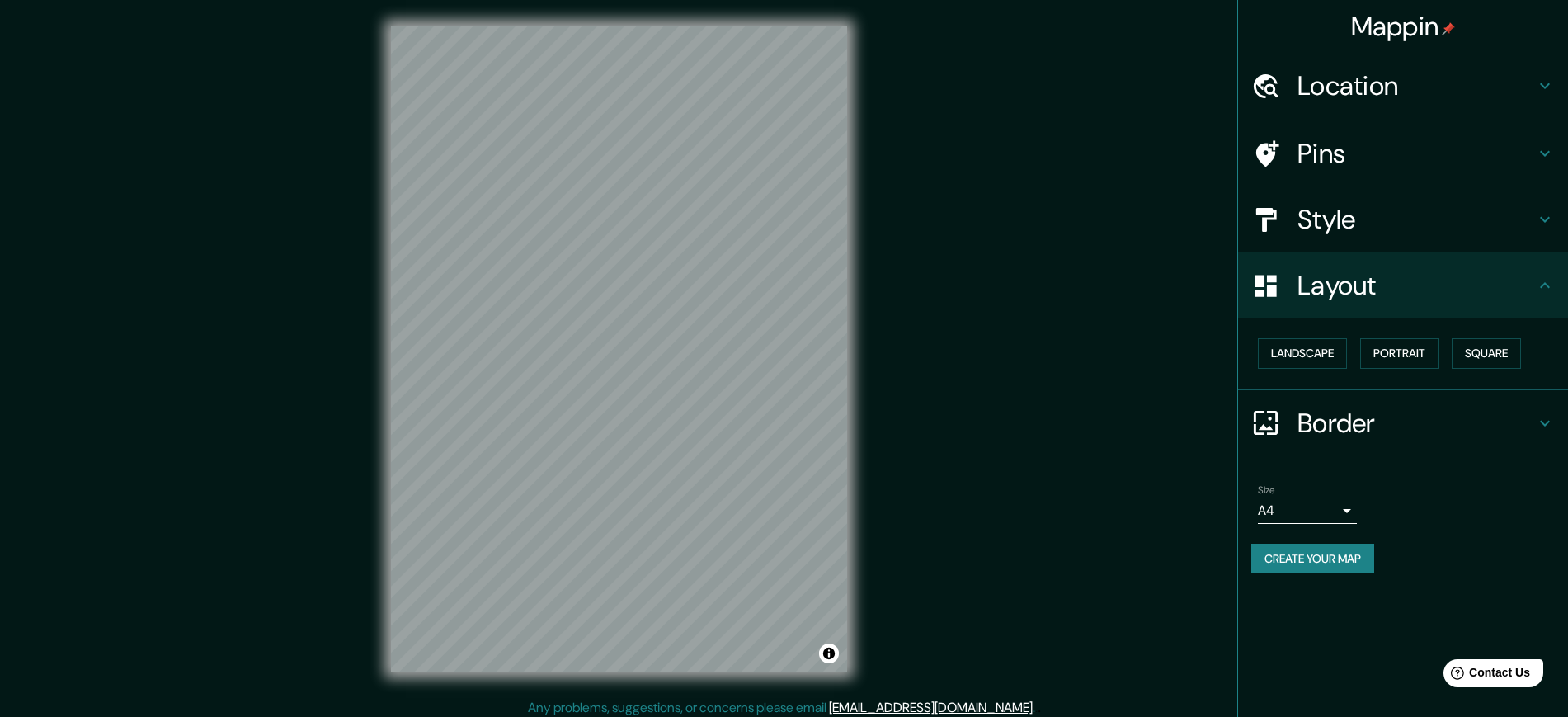
click at [1543, 220] on icon at bounding box center [1545, 219] width 20 height 20
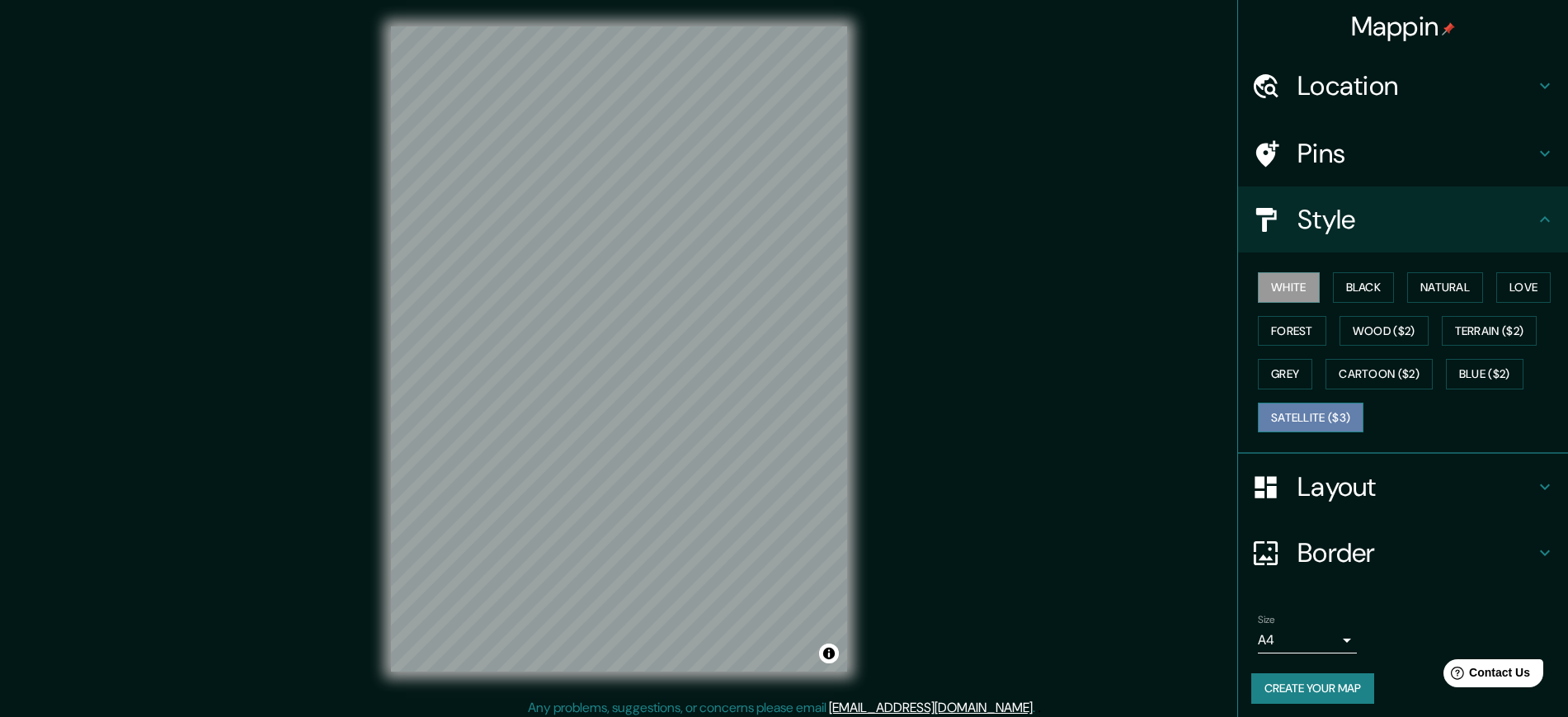
click at [1309, 413] on button "Satellite ($3)" at bounding box center [1311, 418] width 106 height 31
click at [1540, 551] on icon at bounding box center [1545, 553] width 10 height 6
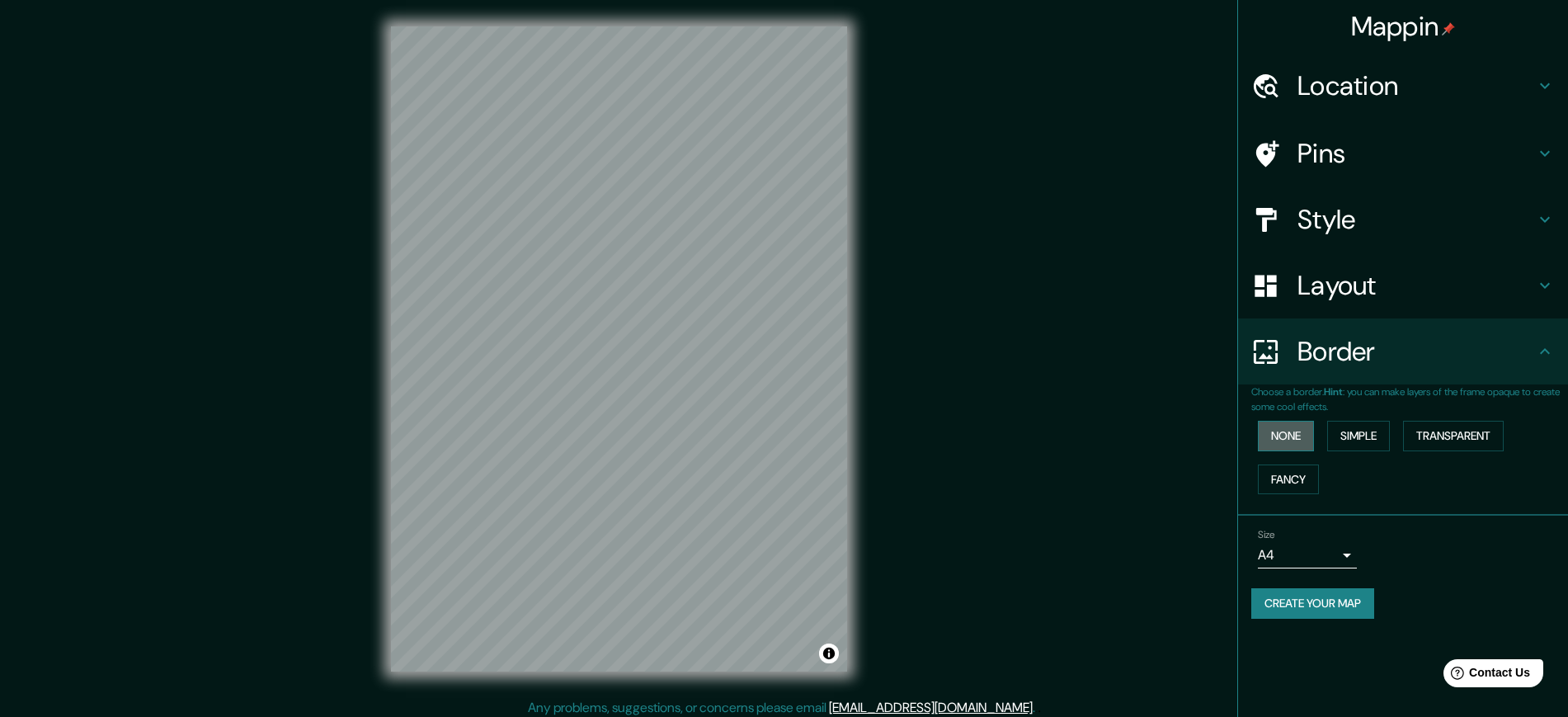
click at [1301, 437] on button "None" at bounding box center [1286, 436] width 56 height 31
click at [1355, 280] on h4 "Layout" at bounding box center [1416, 285] width 237 height 33
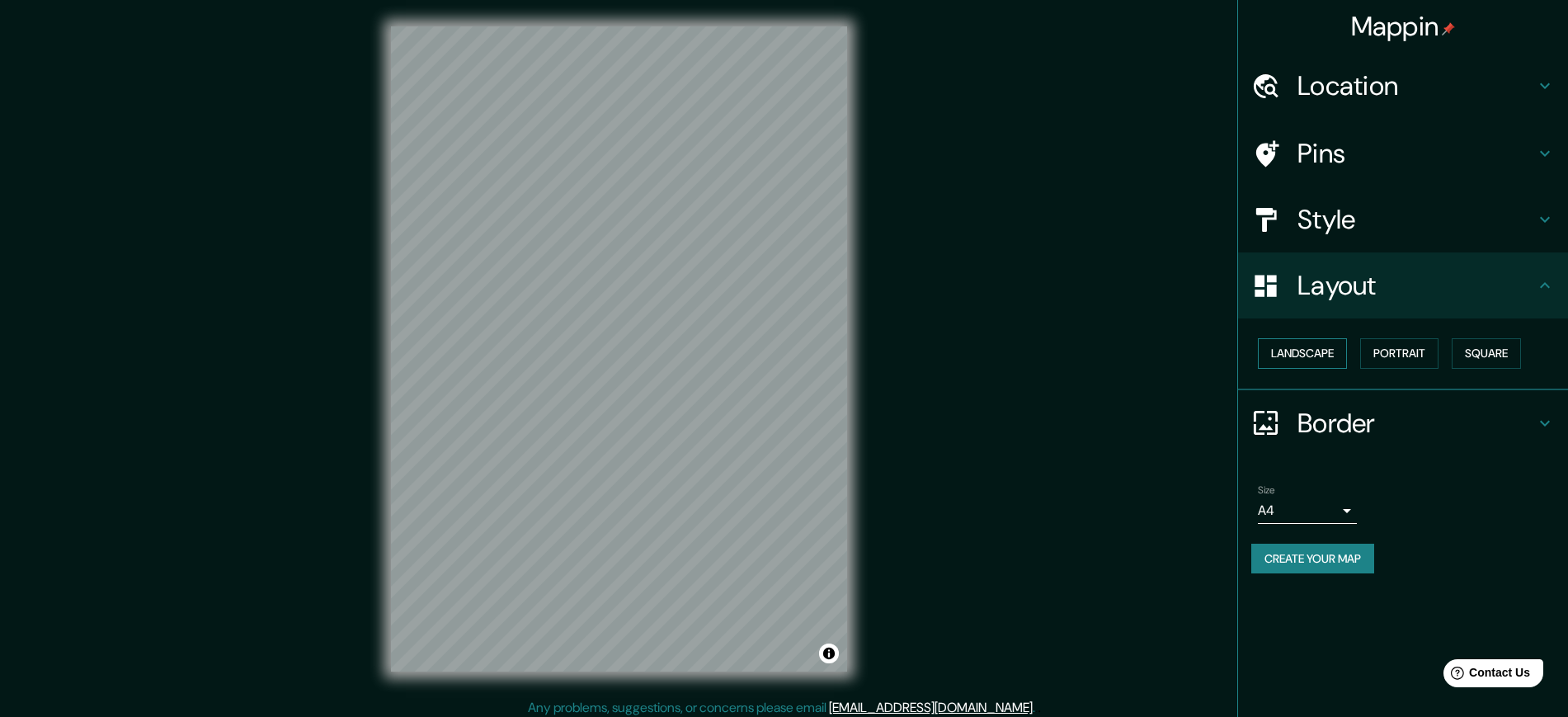
click at [1303, 357] on button "Landscape" at bounding box center [1303, 353] width 89 height 31
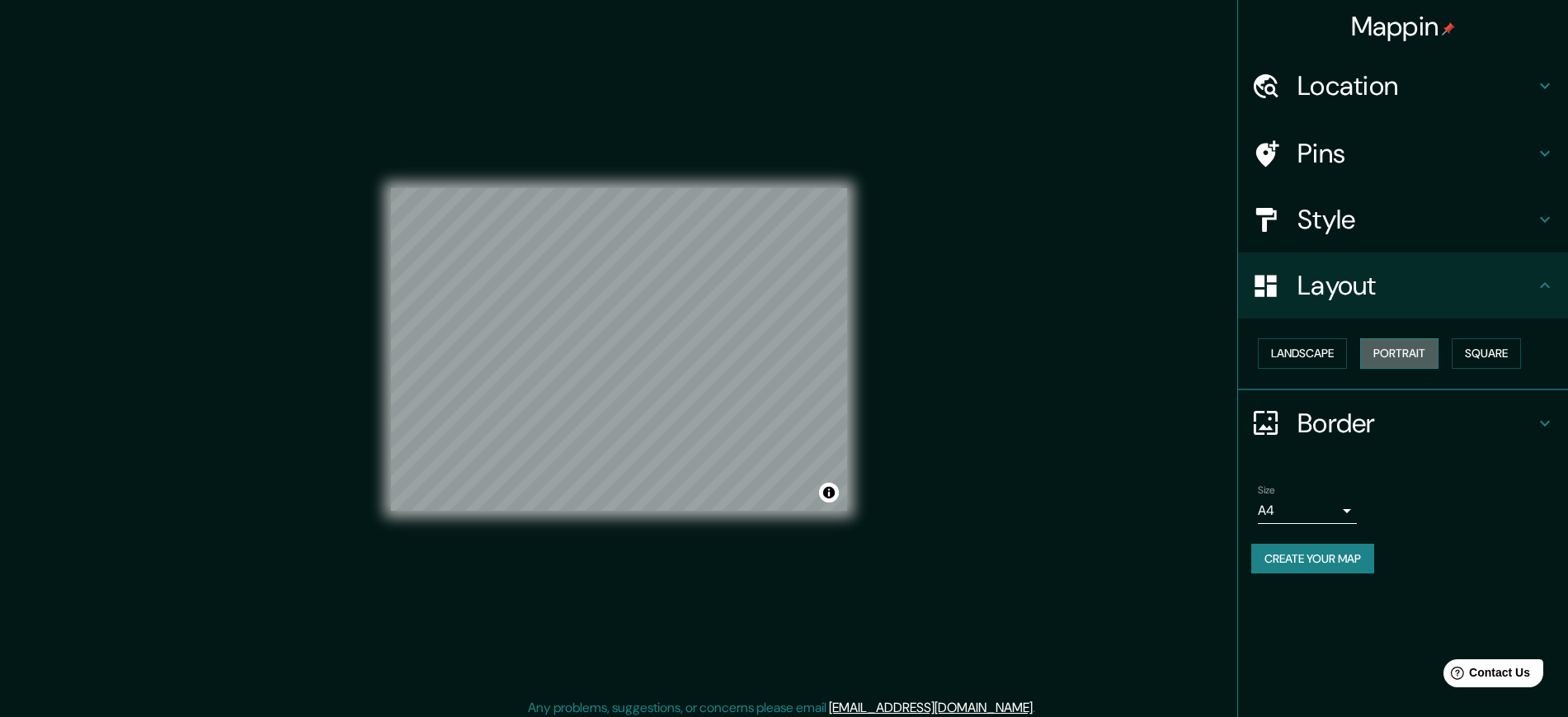
click at [1391, 356] on button "Portrait" at bounding box center [1400, 353] width 79 height 31
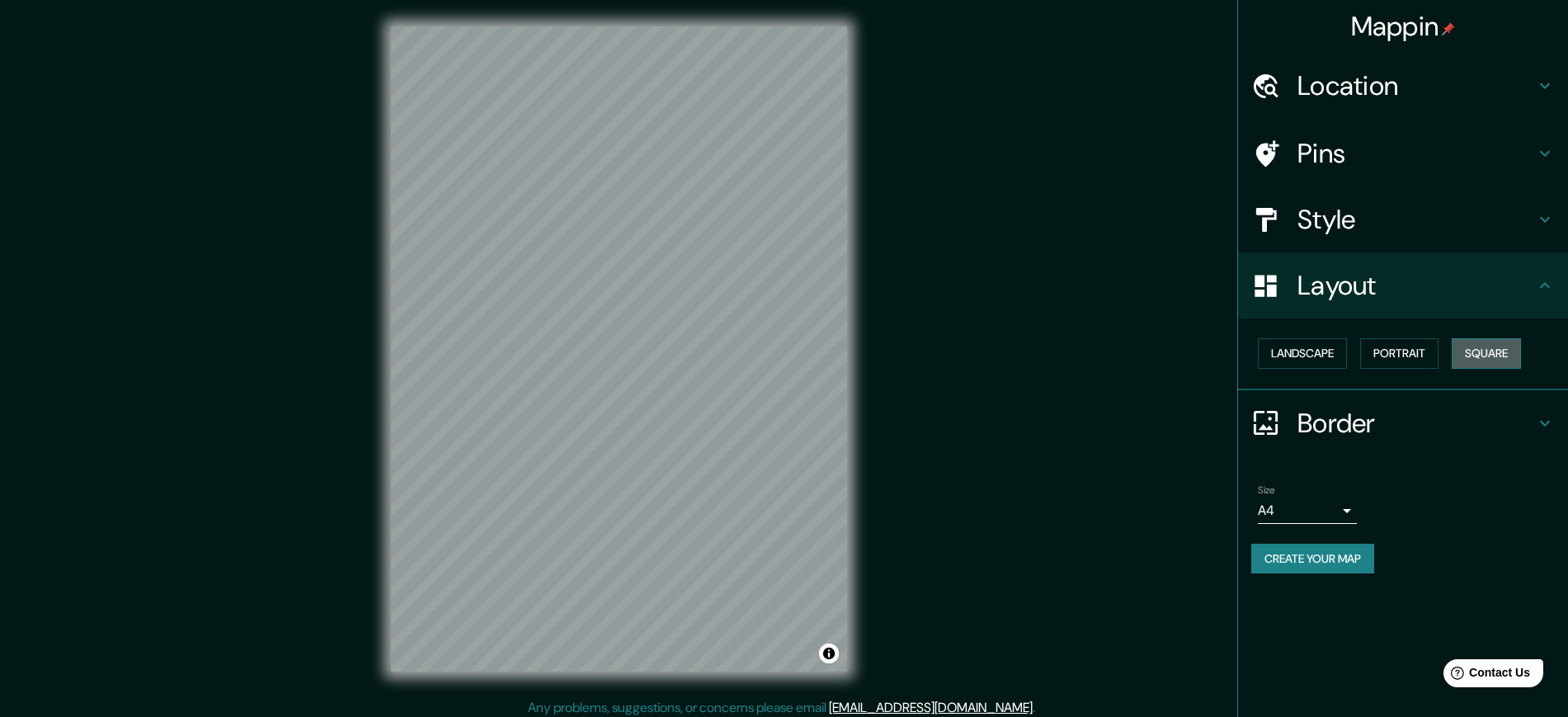
click at [1492, 357] on button "Square" at bounding box center [1486, 353] width 69 height 31
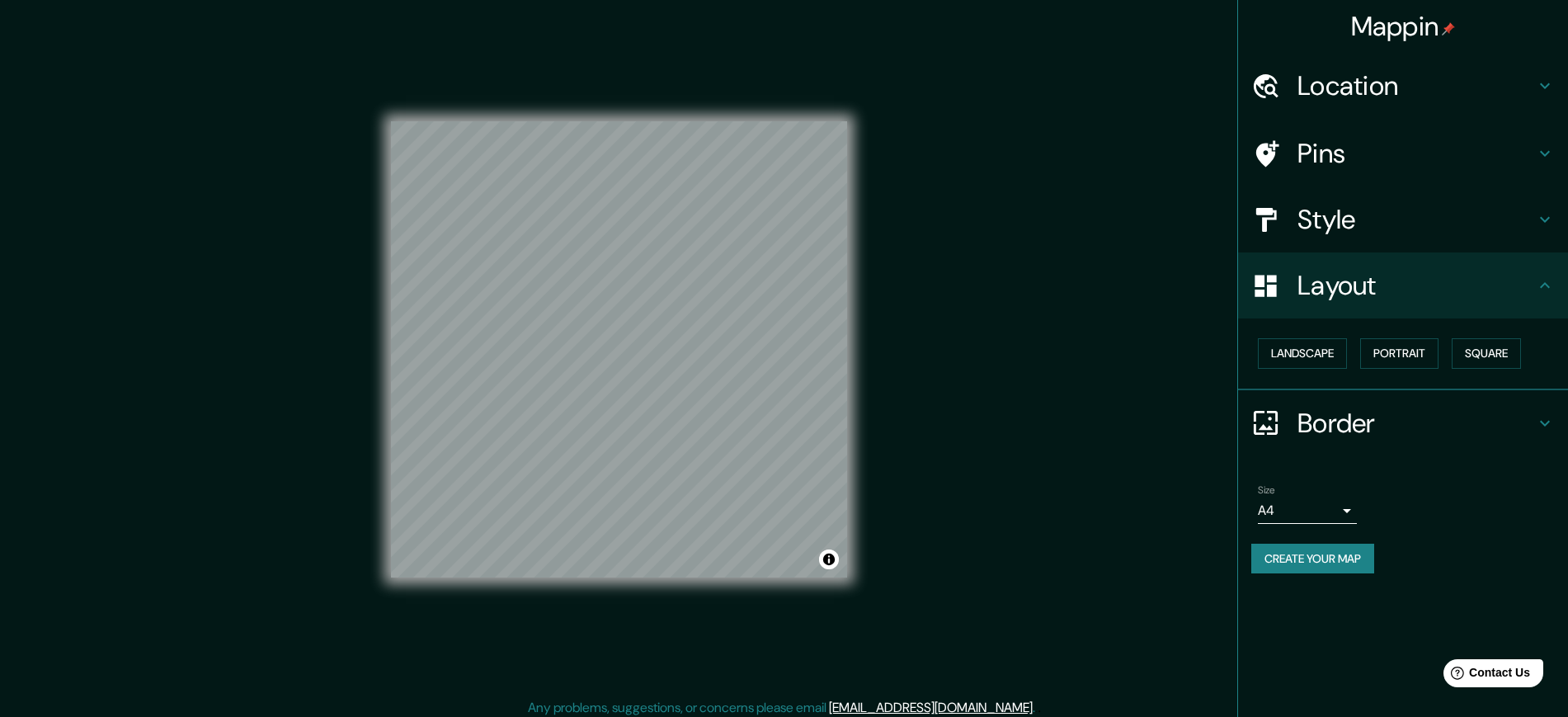
click at [1541, 219] on icon at bounding box center [1545, 219] width 20 height 20
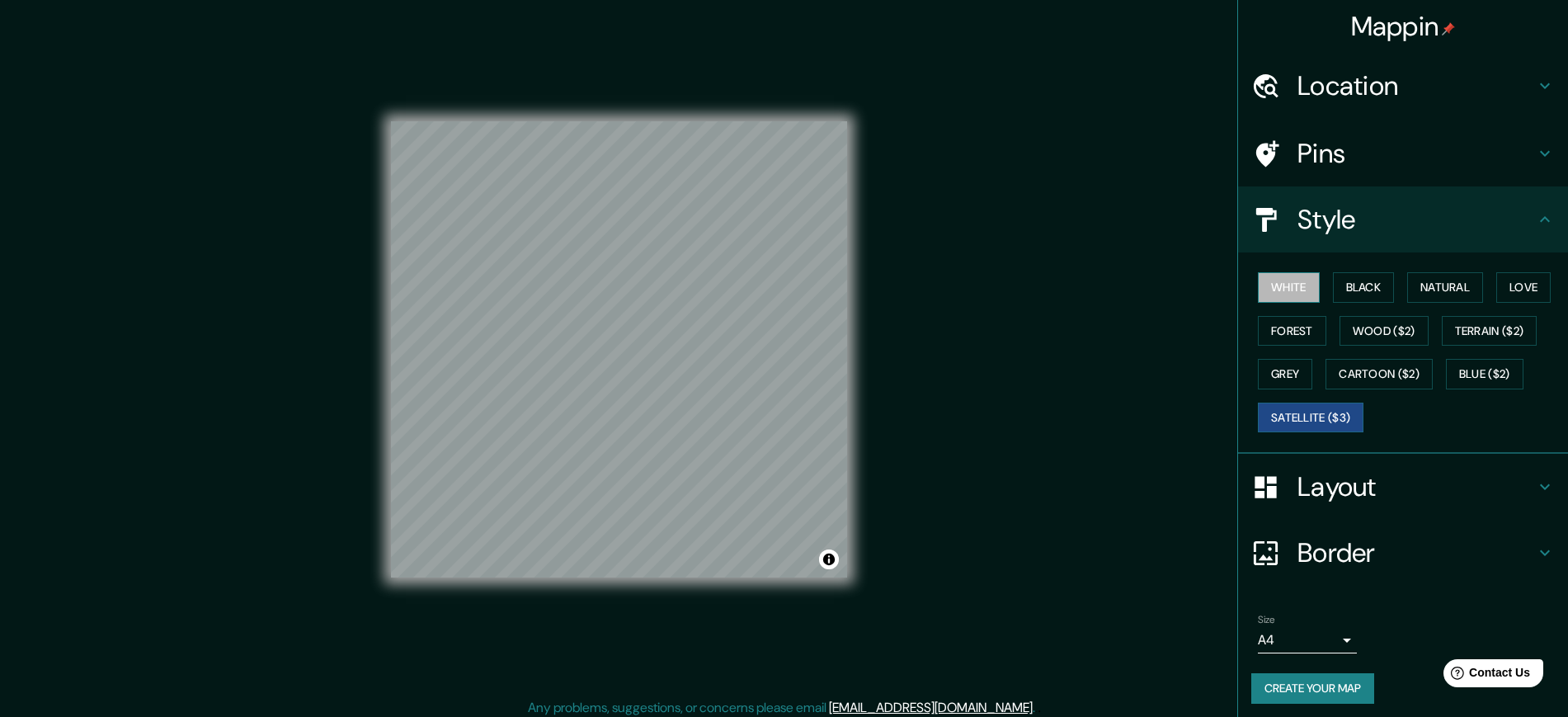
click at [1284, 292] on button "White" at bounding box center [1289, 288] width 61 height 31
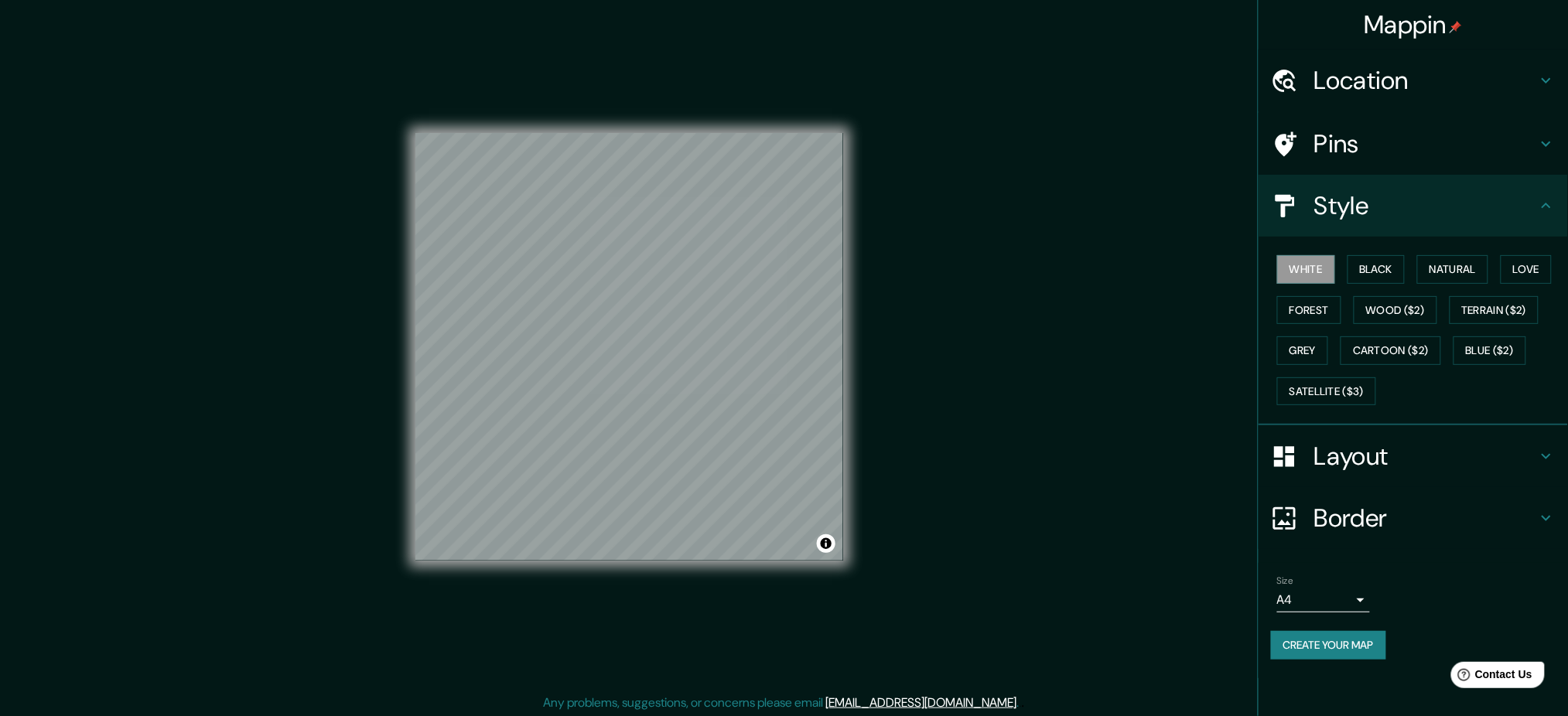
click at [1332, 628] on div "Size A4 single Create your map" at bounding box center [1414, 620] width 285 height 103
click at [1339, 642] on button "Create your map" at bounding box center [1329, 646] width 115 height 29
click at [1355, 642] on div "Create your map" at bounding box center [1414, 646] width 285 height 29
click at [1061, 486] on div "Mappin Location Huepetuhe, Departamento de Madre de Dios, Perú Huepetuhe Depart…" at bounding box center [784, 359] width 1568 height 718
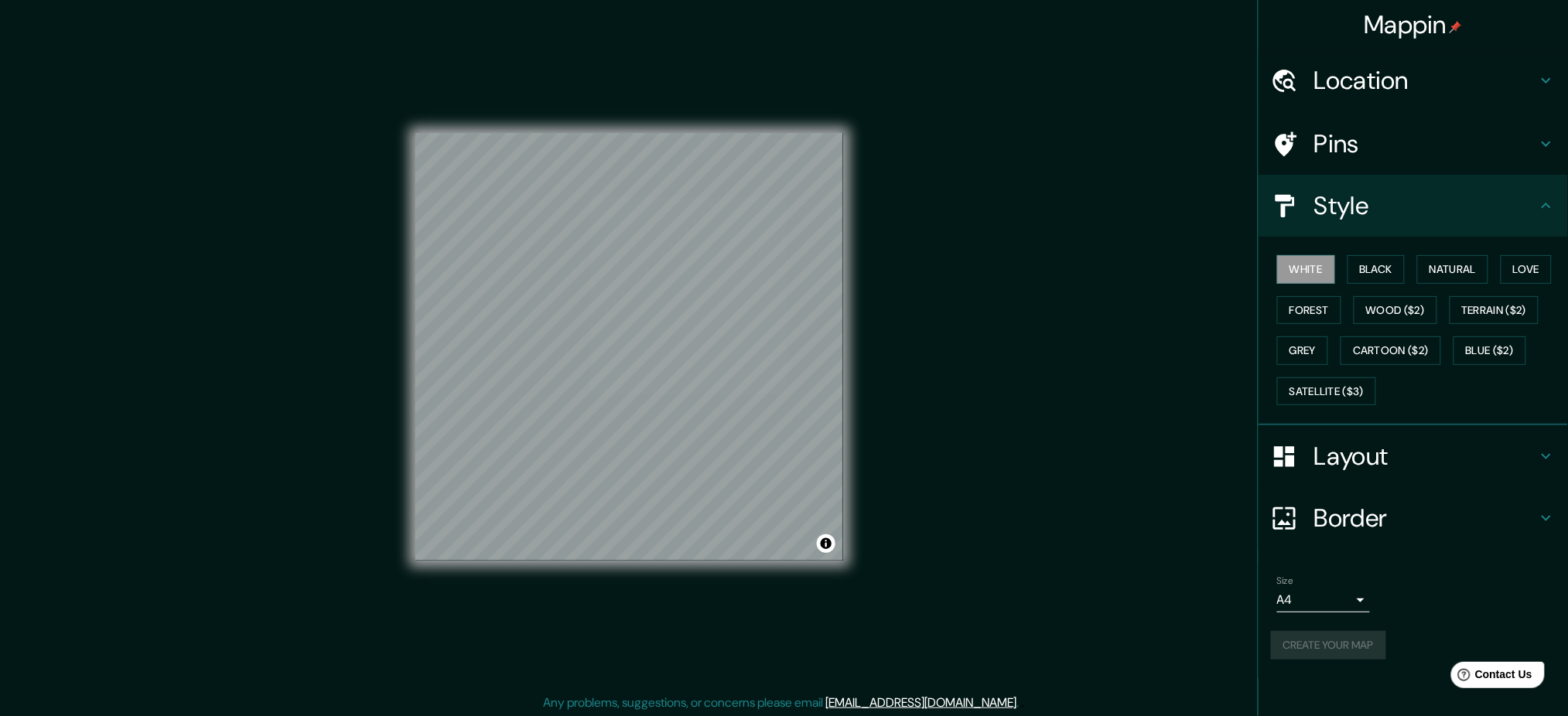
click at [1320, 640] on div "Create your map" at bounding box center [1414, 646] width 285 height 29
click at [1331, 638] on button "Create your map" at bounding box center [1329, 646] width 115 height 29
click at [1320, 638] on button "Create your map" at bounding box center [1329, 646] width 115 height 29
click at [1332, 647] on div "Create your map" at bounding box center [1414, 646] width 285 height 29
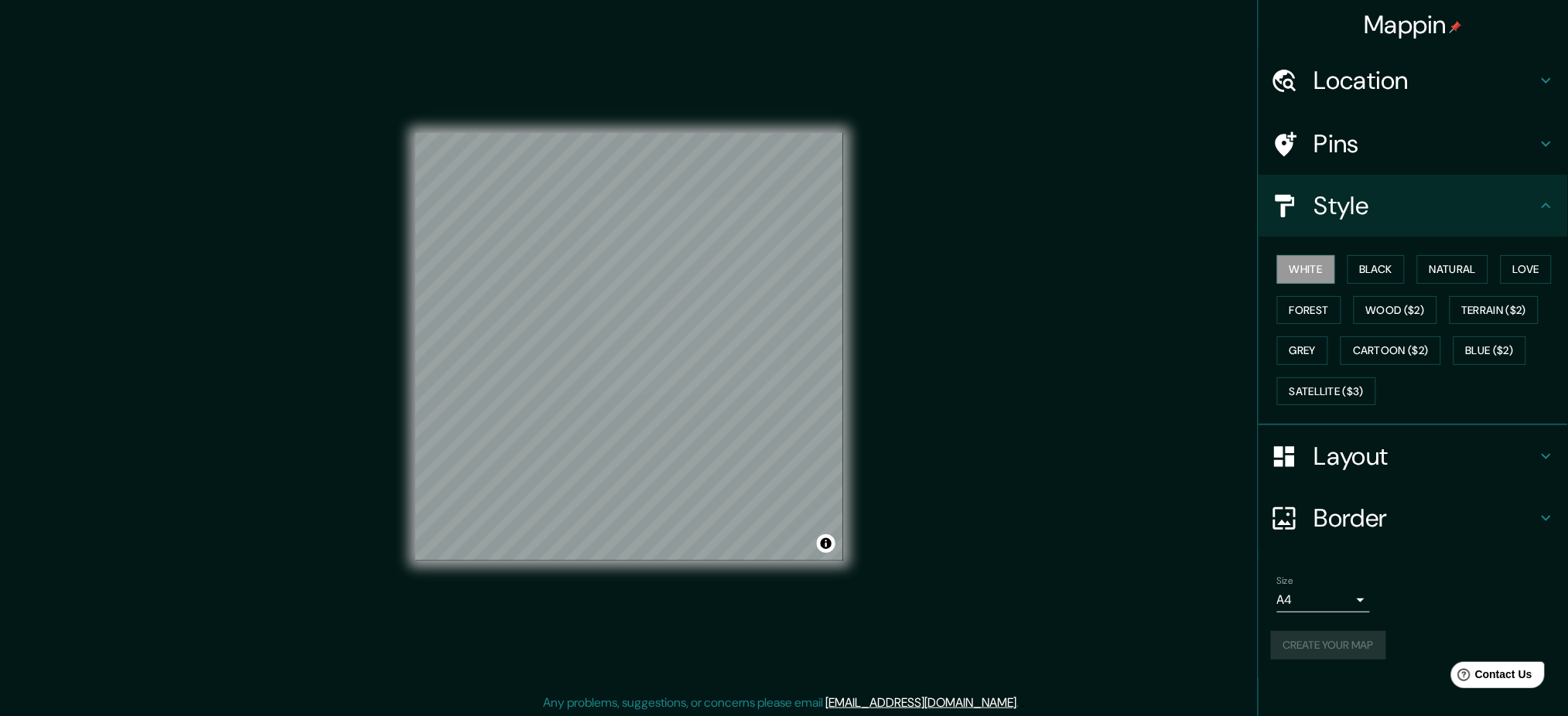
click at [1332, 647] on div "Create your map" at bounding box center [1414, 646] width 285 height 29
click at [1470, 146] on icon at bounding box center [1546, 143] width 18 height 18
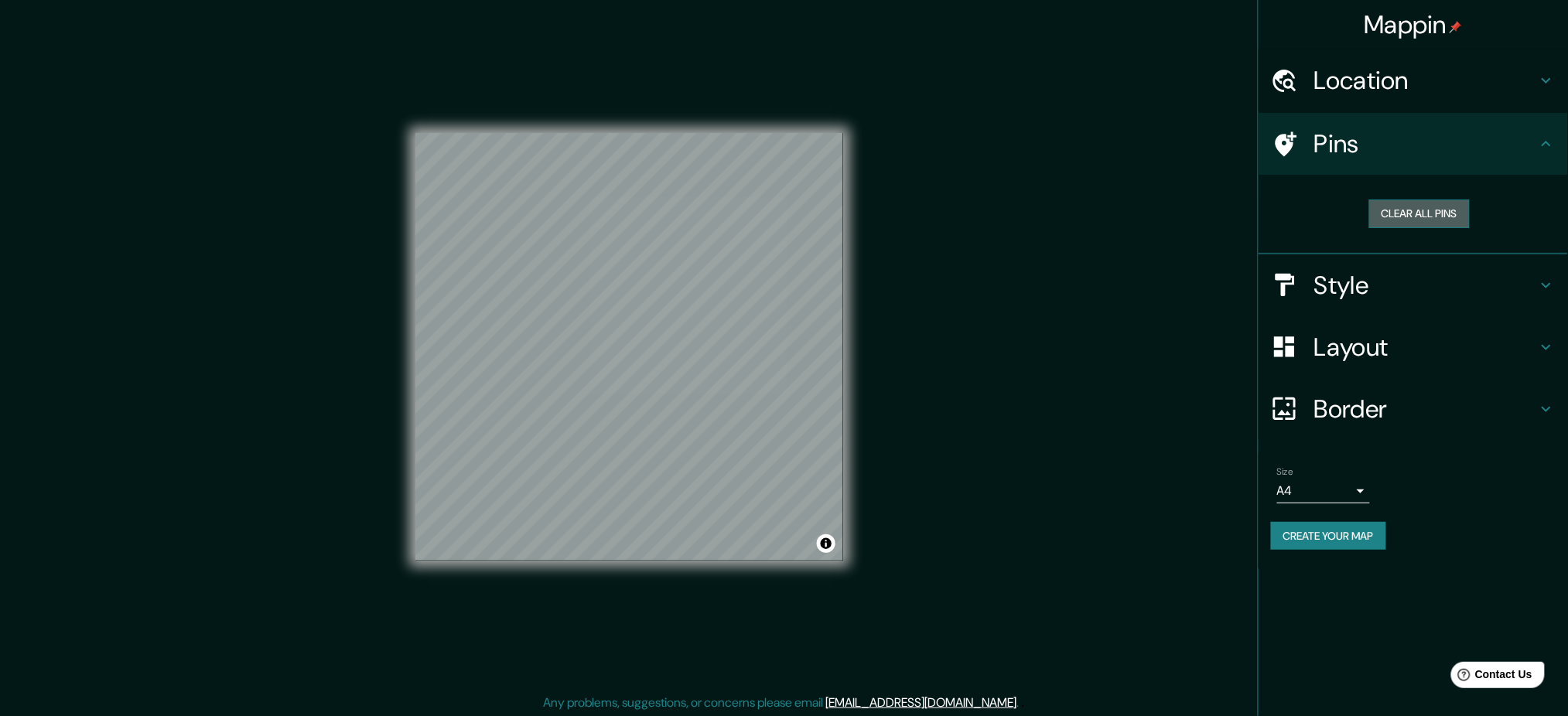
click at [1443, 214] on button "Clear all pins" at bounding box center [1420, 214] width 101 height 29
click at [1363, 530] on button "Create your map" at bounding box center [1329, 536] width 115 height 29
click at [1470, 82] on icon at bounding box center [1546, 80] width 18 height 18
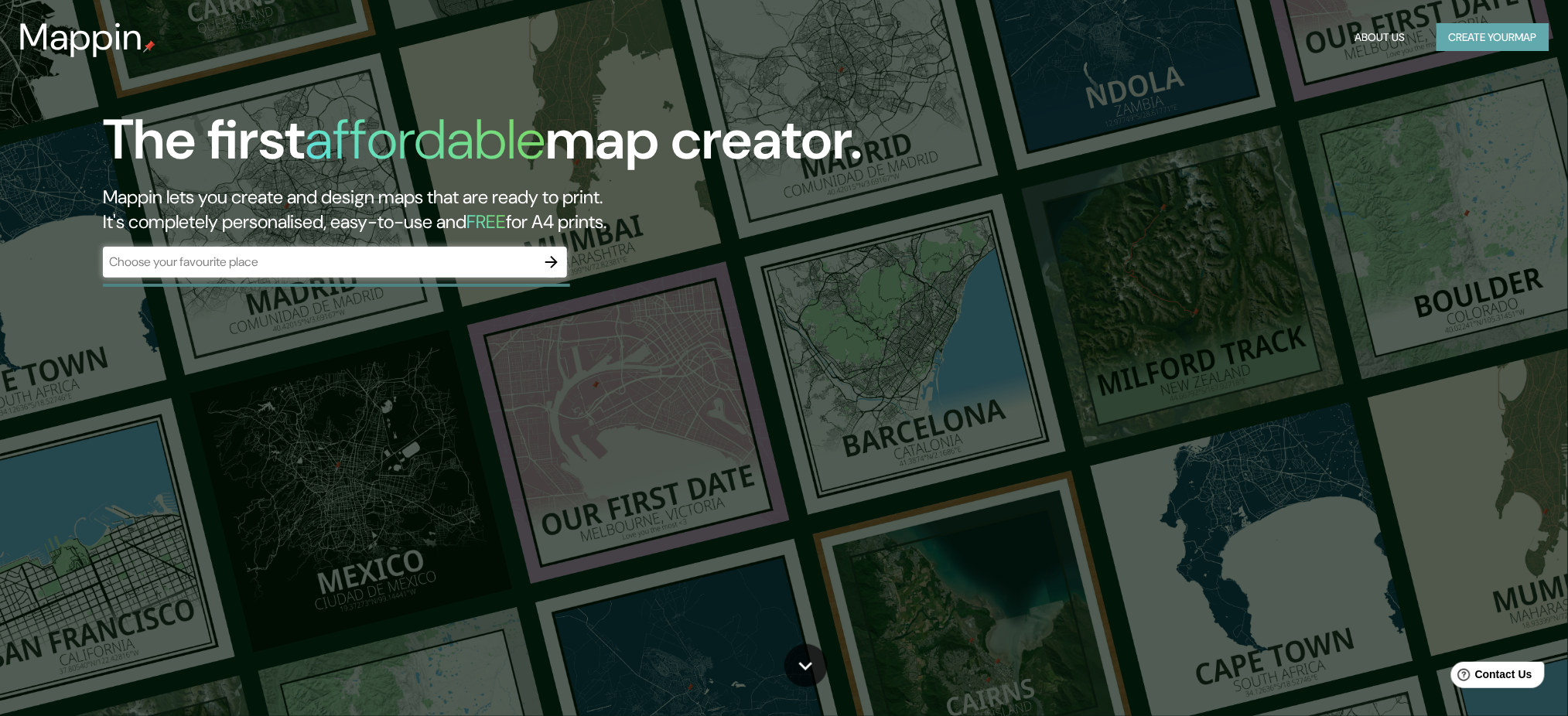
click at [1463, 35] on button "Create your map" at bounding box center [1493, 38] width 113 height 29
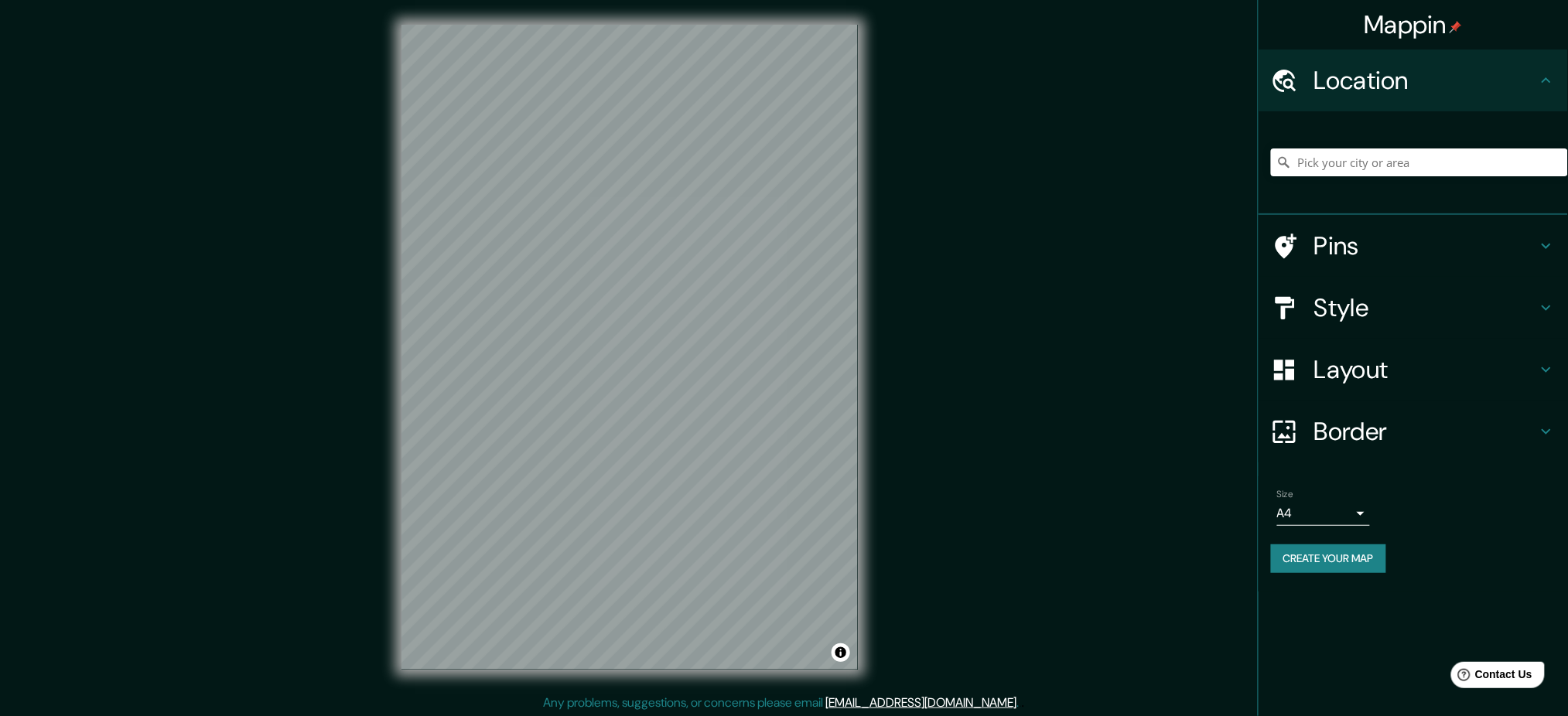
click at [1409, 177] on div at bounding box center [1419, 162] width 297 height 78
click at [1402, 162] on input "Pick your city or area" at bounding box center [1419, 162] width 297 height 28
type input "Huepetuhe, Departamento de Madre de Dios, [GEOGRAPHIC_DATA]"
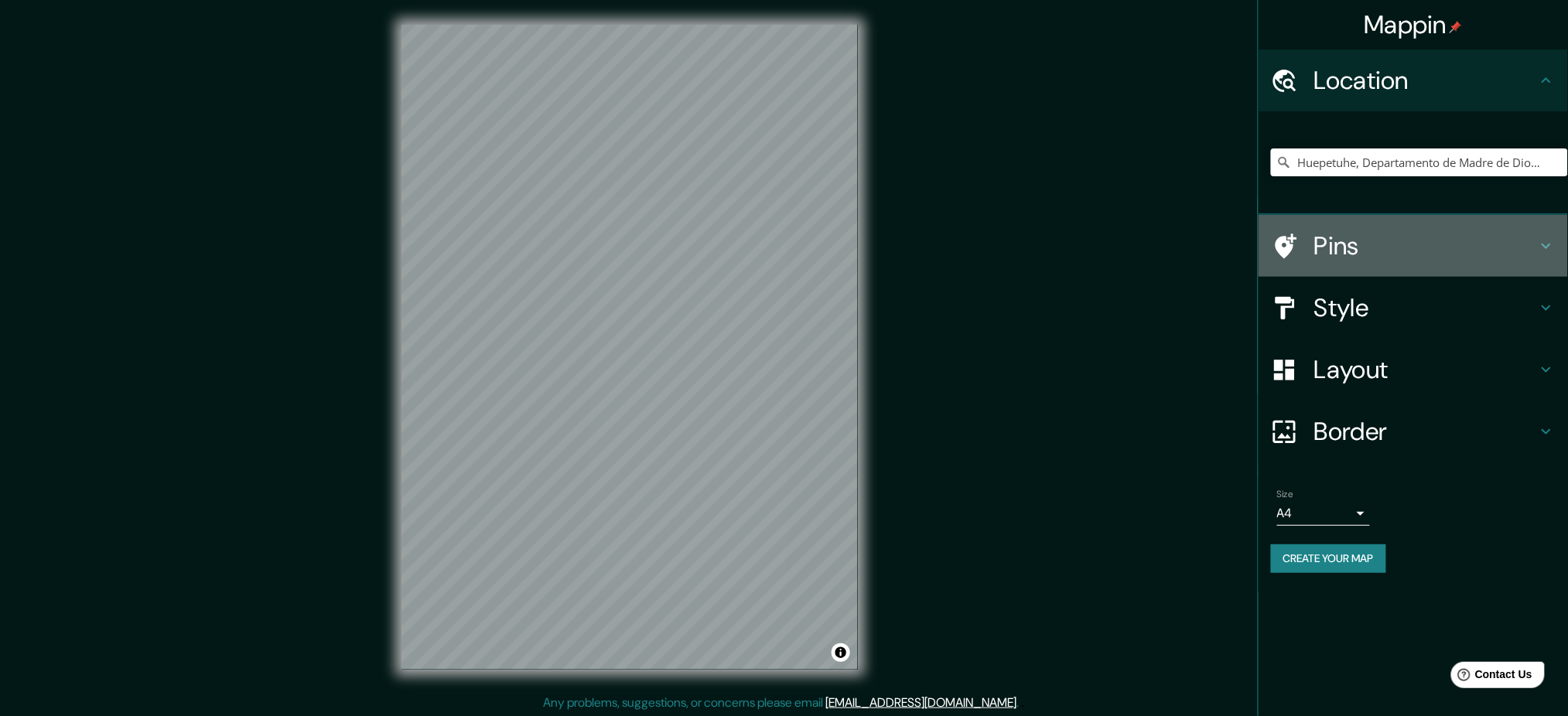
click at [1541, 246] on icon at bounding box center [1546, 246] width 18 height 18
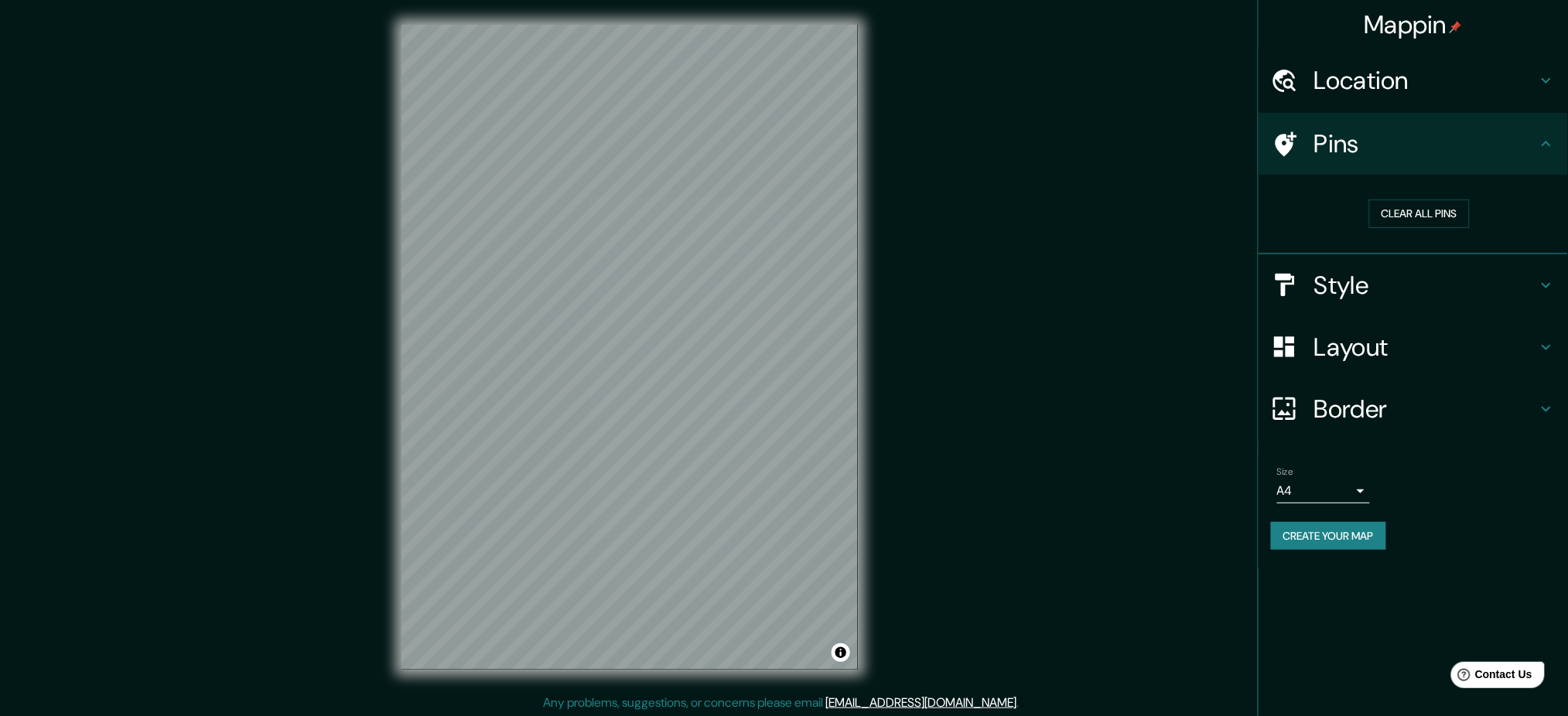
click at [1541, 246] on div "Clear all pins" at bounding box center [1413, 214] width 310 height 80
click at [1545, 284] on icon at bounding box center [1546, 285] width 10 height 6
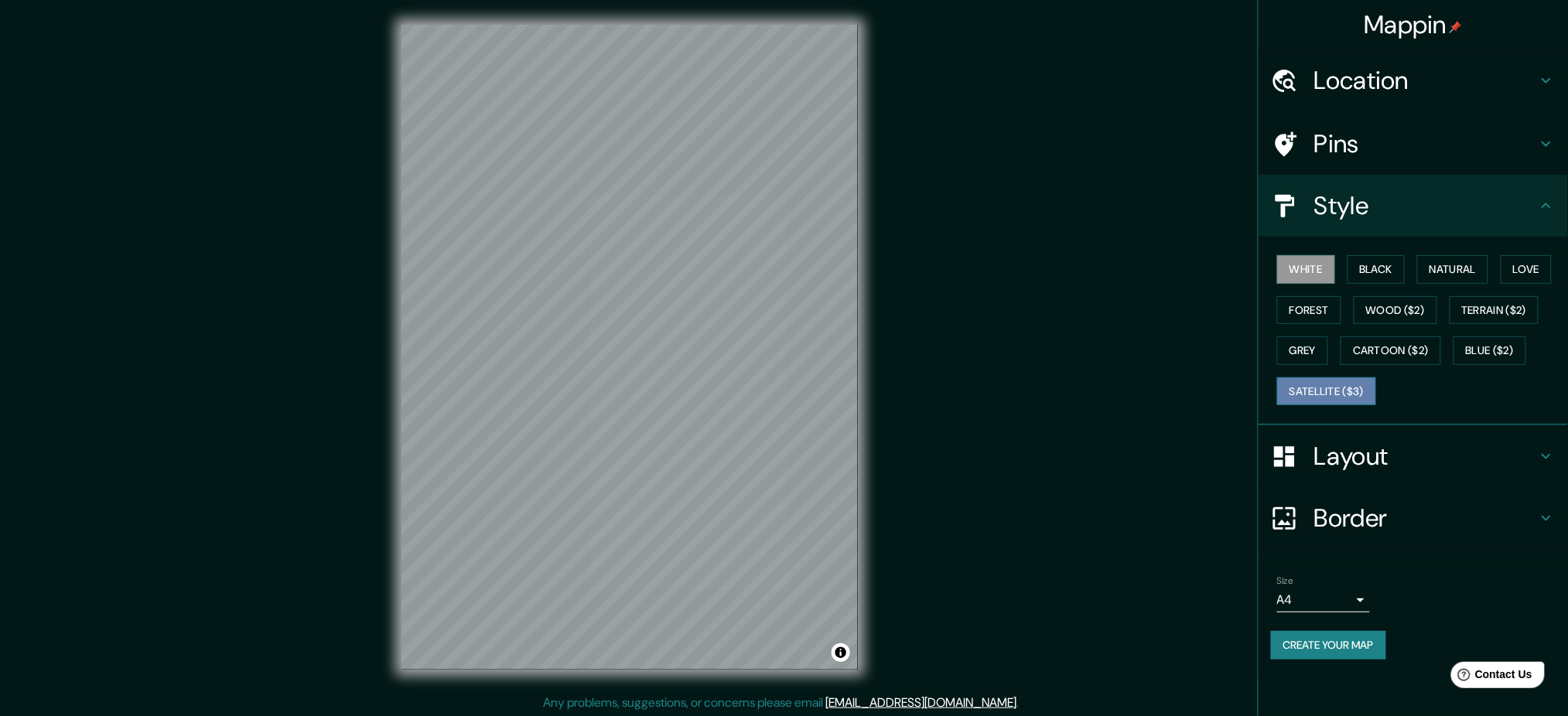
click at [1325, 388] on button "Satellite ($3)" at bounding box center [1327, 392] width 99 height 29
click at [1345, 639] on button "Create your map" at bounding box center [1329, 646] width 115 height 29
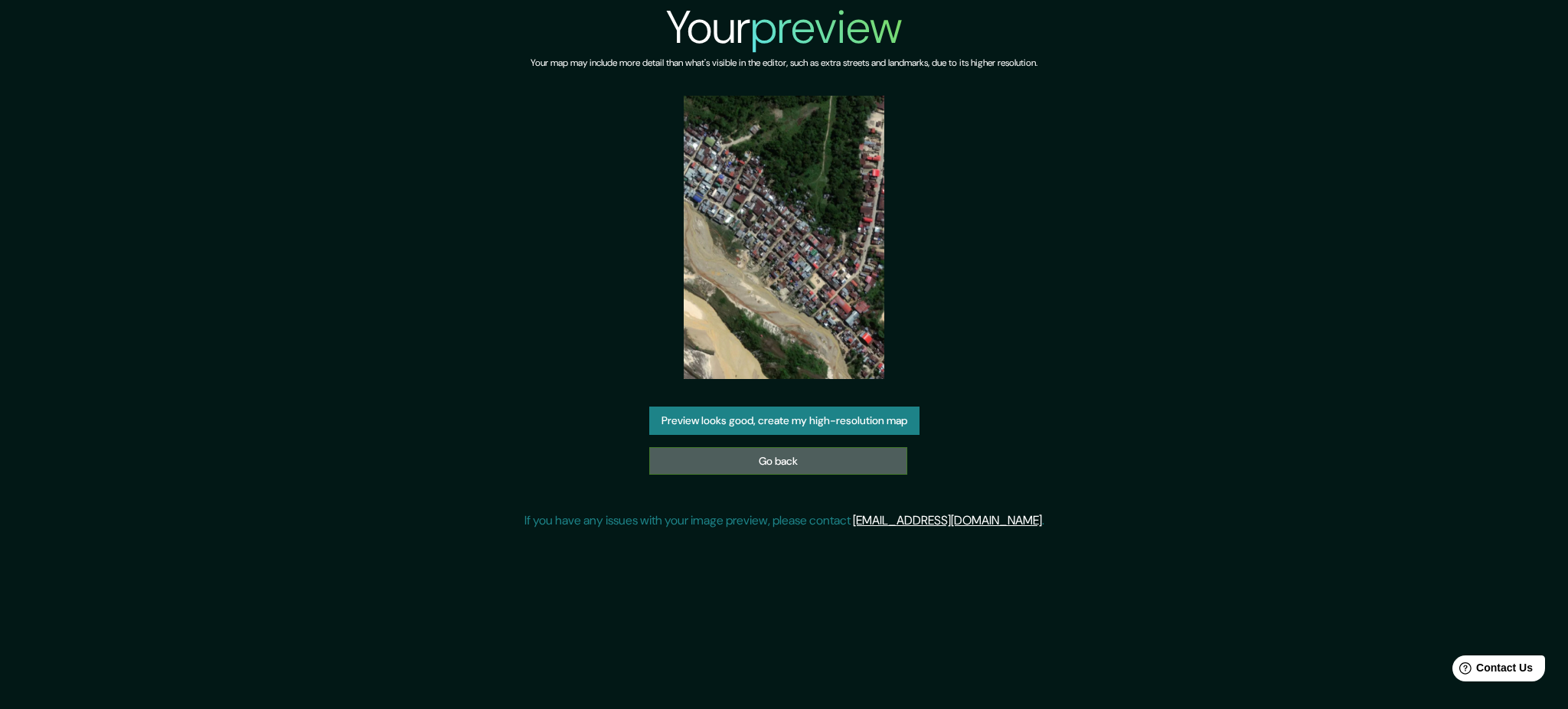
click at [800, 463] on link "Go back" at bounding box center [779, 461] width 258 height 29
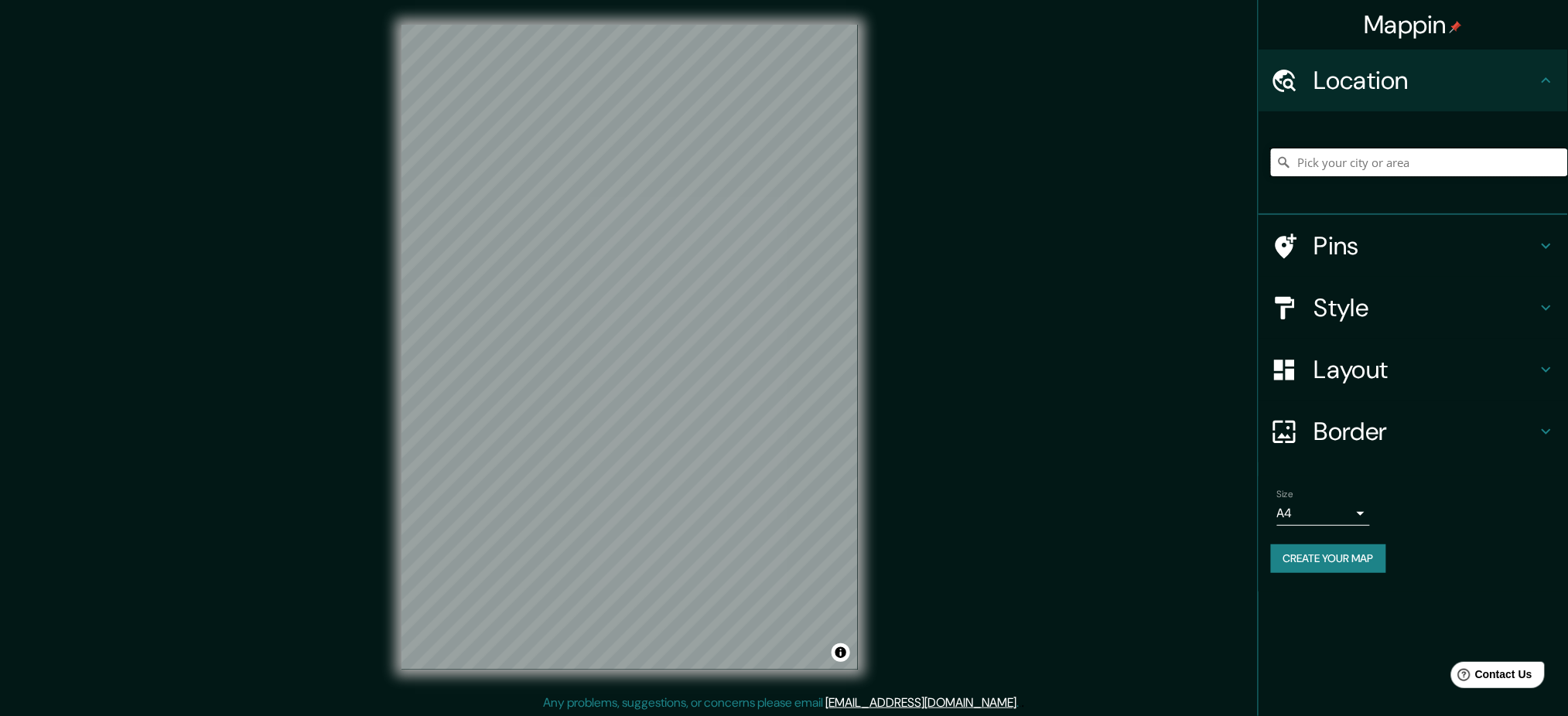
click at [1368, 160] on input "Pick your city or area" at bounding box center [1419, 162] width 297 height 28
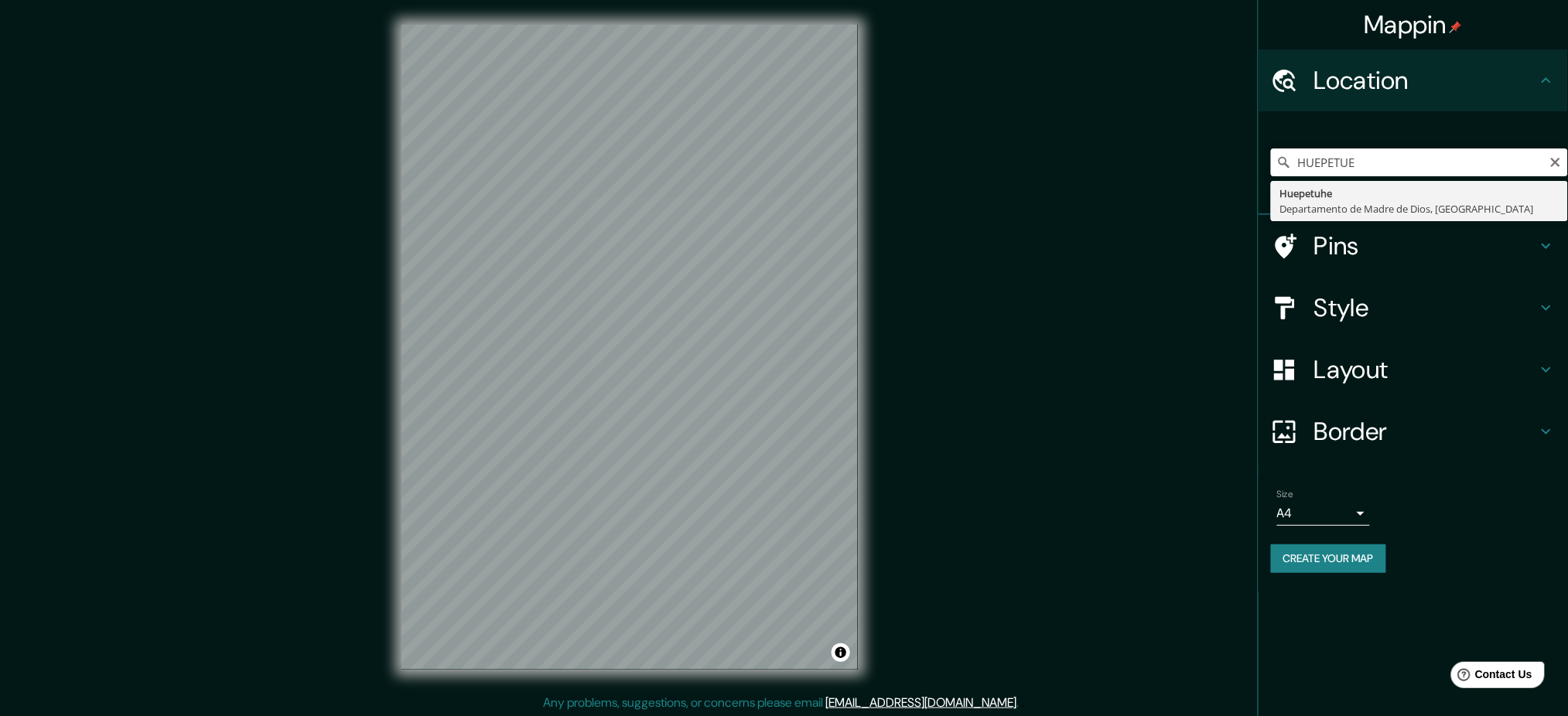
type input "Huepetuhe, Departamento de Madre de Dios, [GEOGRAPHIC_DATA]"
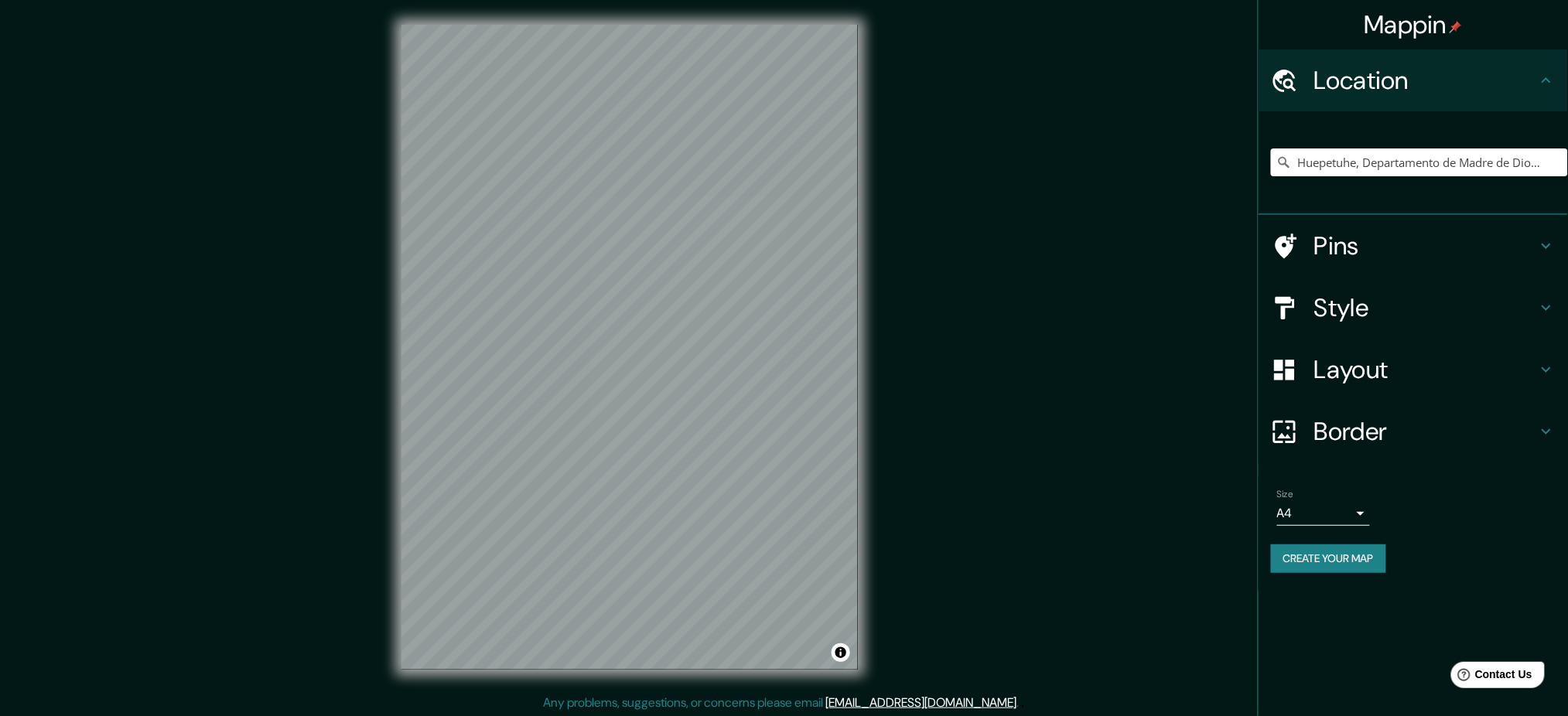
click at [1549, 310] on icon at bounding box center [1546, 307] width 18 height 18
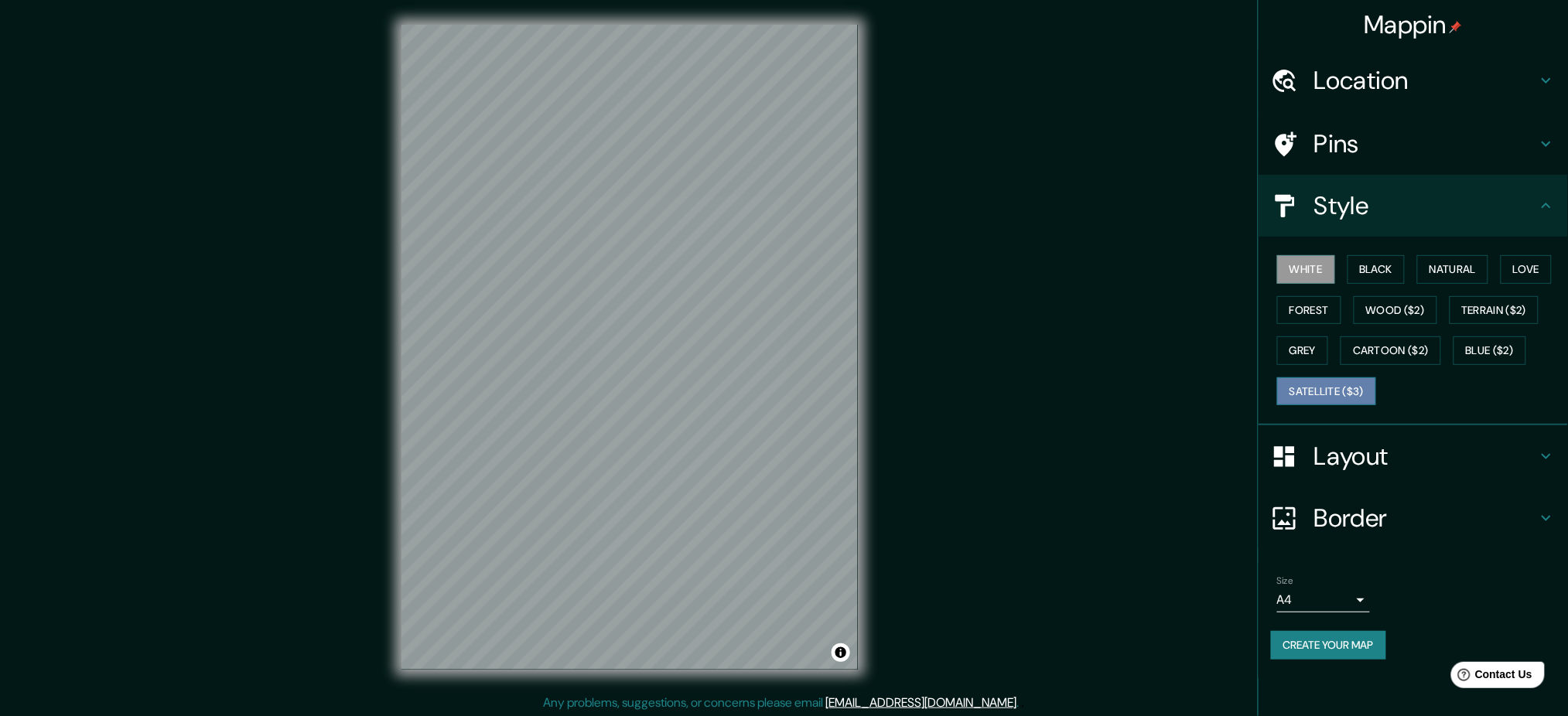
click at [1316, 386] on button "Satellite ($3)" at bounding box center [1327, 392] width 99 height 29
click at [1302, 264] on button "White" at bounding box center [1306, 270] width 58 height 29
click at [1346, 638] on button "Create your map" at bounding box center [1329, 646] width 115 height 29
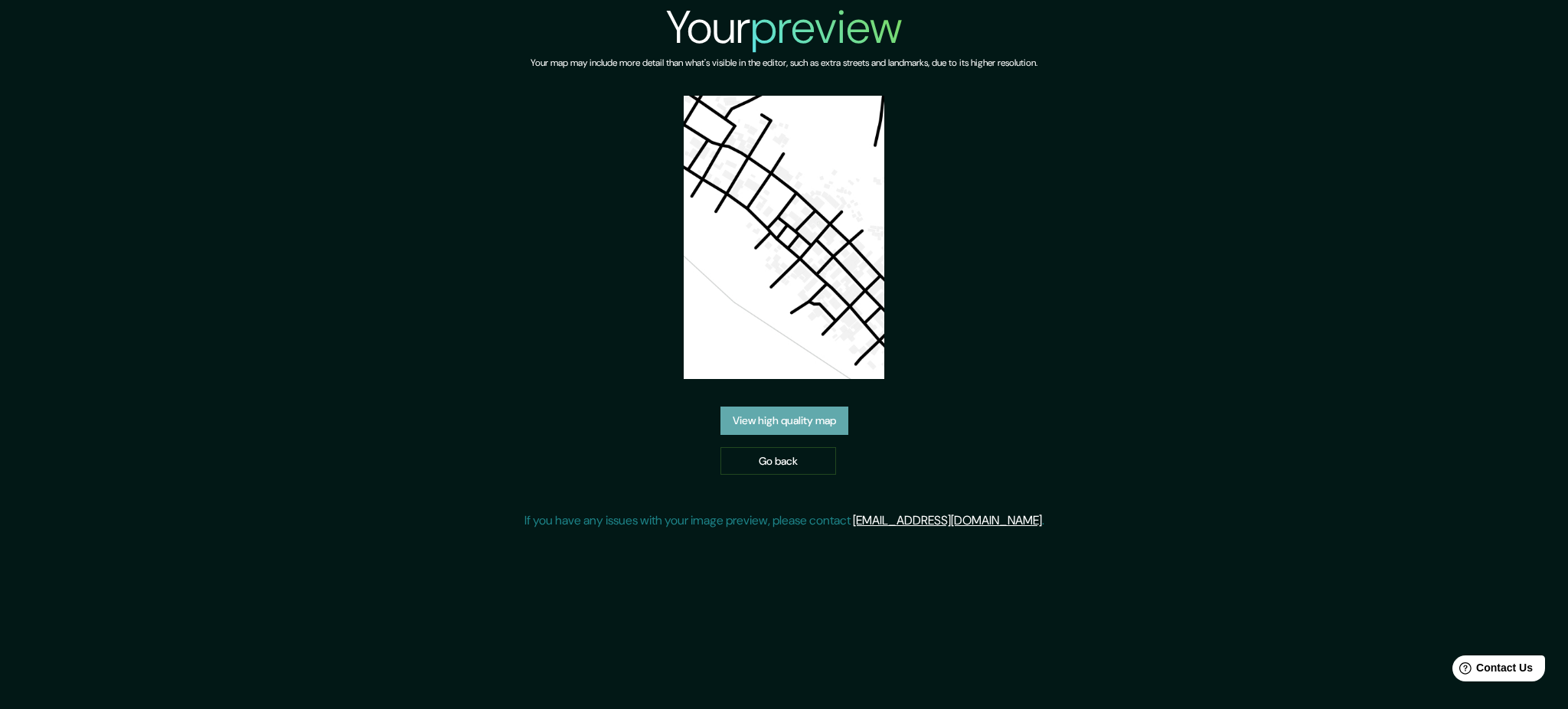
click at [812, 415] on link "View high quality map" at bounding box center [784, 421] width 128 height 29
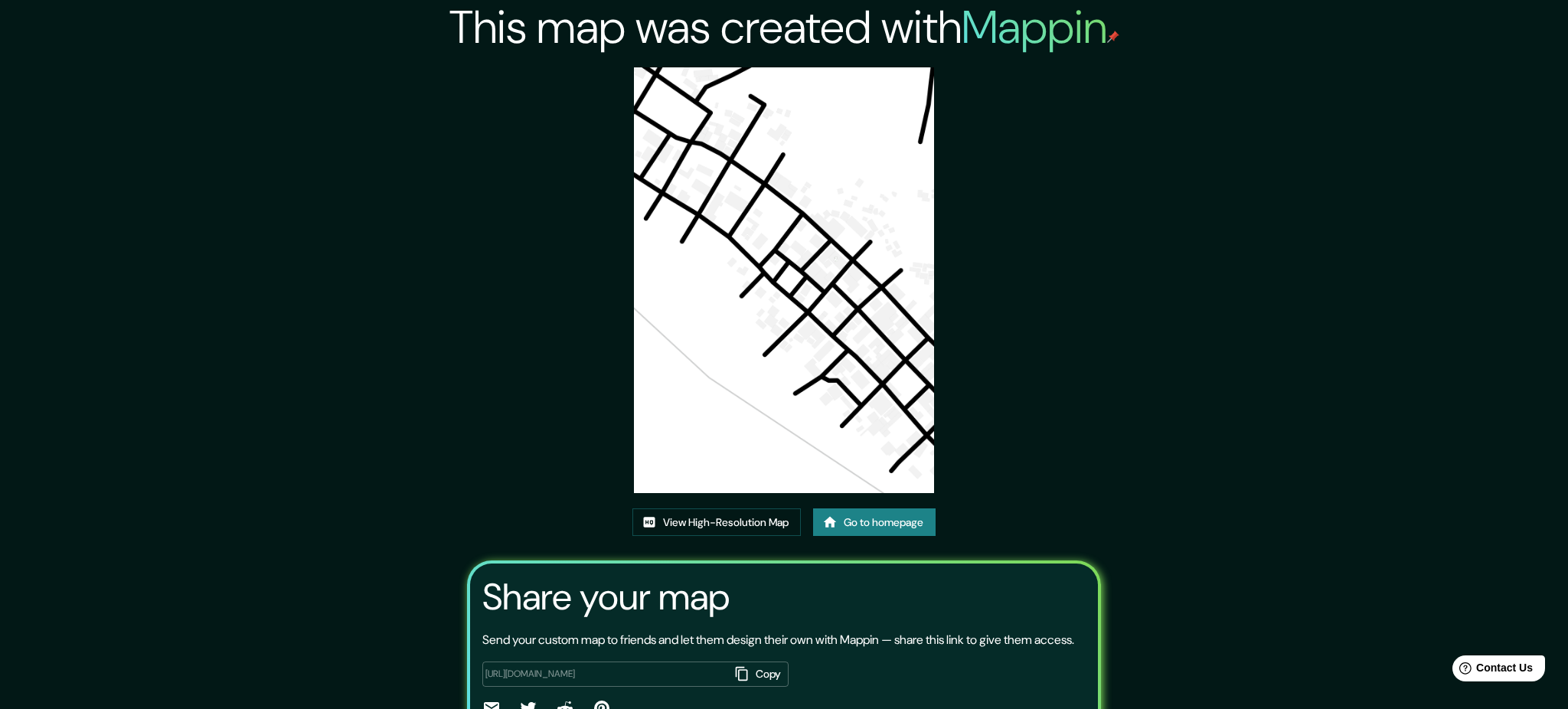
click at [766, 661] on button "Copy" at bounding box center [758, 674] width 59 height 25
click at [704, 509] on link "View High-Resolution Map" at bounding box center [716, 523] width 169 height 29
click at [868, 509] on link "Go to homepage" at bounding box center [874, 523] width 123 height 29
